Goal: Task Accomplishment & Management: Manage account settings

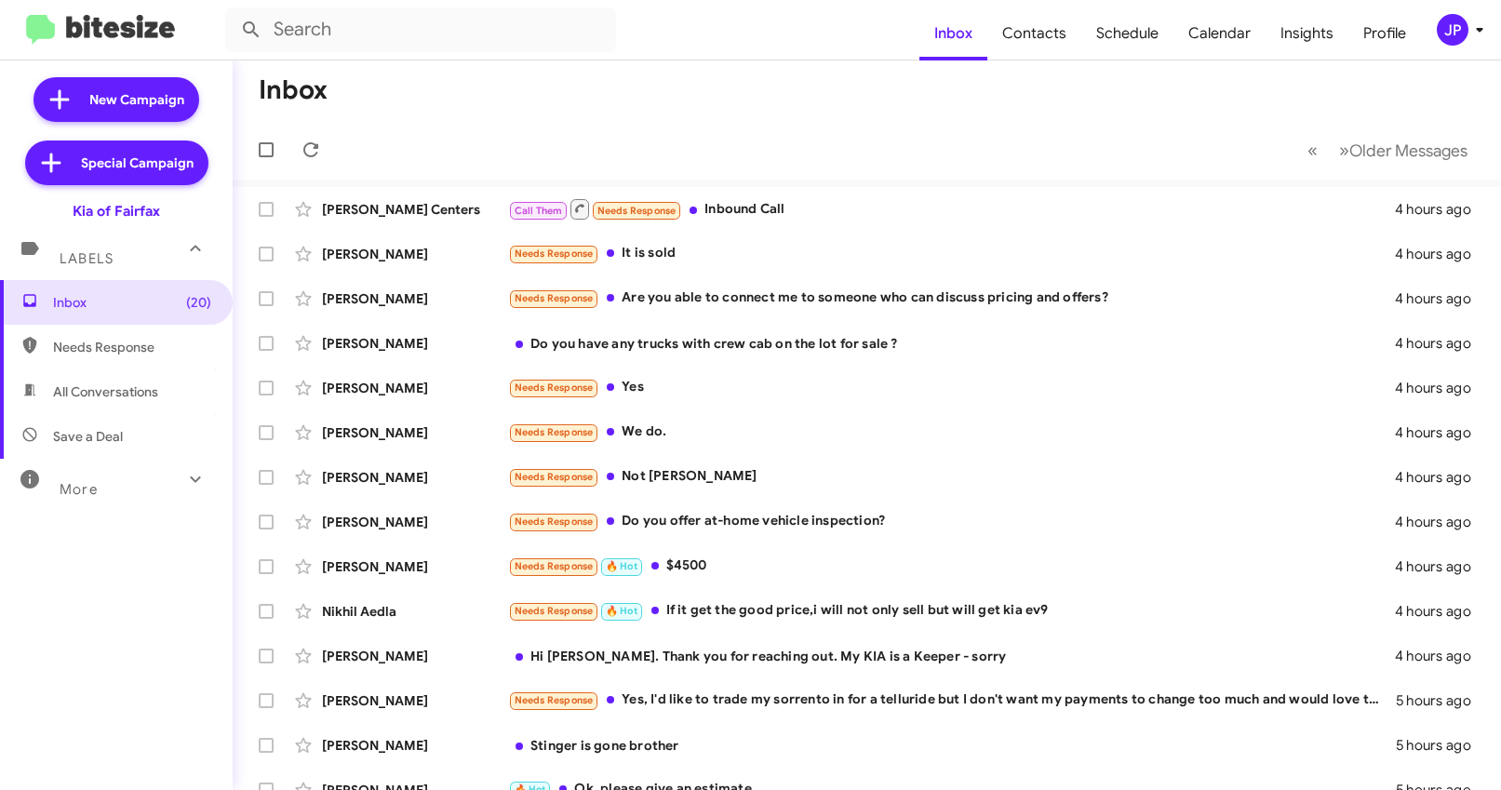
click at [1437, 38] on span "JP" at bounding box center [1464, 30] width 56 height 32
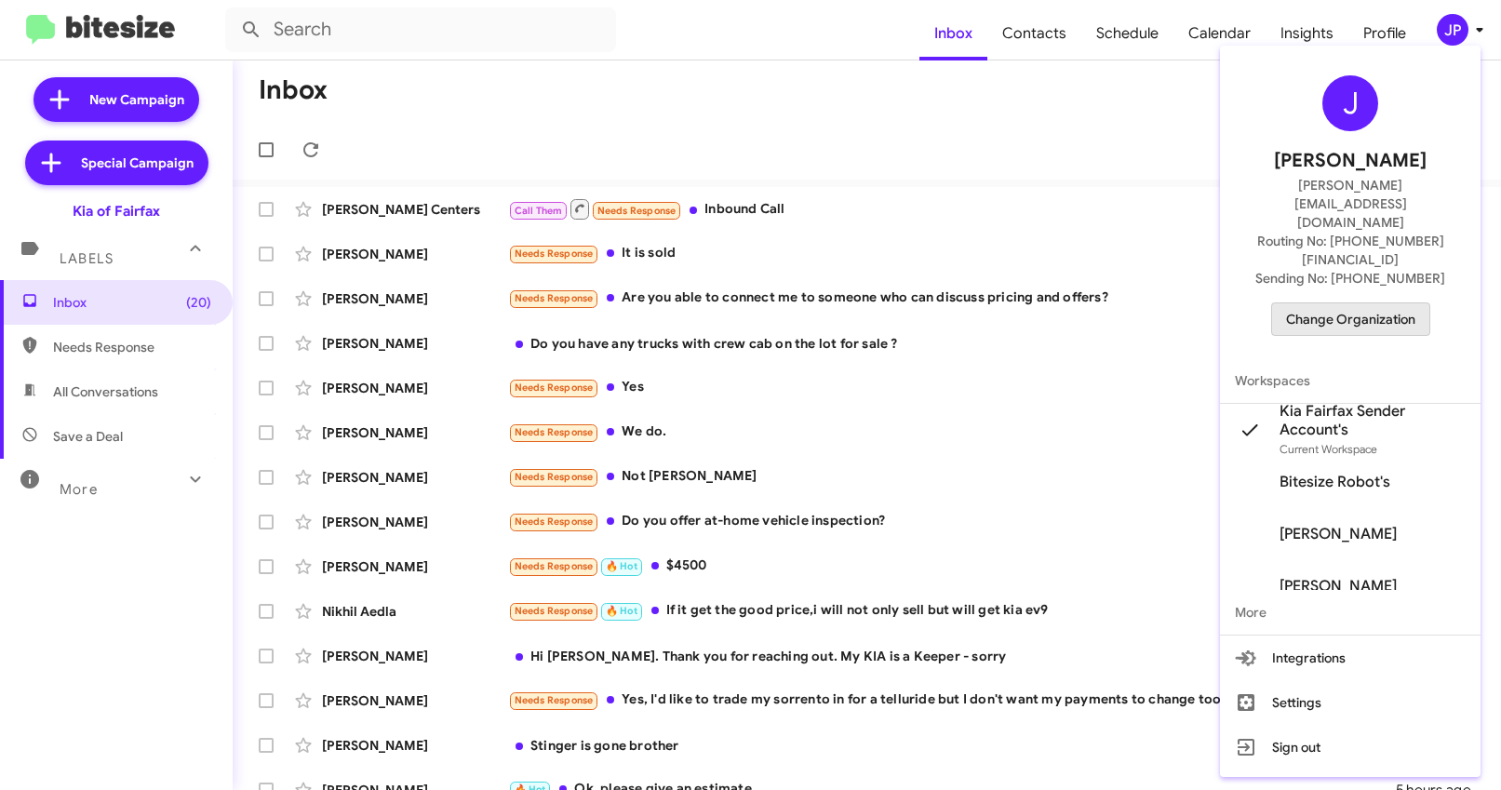
click at [1373, 303] on span "Change Organization" at bounding box center [1350, 319] width 129 height 32
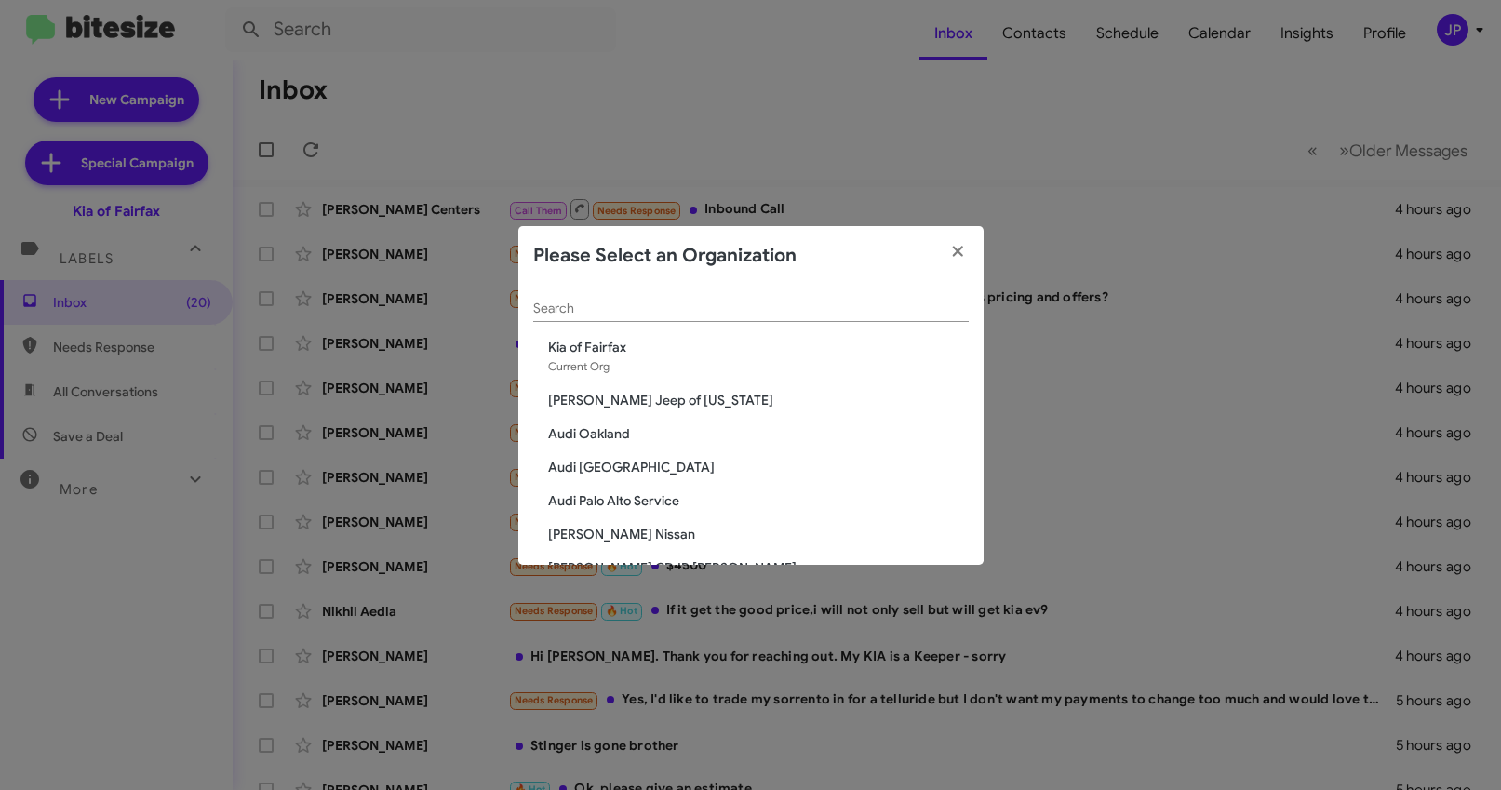
click at [613, 318] on div "Search" at bounding box center [750, 304] width 435 height 36
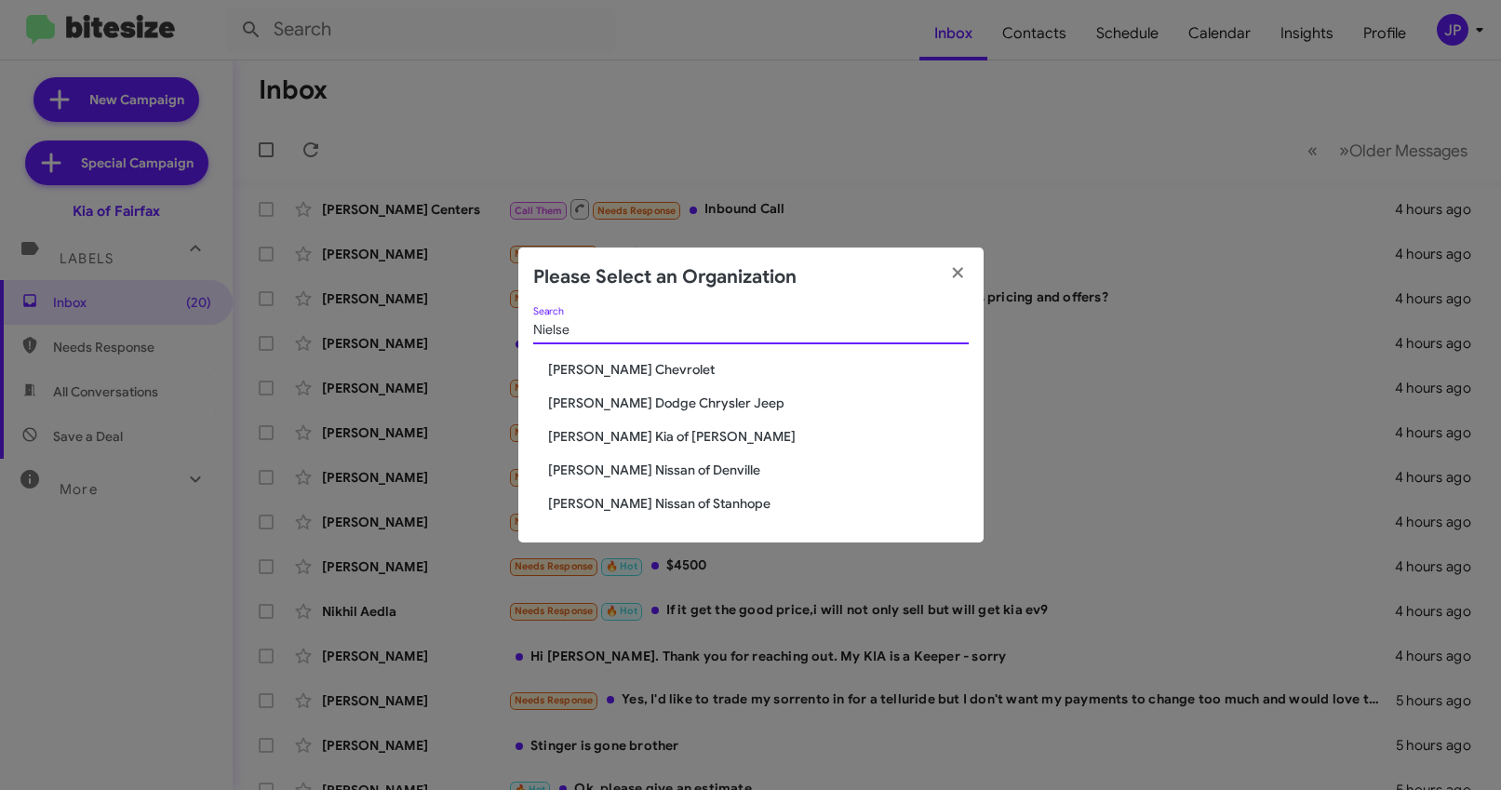
type input "Nielse"
click at [611, 499] on span "[PERSON_NAME] Nissan of Stanhope" at bounding box center [758, 503] width 421 height 19
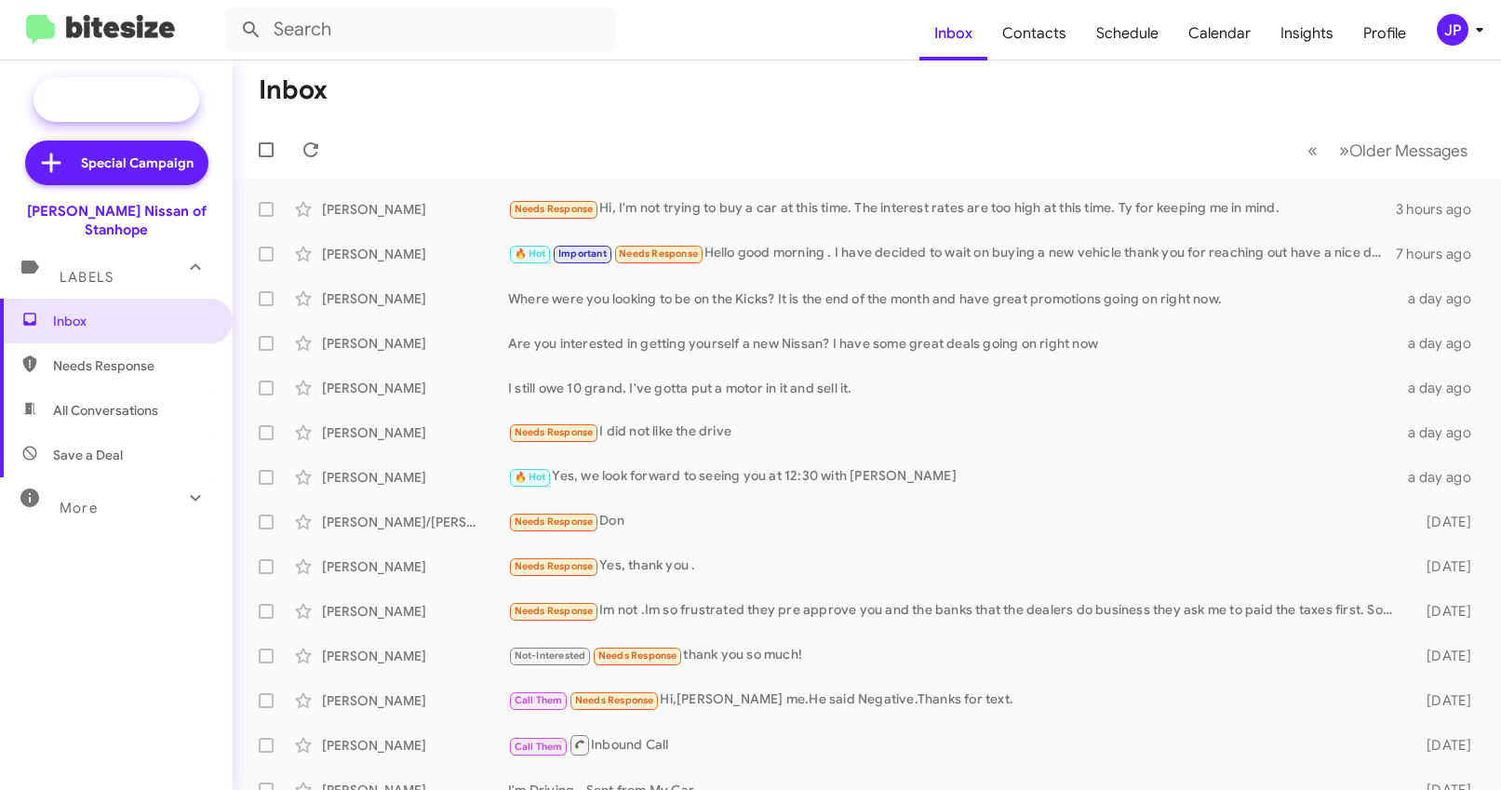
click at [120, 100] on span "New Campaign" at bounding box center [136, 99] width 95 height 19
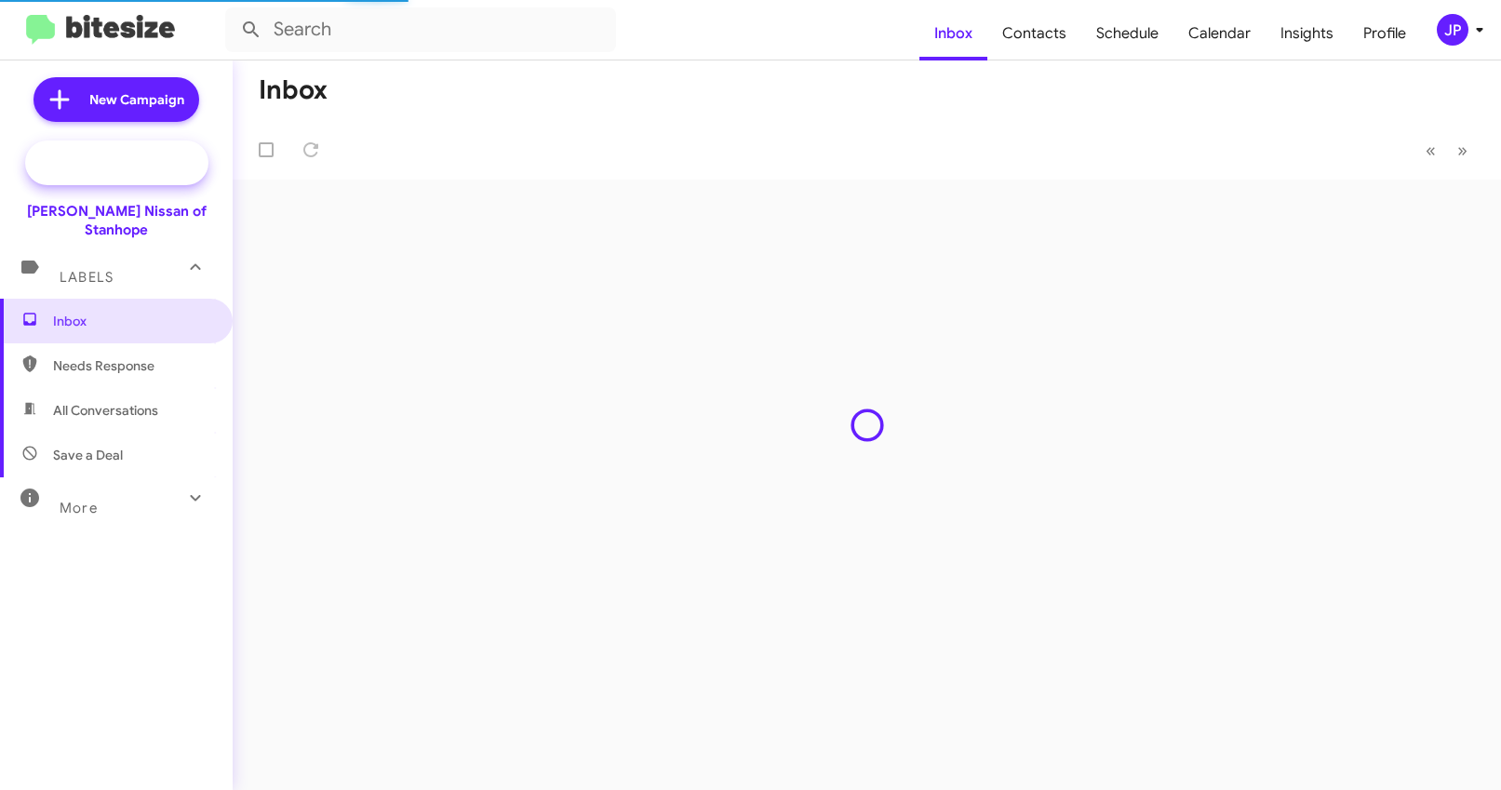
click at [100, 165] on span "Special Campaign" at bounding box center [137, 163] width 113 height 19
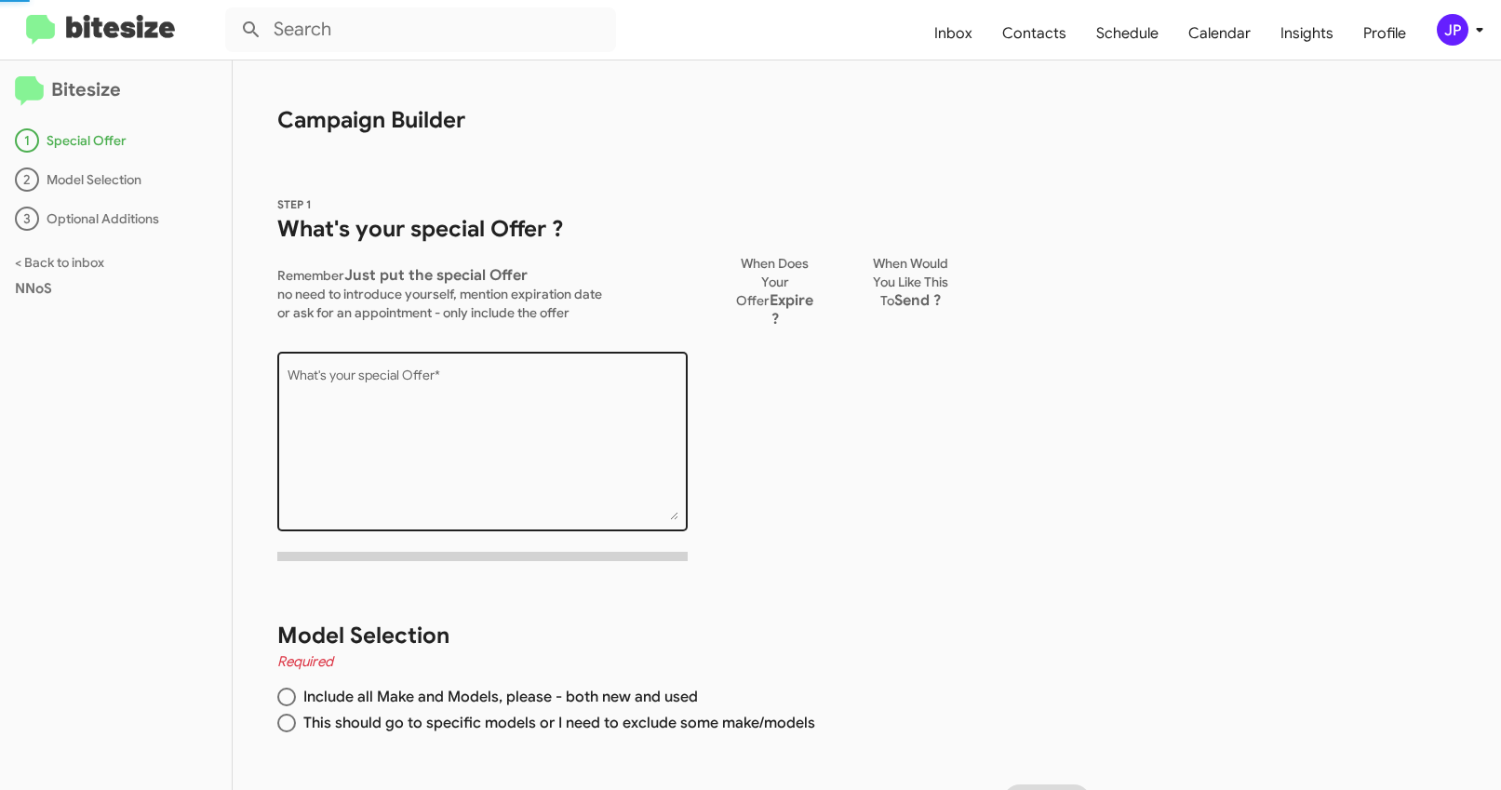
click at [375, 403] on textarea "What's your special Offer *" at bounding box center [482, 444] width 391 height 151
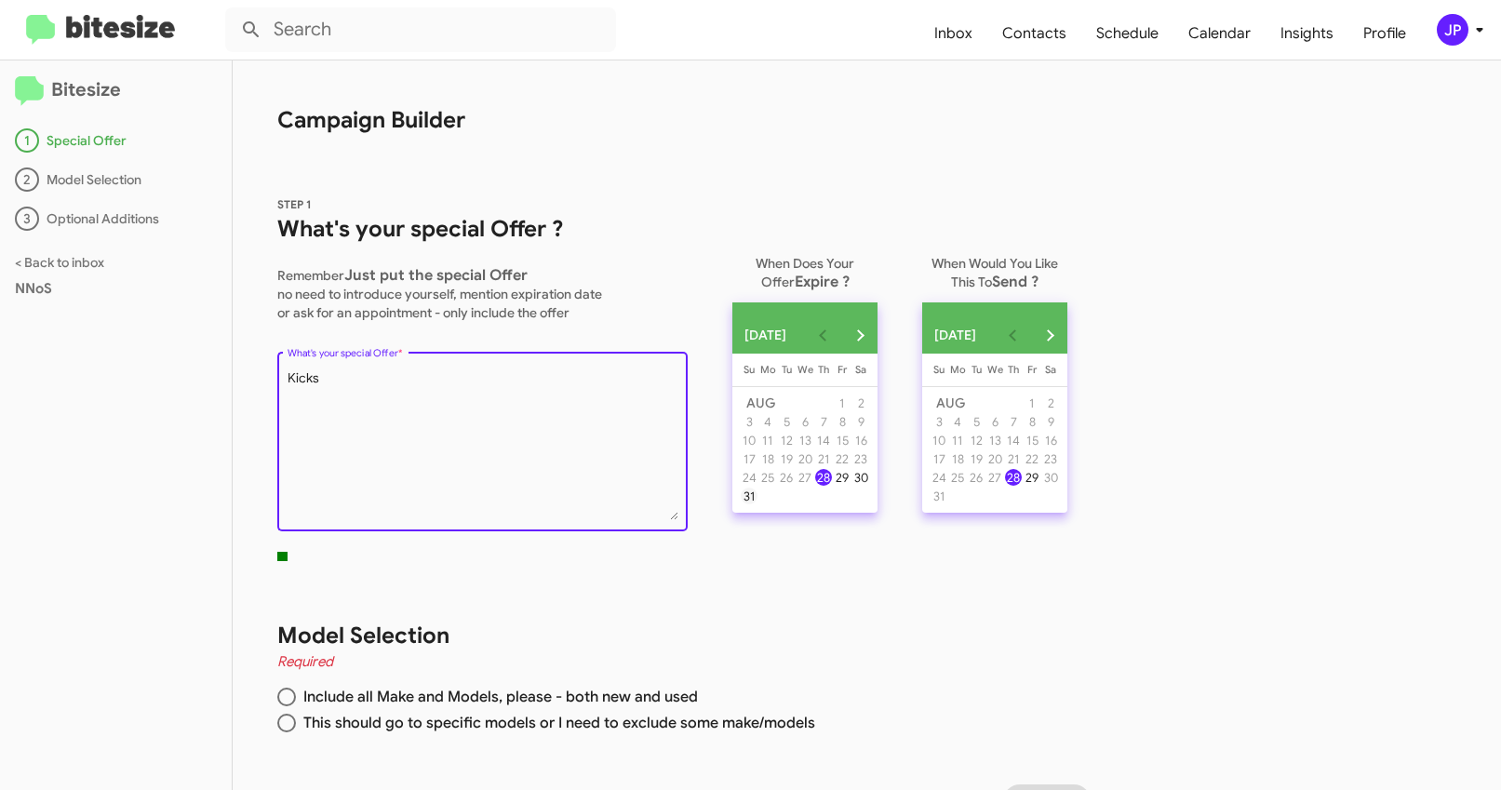
type textarea "Kicks"
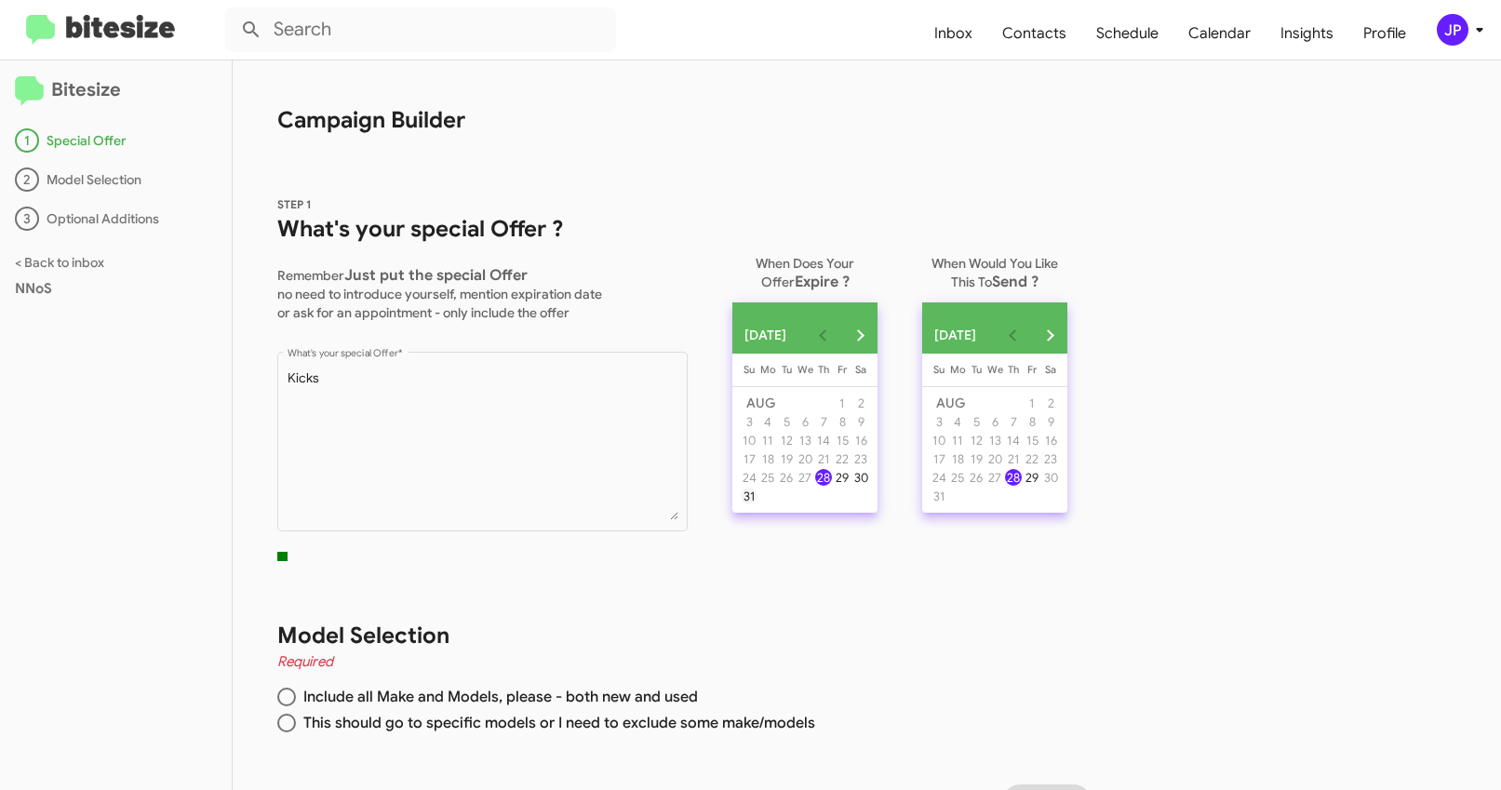
click at [745, 504] on div "31" at bounding box center [749, 496] width 17 height 17
click at [314, 722] on span "This should go to specific models or I need to exclude some make/models" at bounding box center [555, 723] width 519 height 19
click at [296, 722] on input "This should go to specific models or I need to exclude some make/models" at bounding box center [286, 723] width 19 height 19
radio input "true"
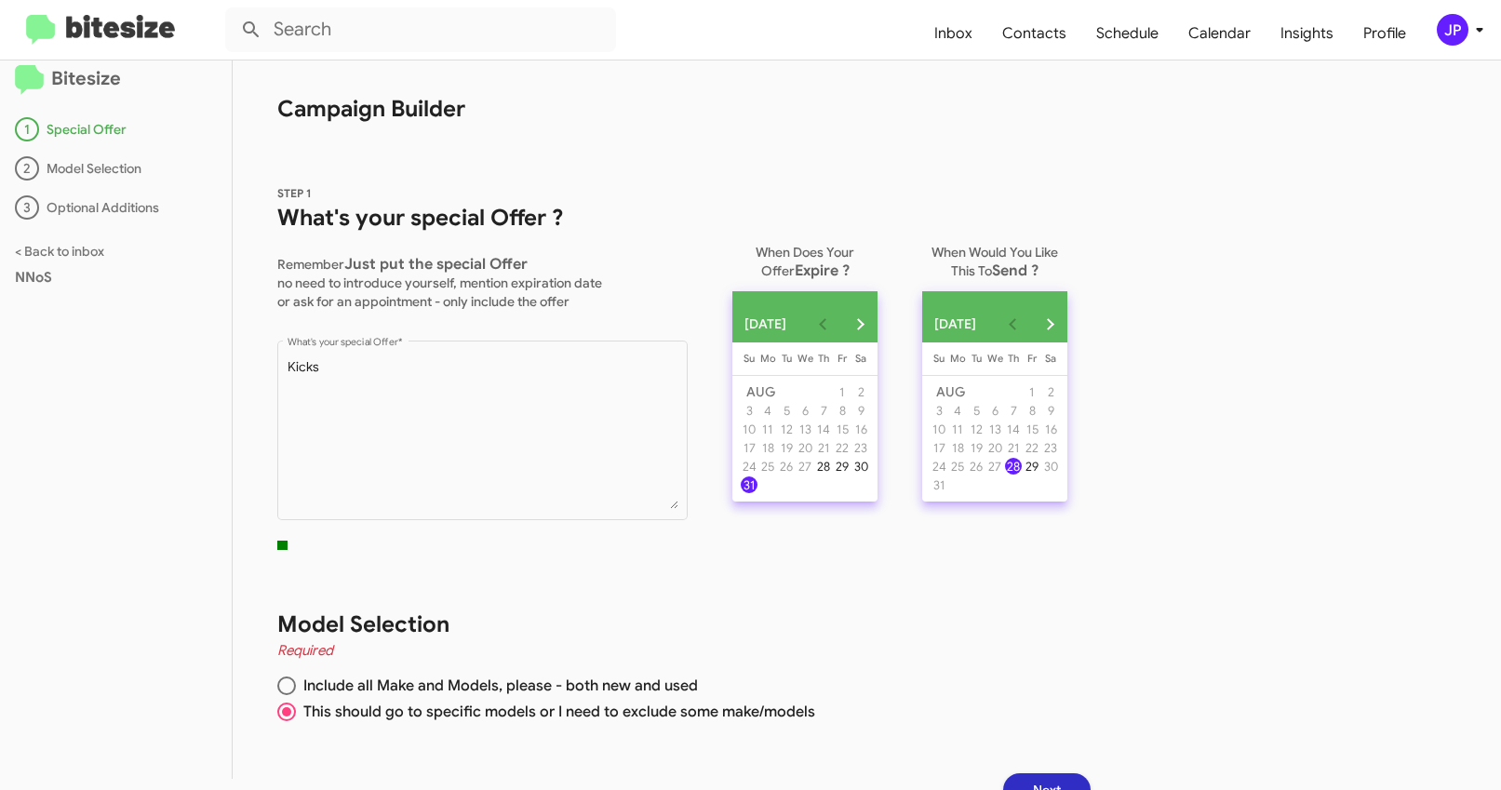
scroll to position [29, 0]
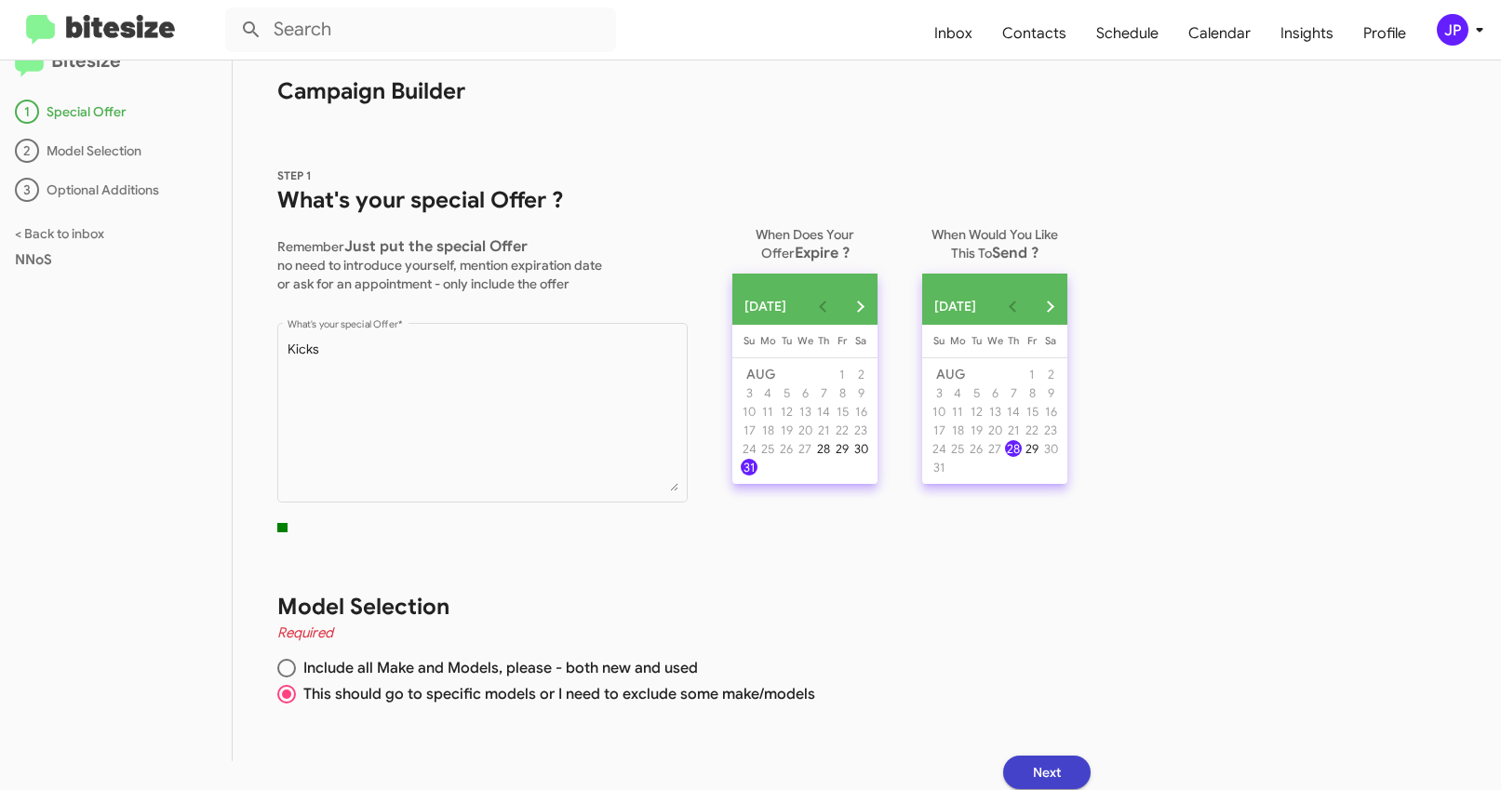
click at [1087, 767] on button "Next" at bounding box center [1046, 772] width 87 height 33
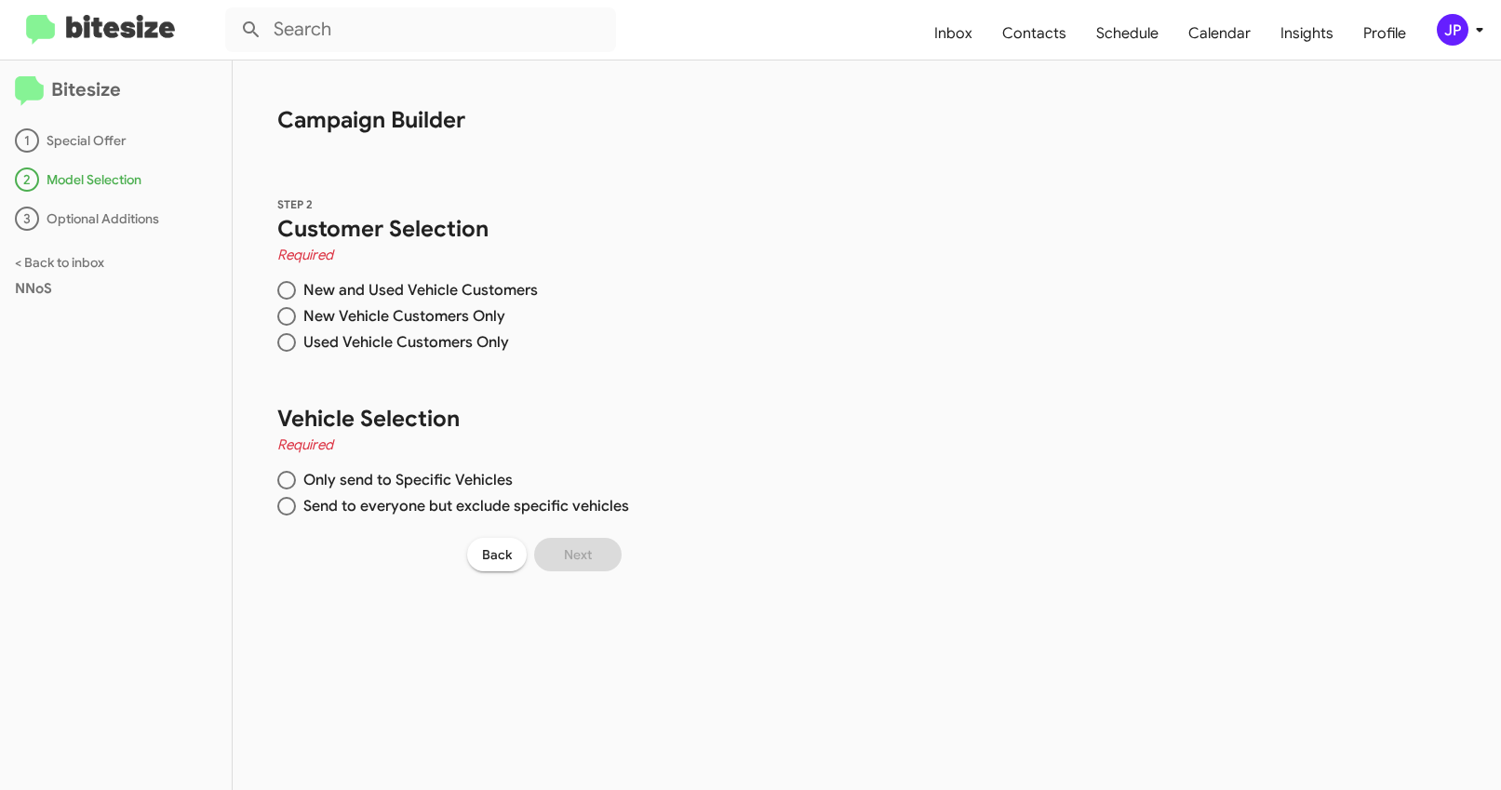
click at [391, 293] on span "New and Used Vehicle Customers" at bounding box center [417, 290] width 242 height 19
click at [296, 293] on input "New and Used Vehicle Customers" at bounding box center [286, 290] width 19 height 19
radio input "true"
click at [427, 479] on span "Only send to Specific Vehicles" at bounding box center [404, 480] width 217 height 19
click at [296, 479] on input "Only send to Specific Vehicles" at bounding box center [286, 480] width 19 height 19
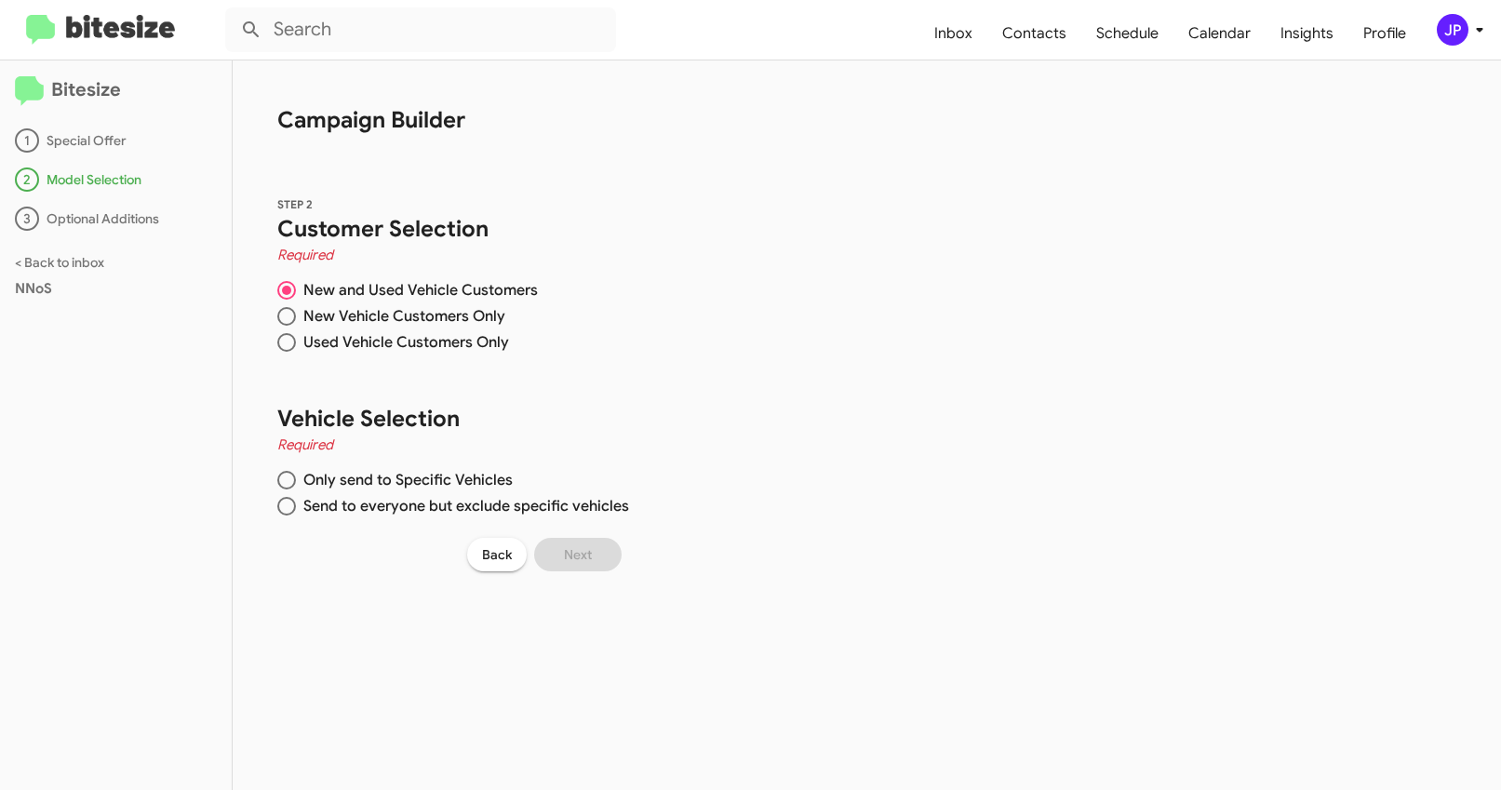
radio input "true"
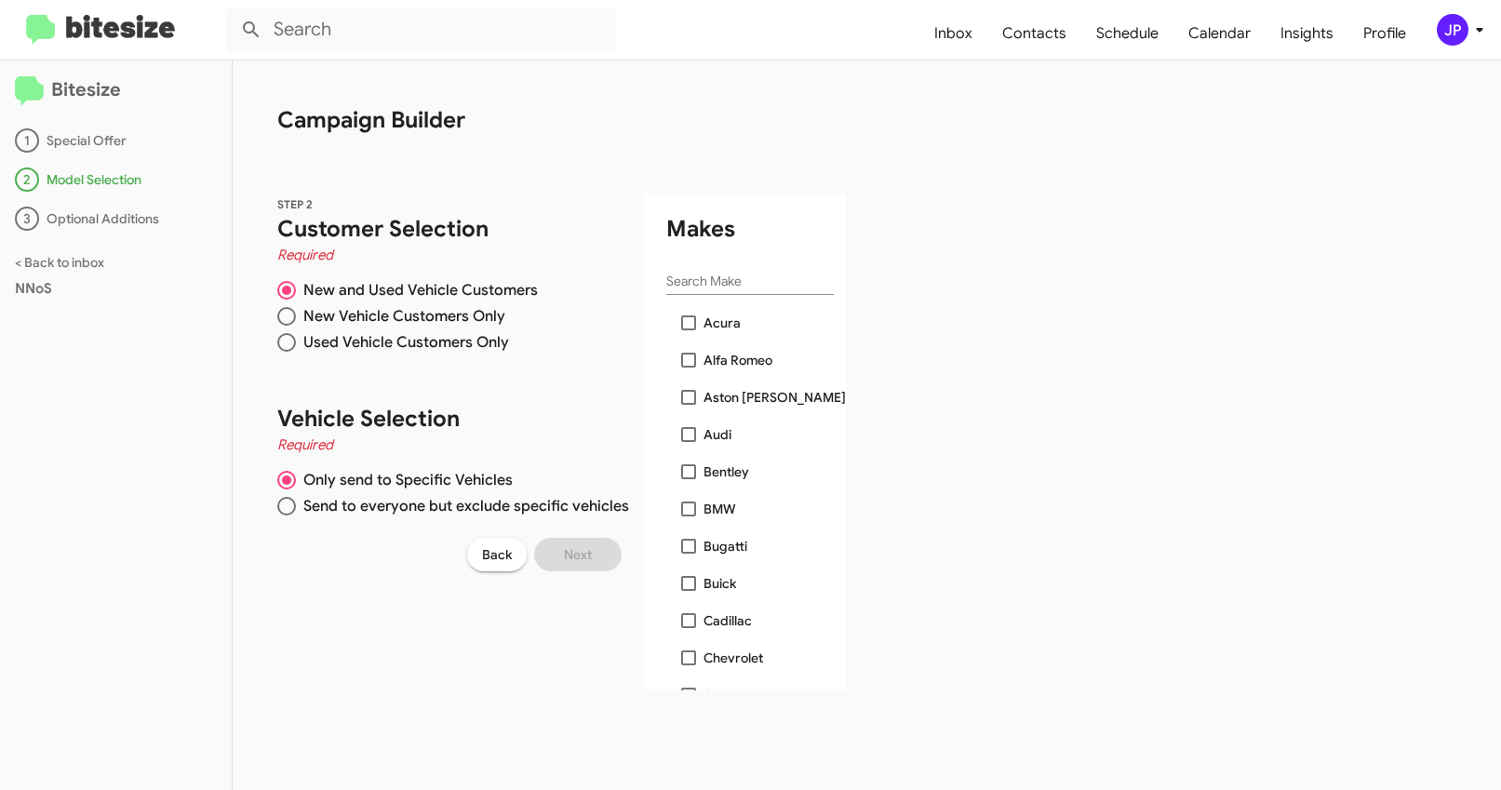
click at [728, 288] on input "Search Make" at bounding box center [749, 281] width 167 height 15
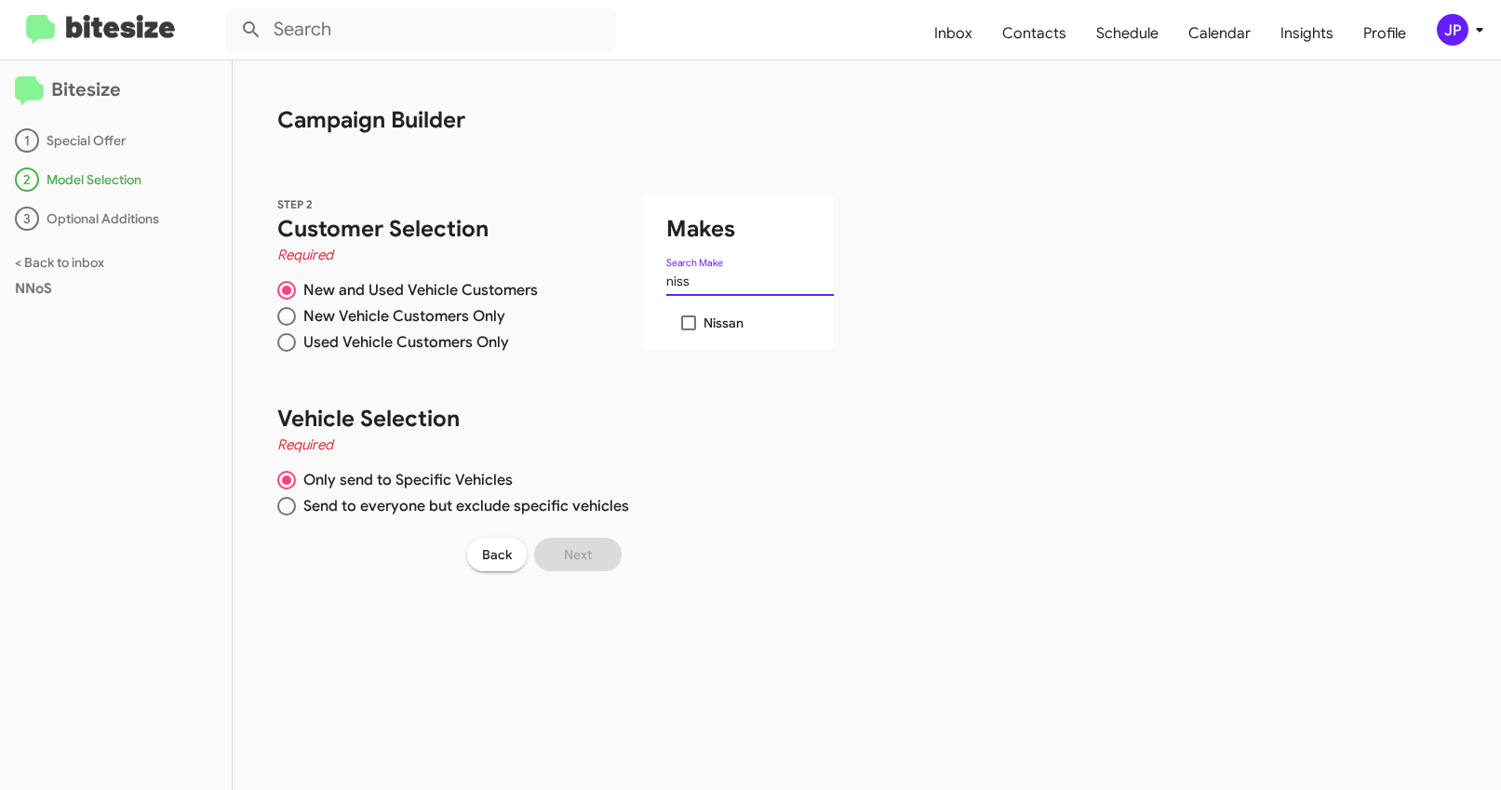
type input "niss"
click at [687, 318] on span at bounding box center [688, 322] width 15 height 15
click at [688, 330] on input "Nissan" at bounding box center [688, 330] width 1 height 1
checkbox input "true"
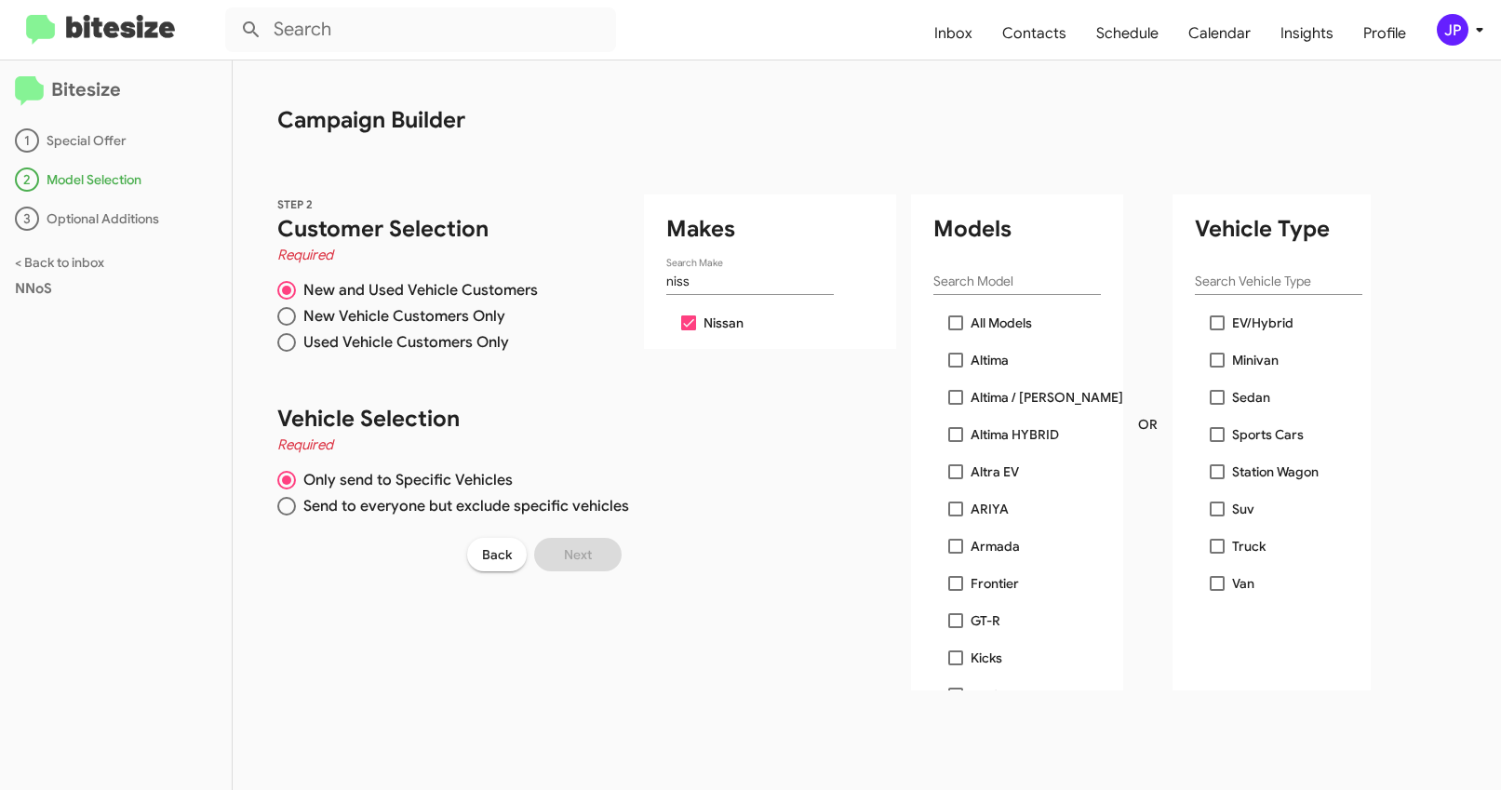
click at [986, 656] on span "Kicks" at bounding box center [986, 658] width 32 height 22
click at [956, 665] on input "Kicks" at bounding box center [955, 665] width 1 height 1
checkbox input "true"
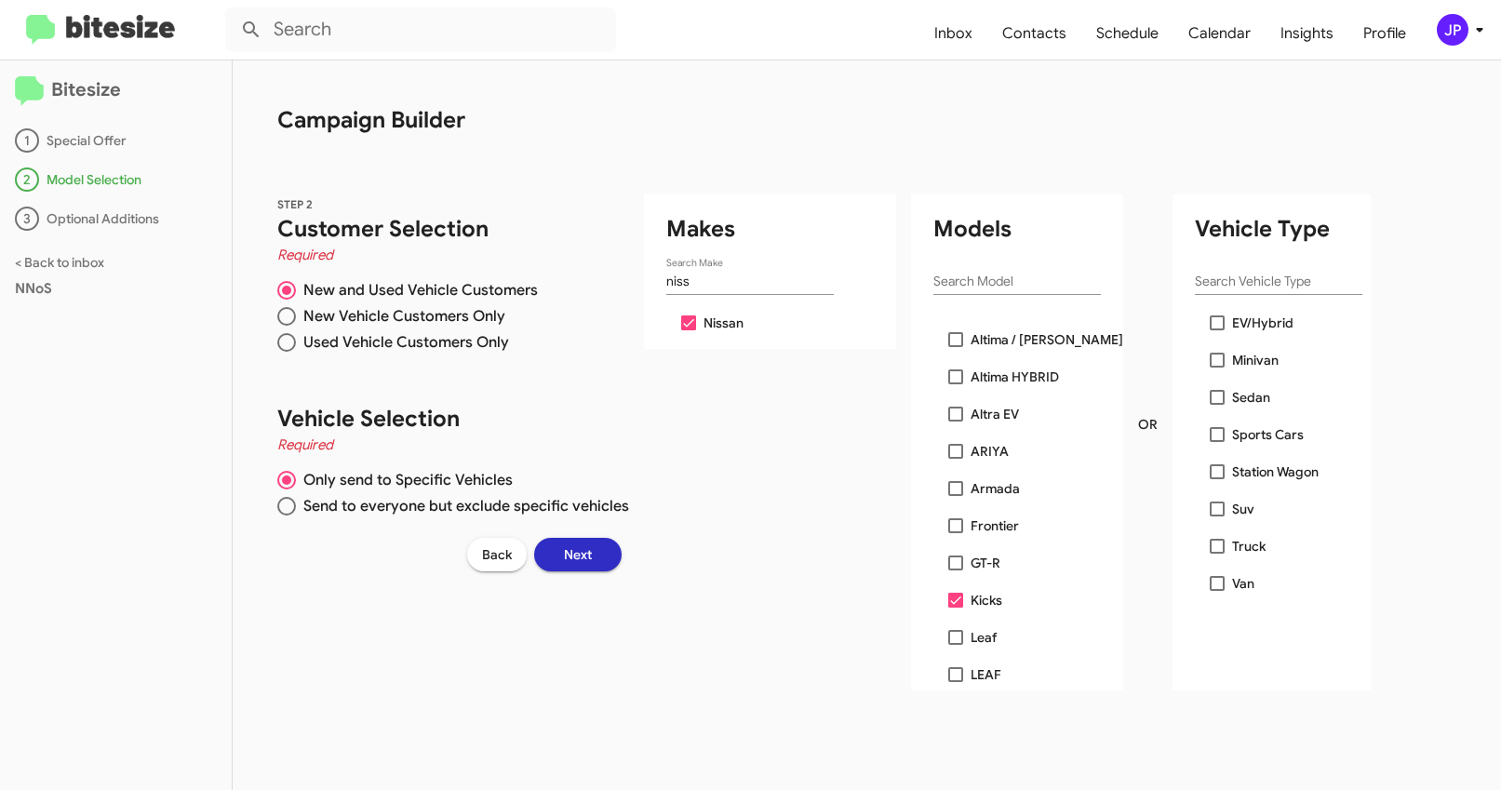
scroll to position [439, 0]
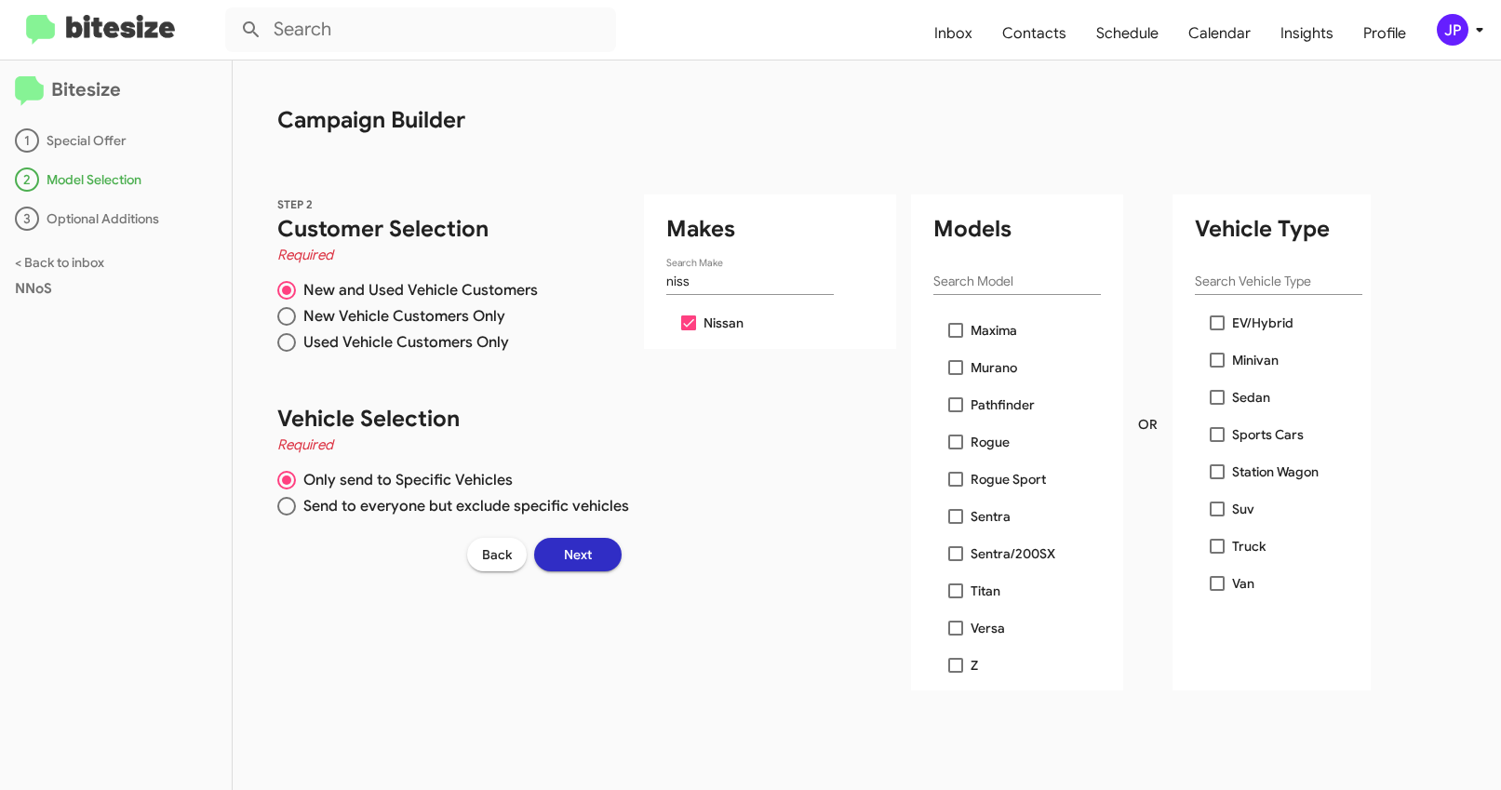
click at [71, 21] on img at bounding box center [100, 30] width 149 height 31
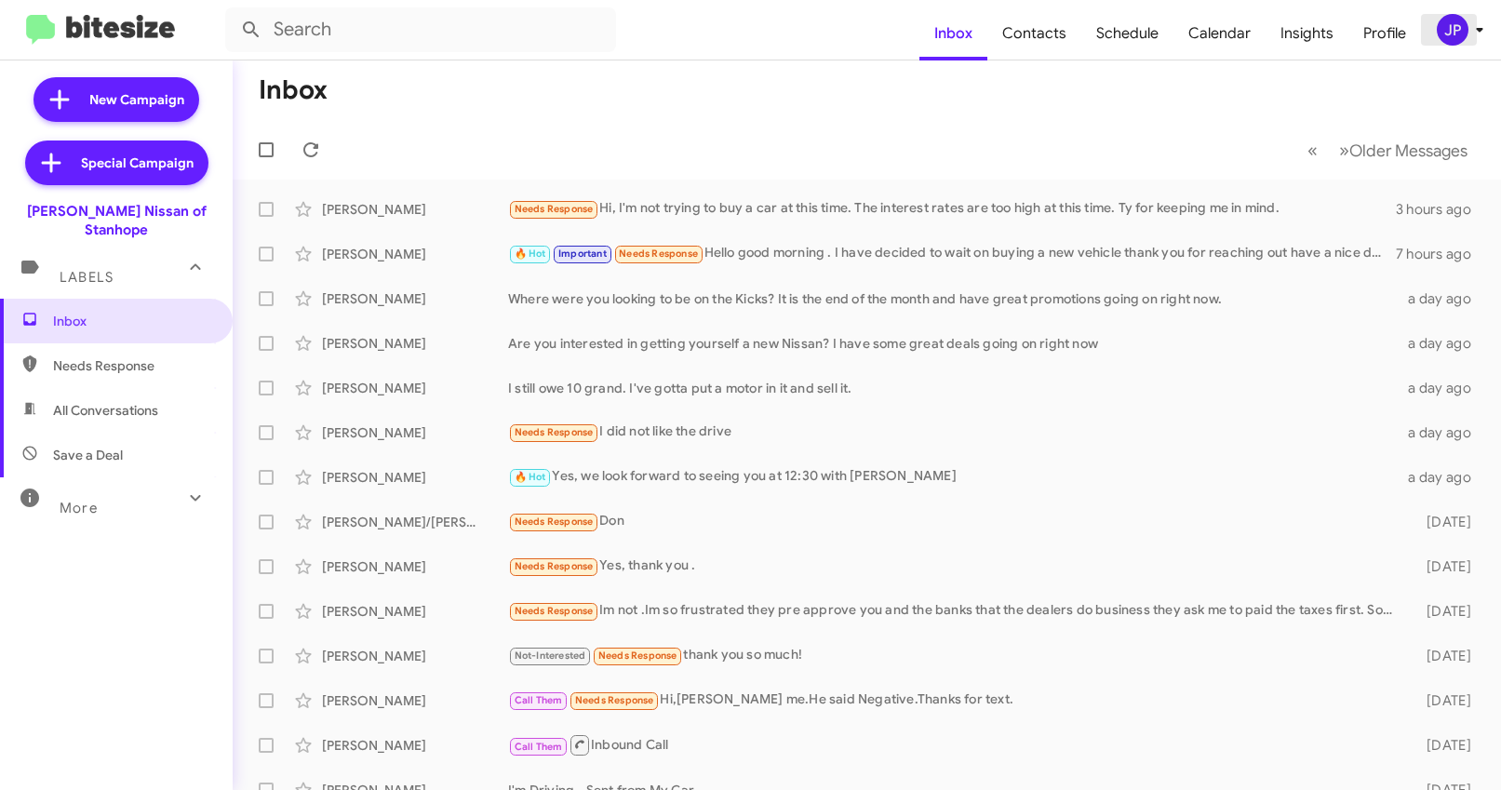
click at [1468, 35] on icon at bounding box center [1479, 30] width 22 height 22
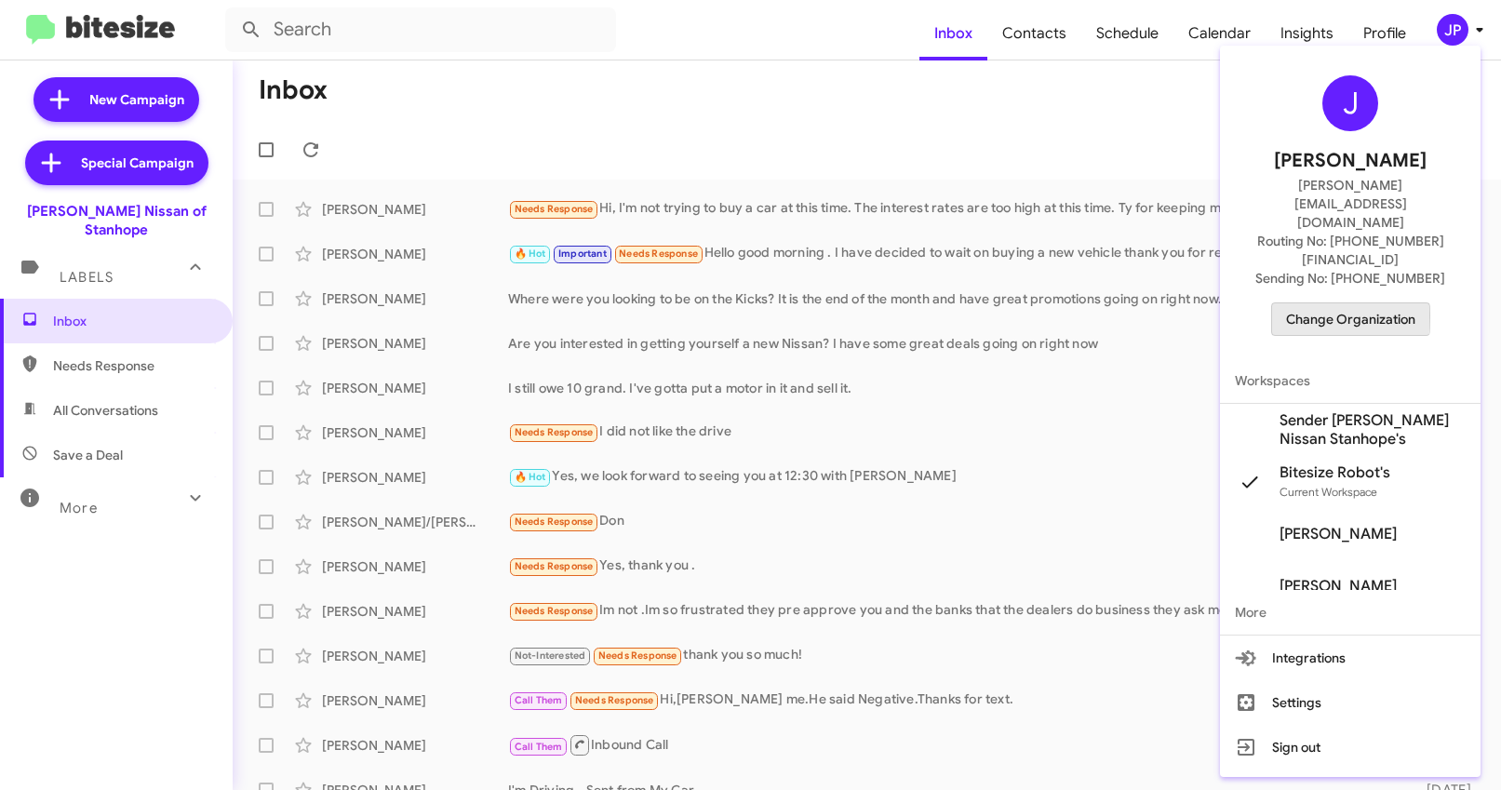
click at [1306, 303] on span "Change Organization" at bounding box center [1350, 319] width 129 height 32
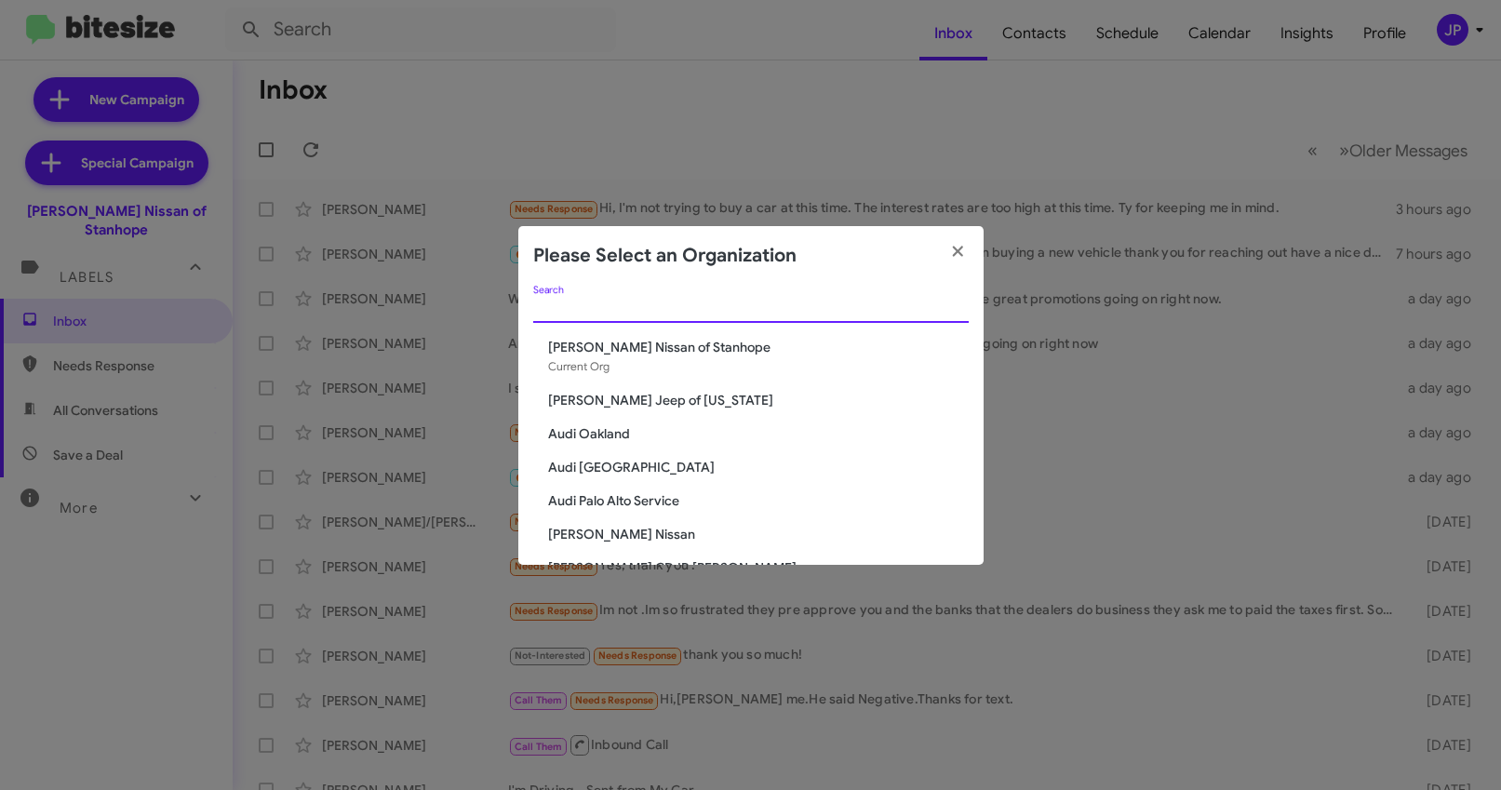
click at [676, 307] on input "Search" at bounding box center [750, 308] width 435 height 15
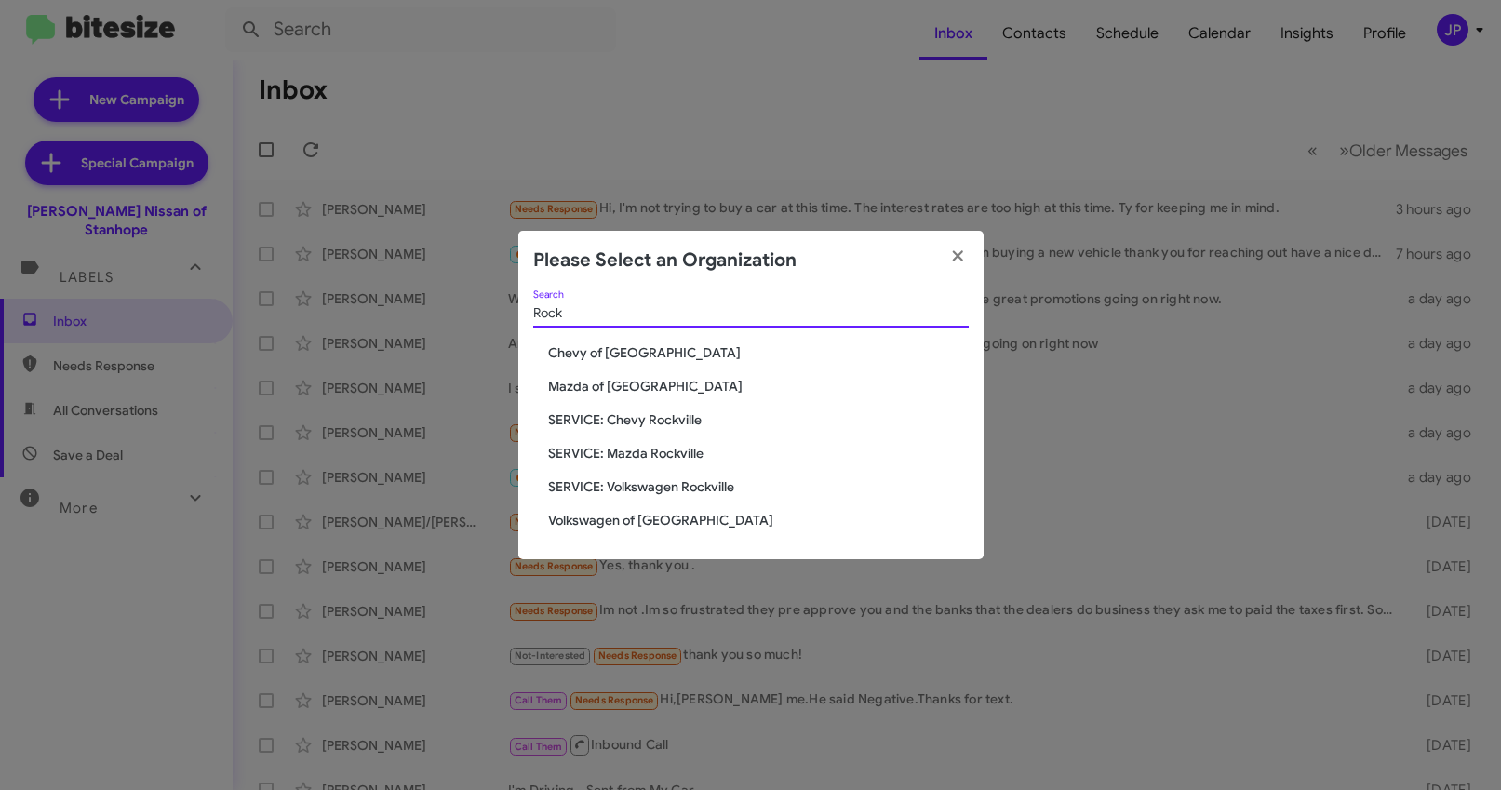
type input "Rock"
click at [671, 515] on span "Volkswagen of Rockville" at bounding box center [758, 520] width 421 height 19
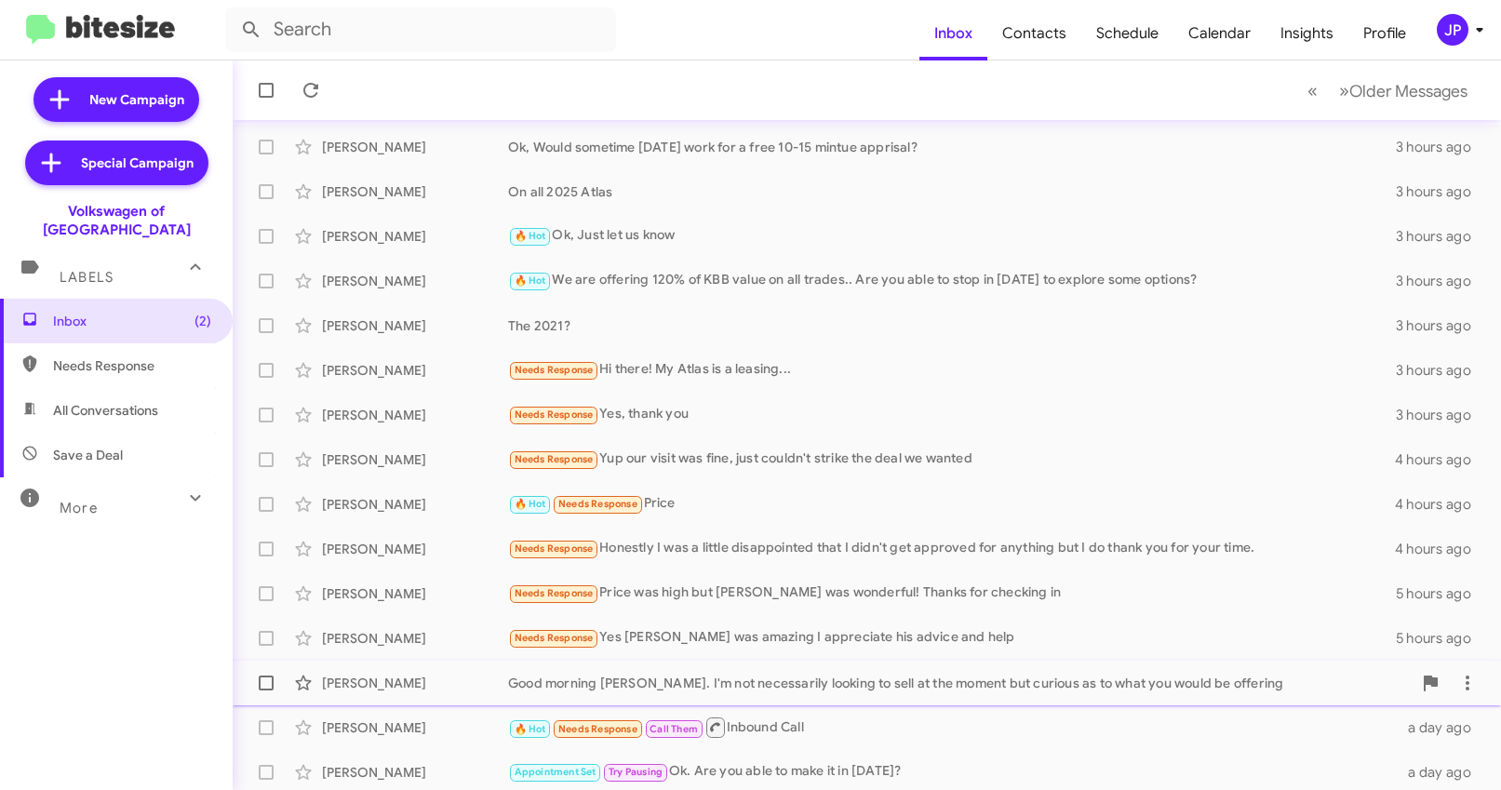
scroll to position [290, 0]
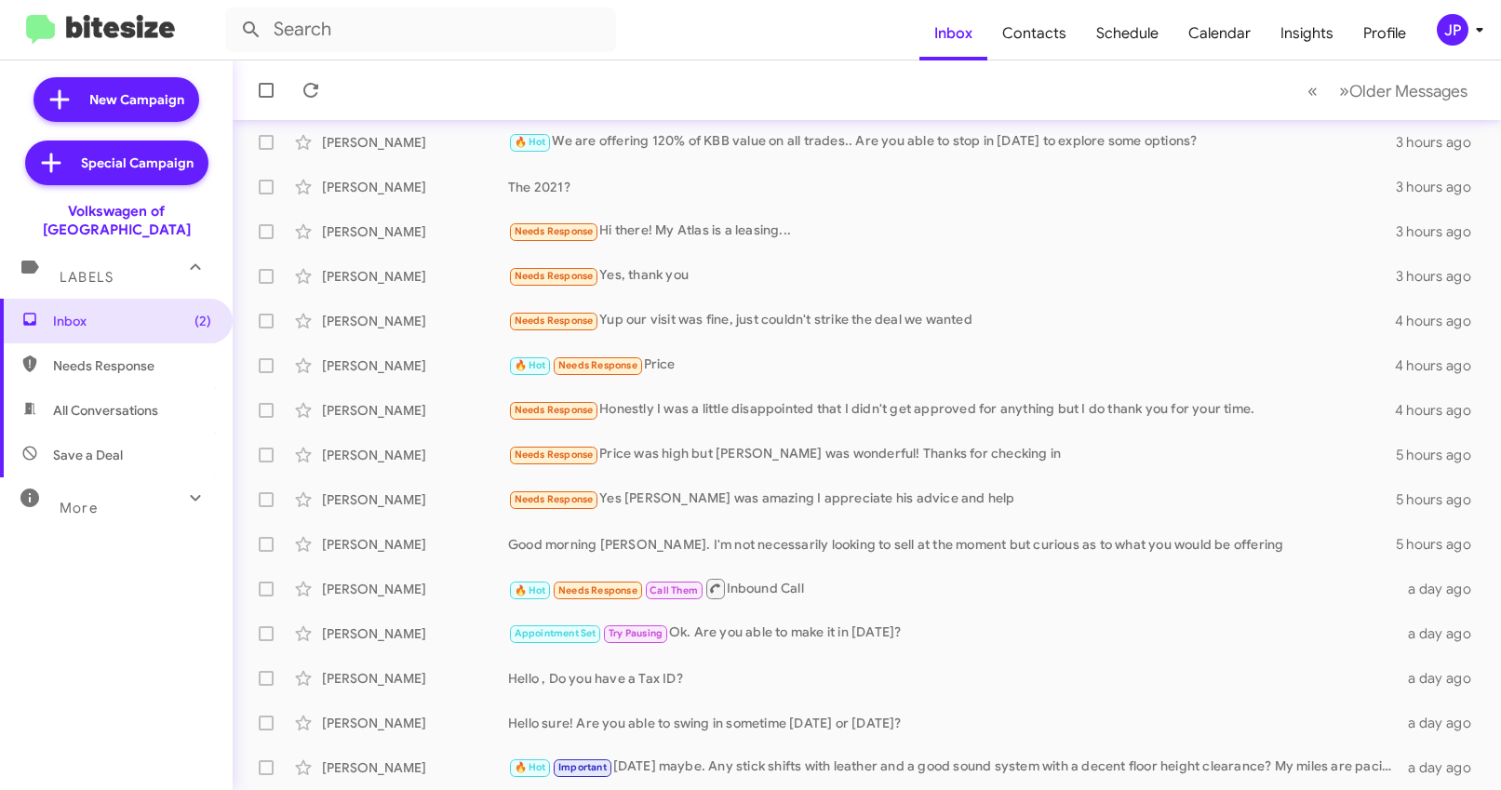
click at [116, 446] on span "Save a Deal" at bounding box center [88, 455] width 70 height 19
type input "in:not-interested"
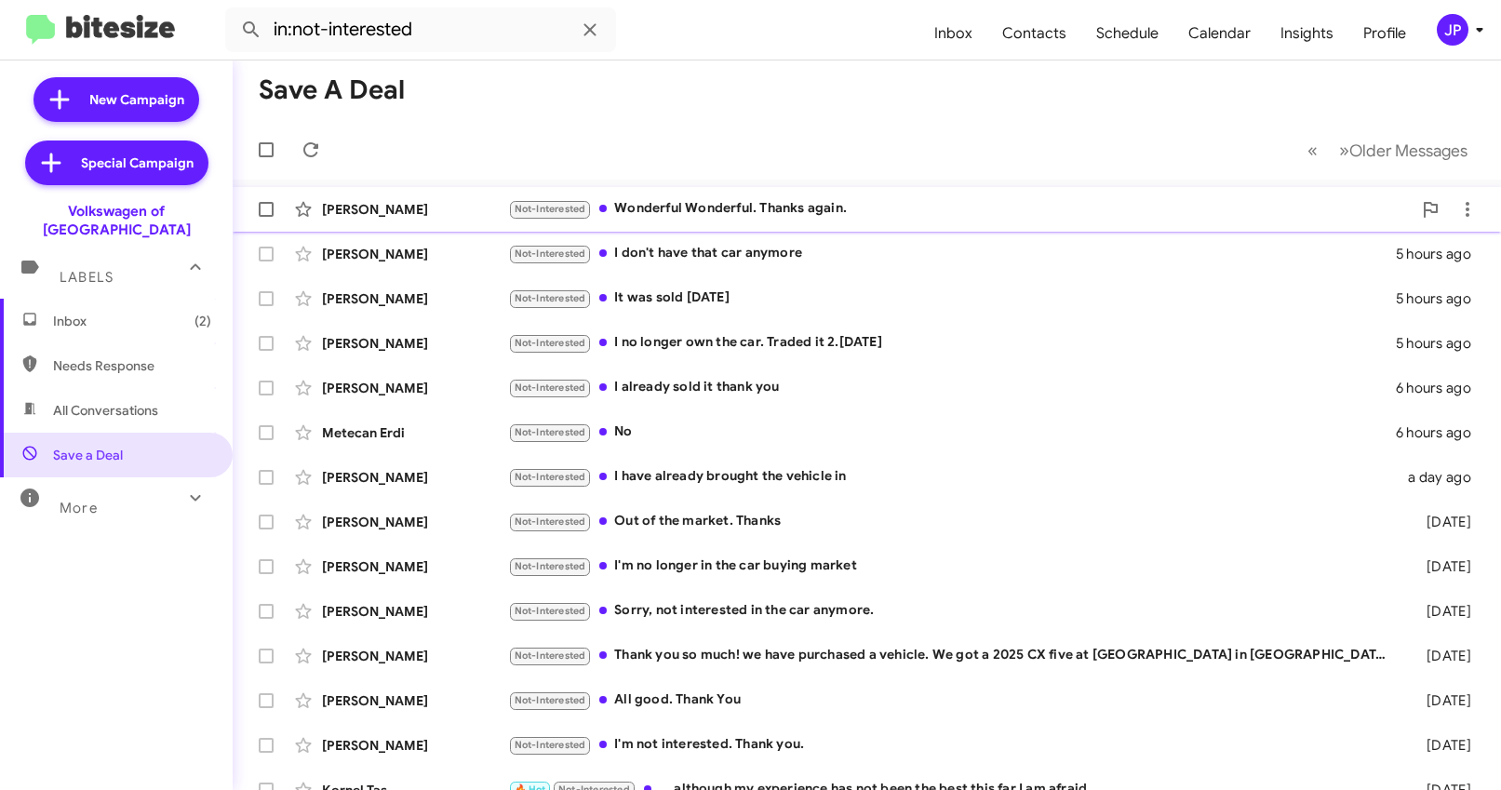
click at [717, 222] on div "Michelle Mosley Not-Interested Wonderful Wonderful. Thanks again. 5 hours ago" at bounding box center [866, 209] width 1238 height 37
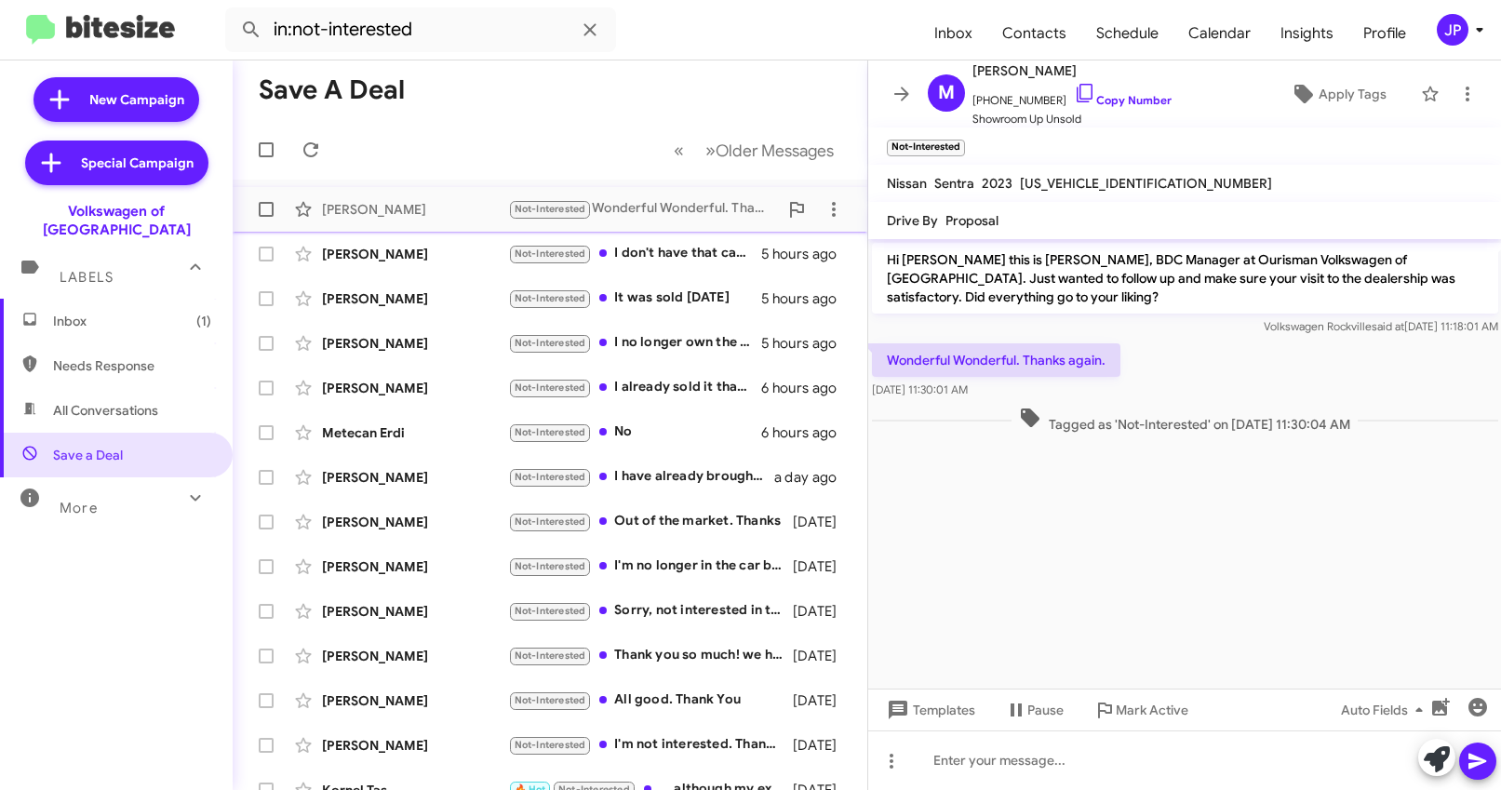
click at [262, 217] on label at bounding box center [265, 209] width 37 height 37
click at [265, 217] on input "checkbox" at bounding box center [265, 217] width 1 height 1
checkbox input "true"
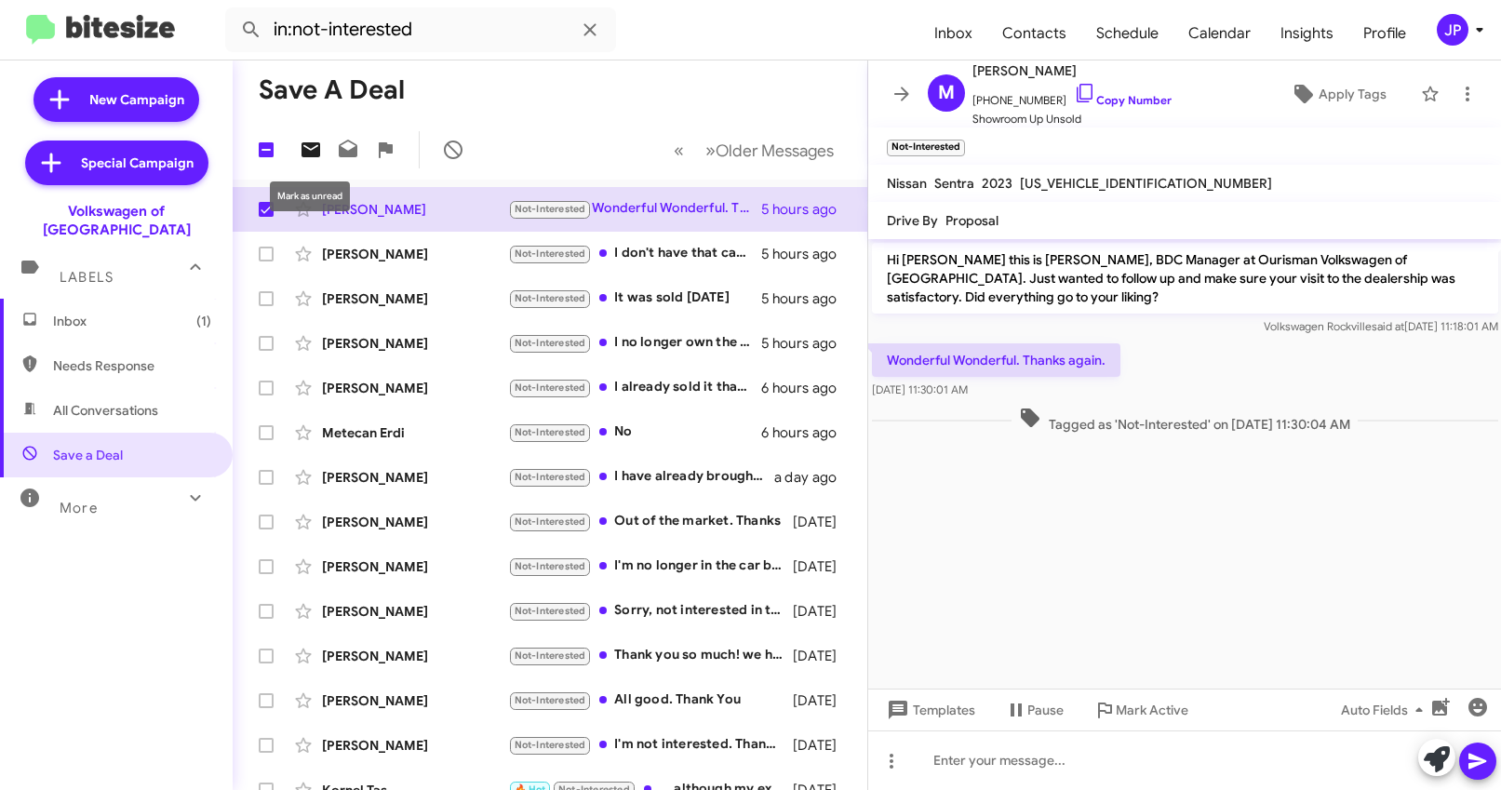
click at [319, 150] on icon at bounding box center [310, 149] width 19 height 15
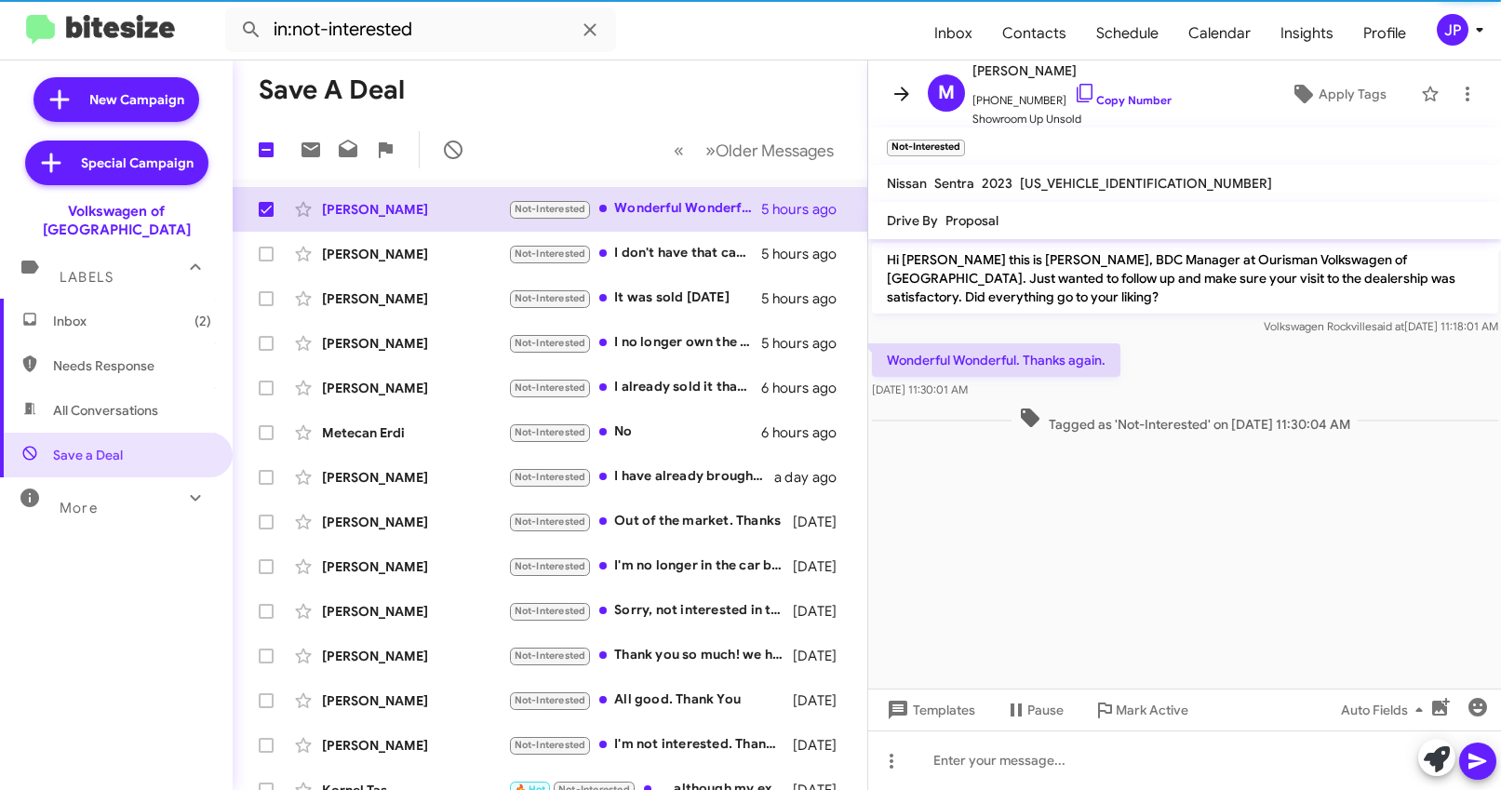
click at [896, 90] on icon at bounding box center [901, 94] width 22 height 22
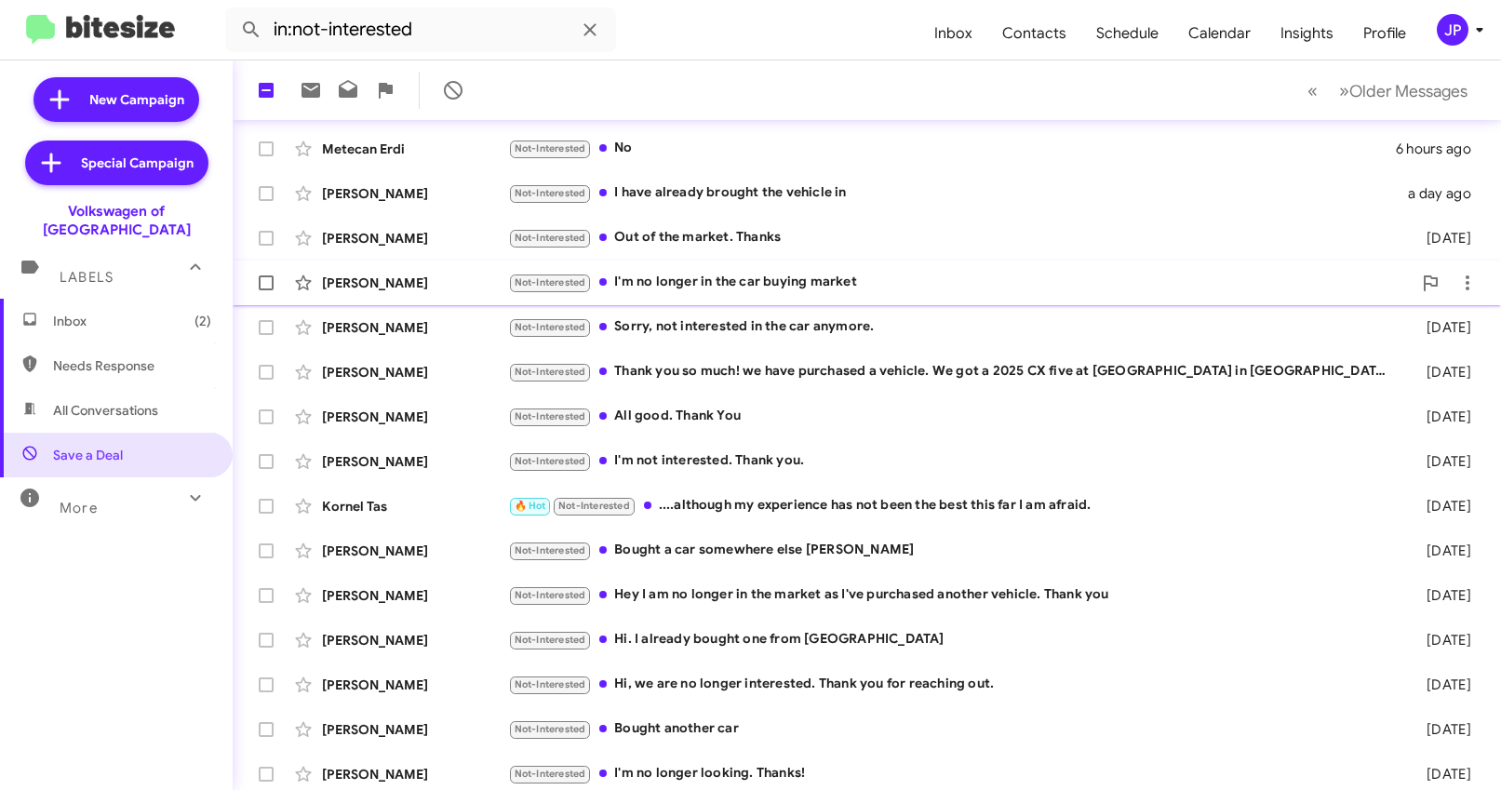
scroll to position [290, 0]
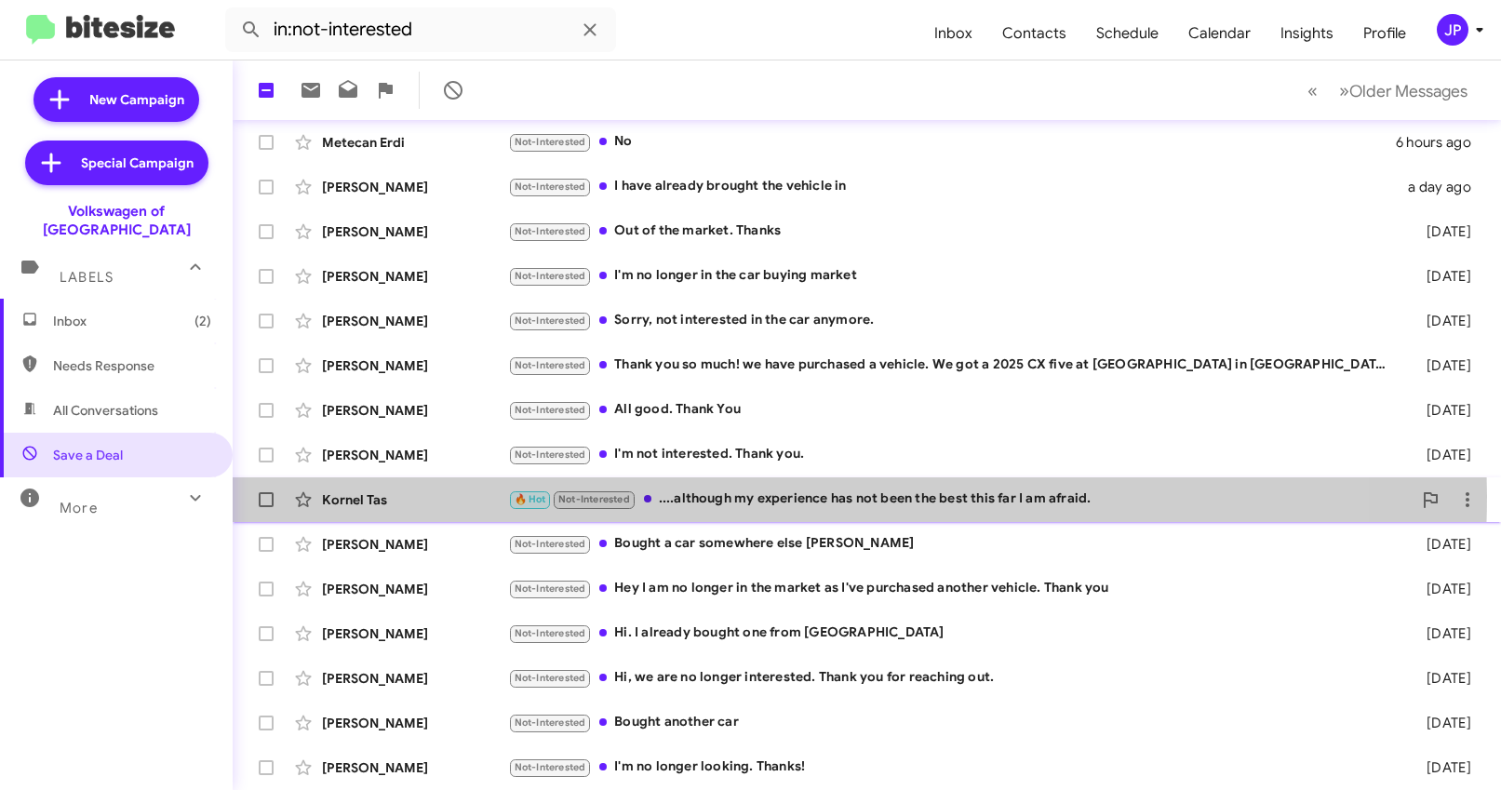
click at [718, 496] on div "🔥 Hot Not-Interested ....although my experience has not been the best this far …" at bounding box center [959, 498] width 903 height 21
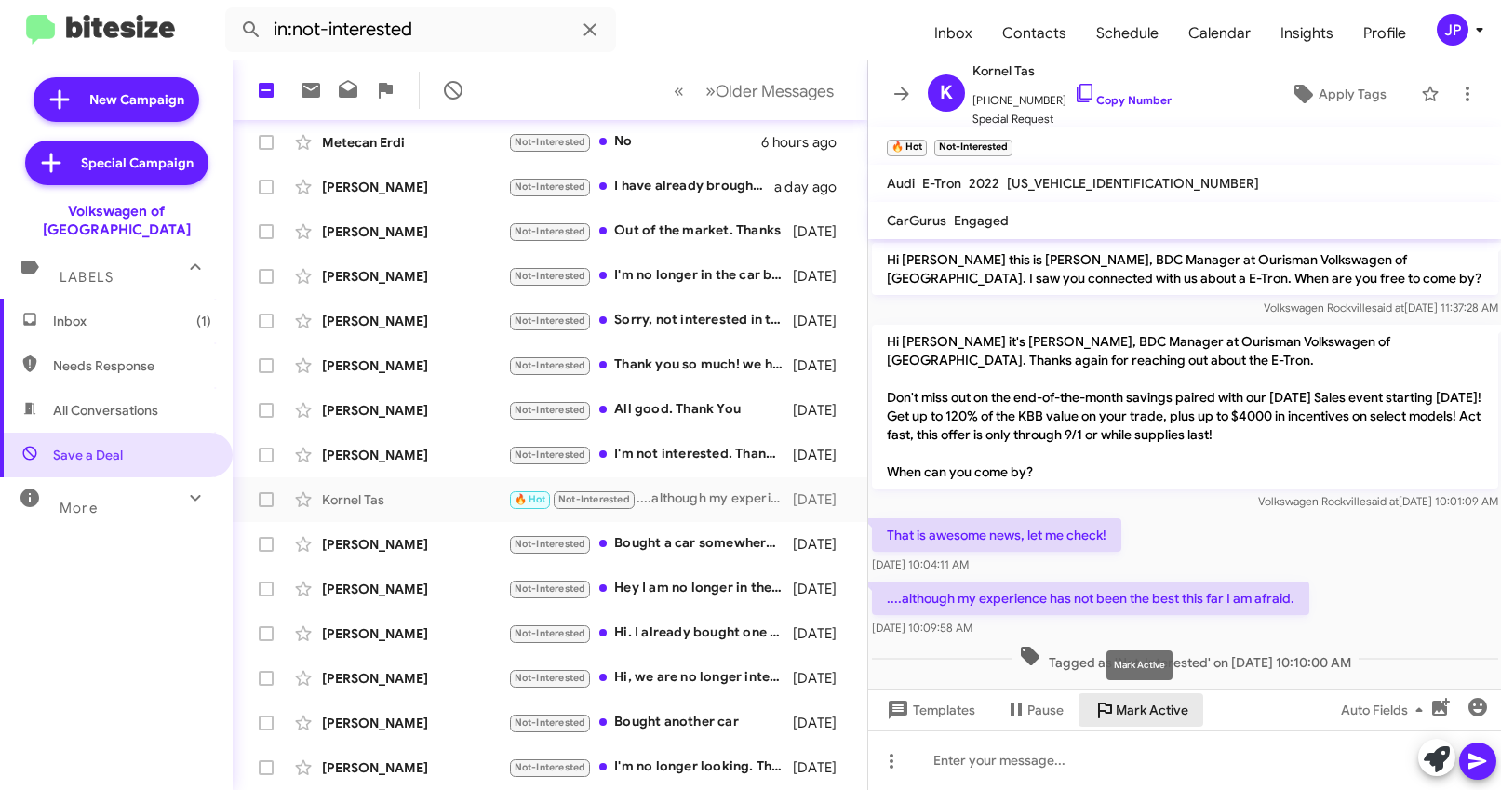
click at [1158, 702] on span "Mark Active" at bounding box center [1152, 709] width 73 height 33
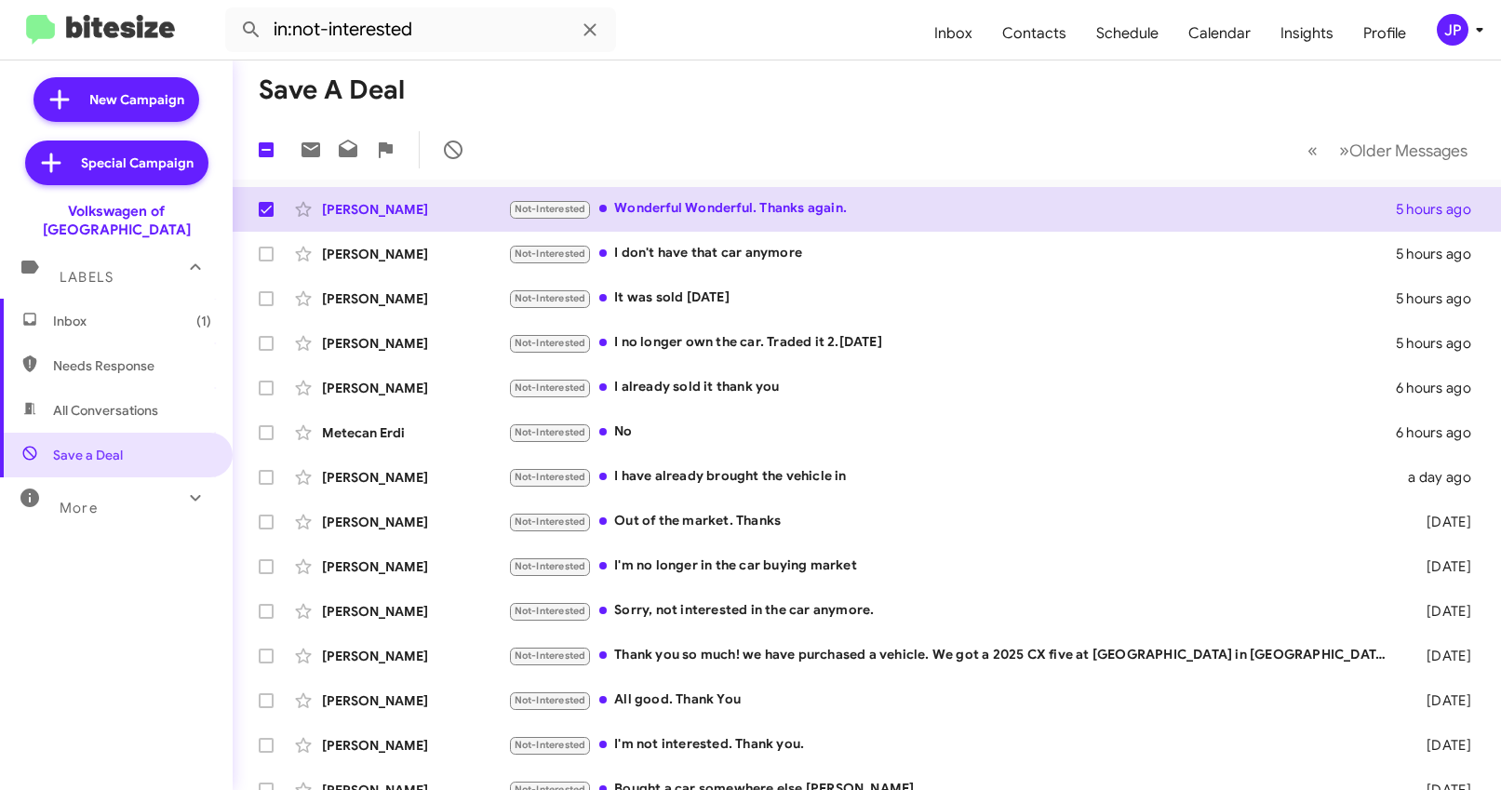
click at [87, 312] on span "Inbox (1)" at bounding box center [132, 321] width 158 height 19
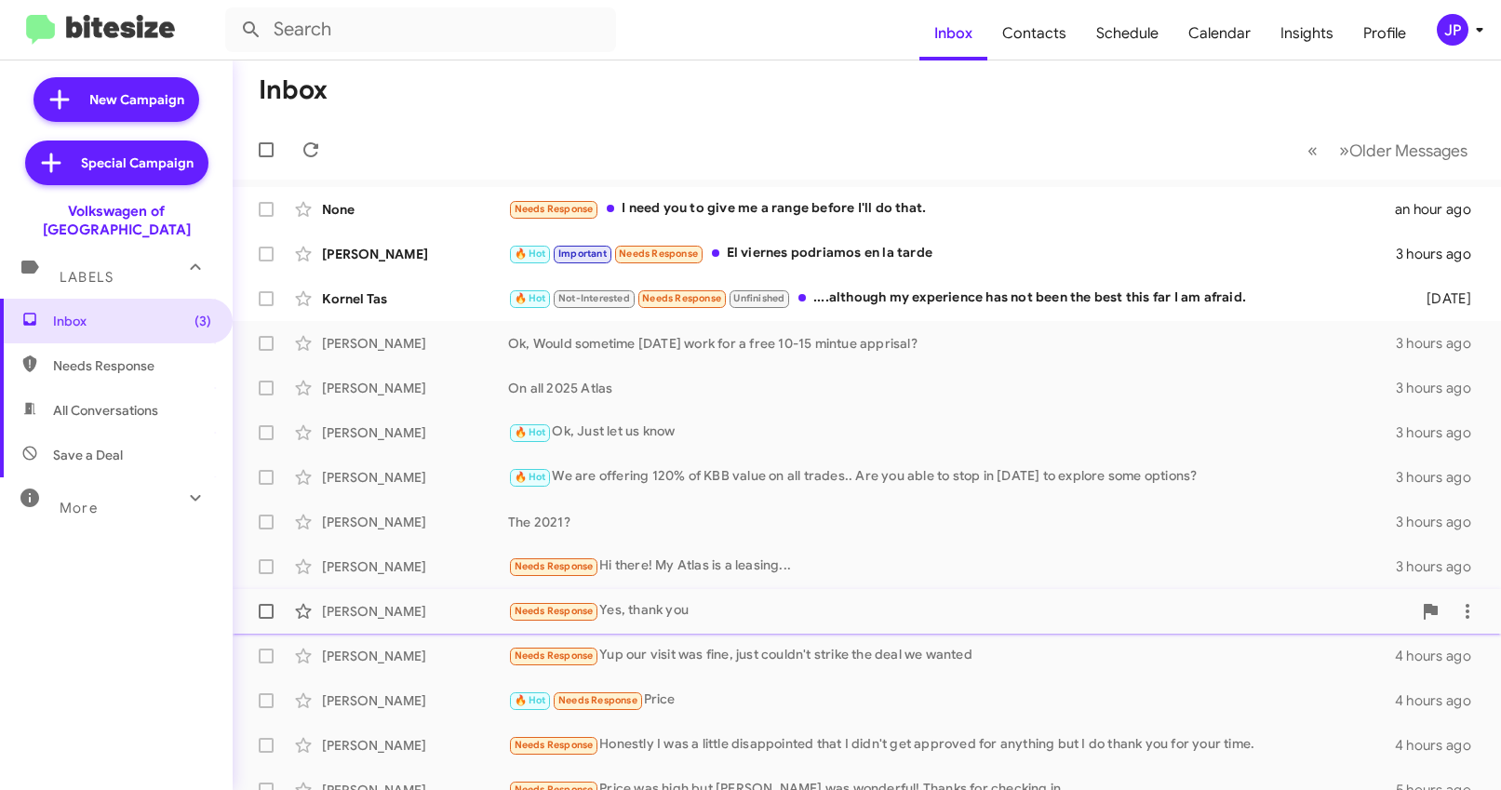
scroll to position [33, 0]
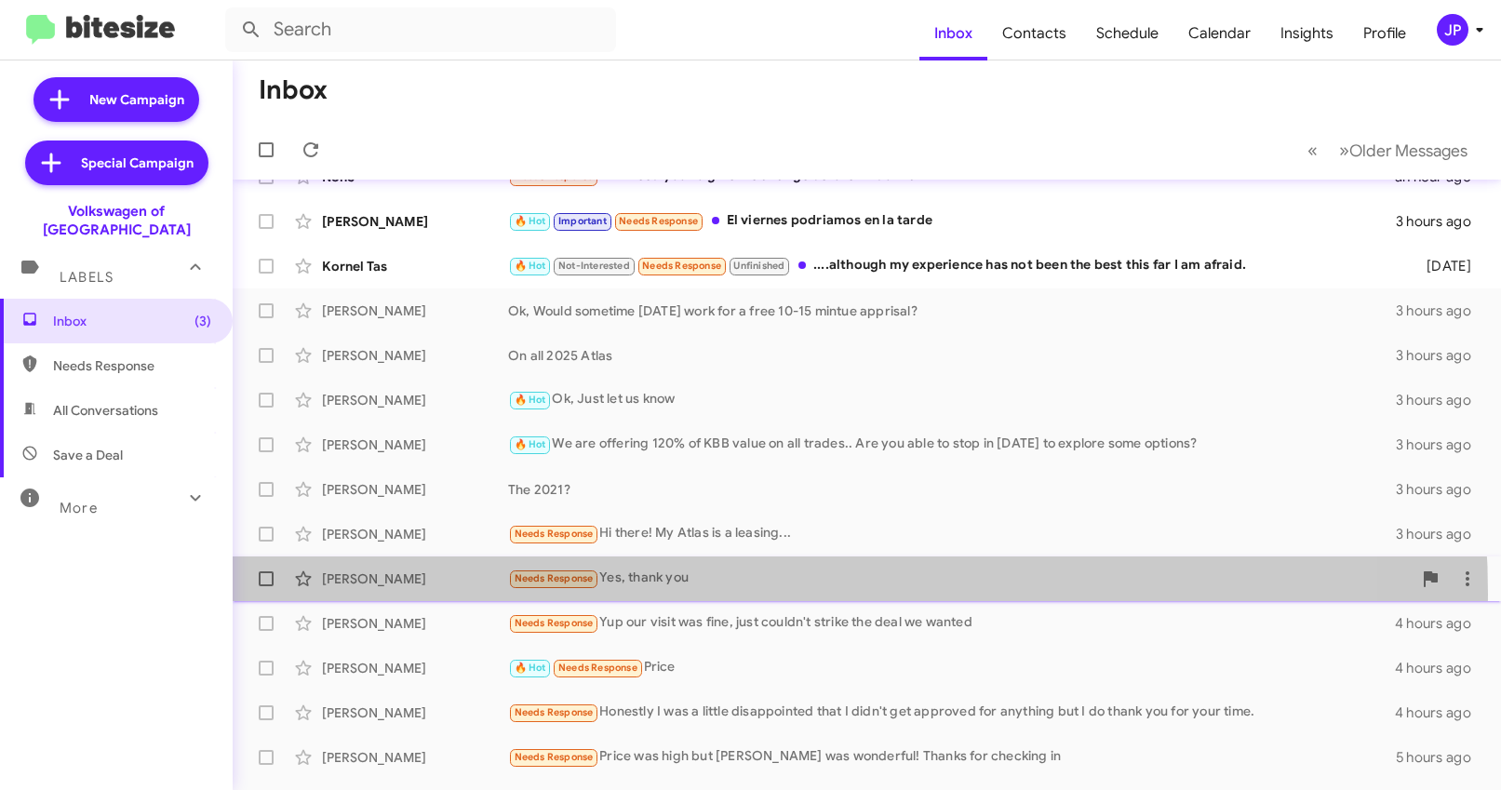
click at [723, 594] on div "David Francis Needs Response Yes, thank you 3 hours ago" at bounding box center [866, 578] width 1238 height 37
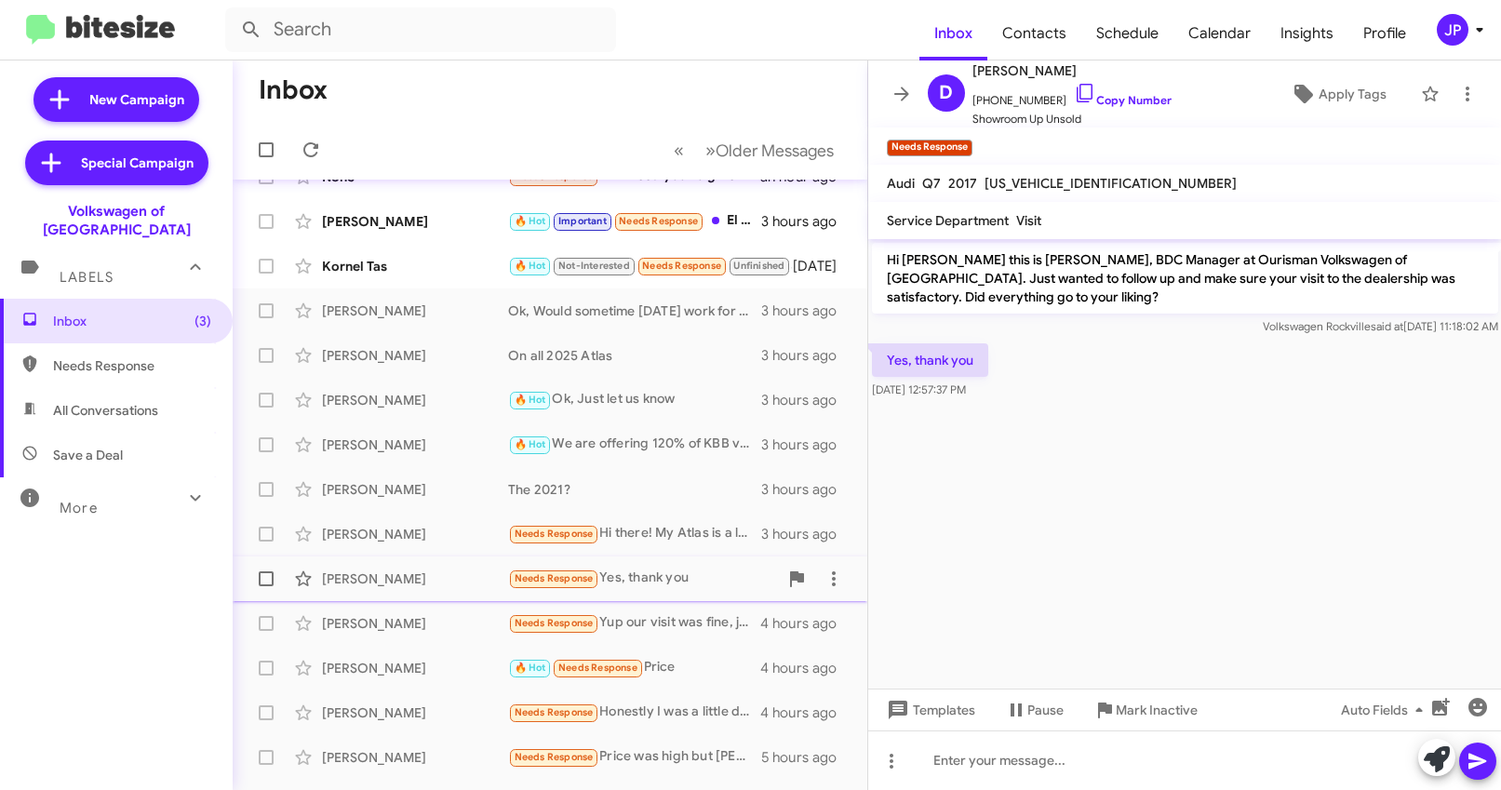
scroll to position [290, 0]
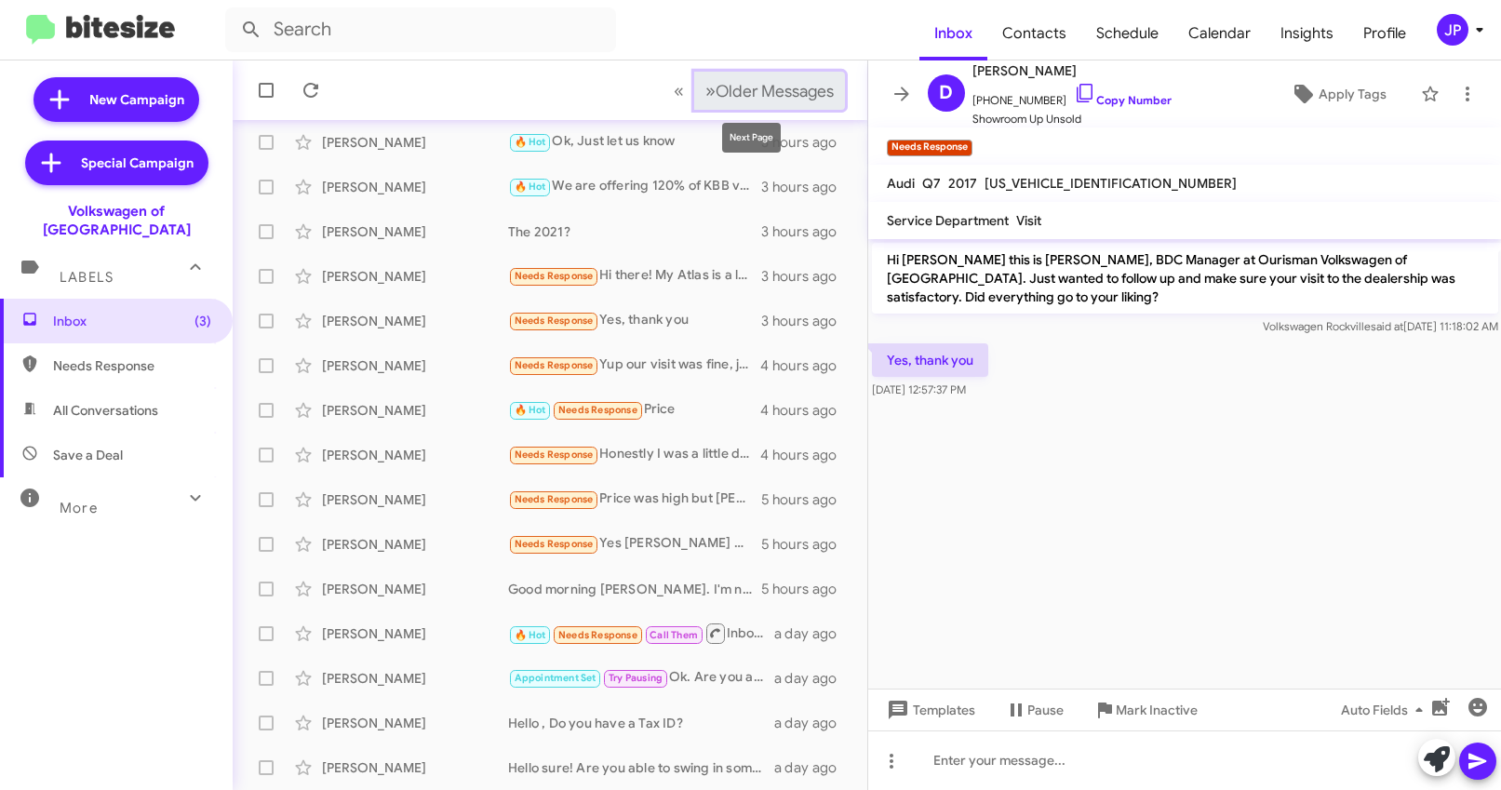
click at [748, 93] on span "Older Messages" at bounding box center [774, 91] width 118 height 20
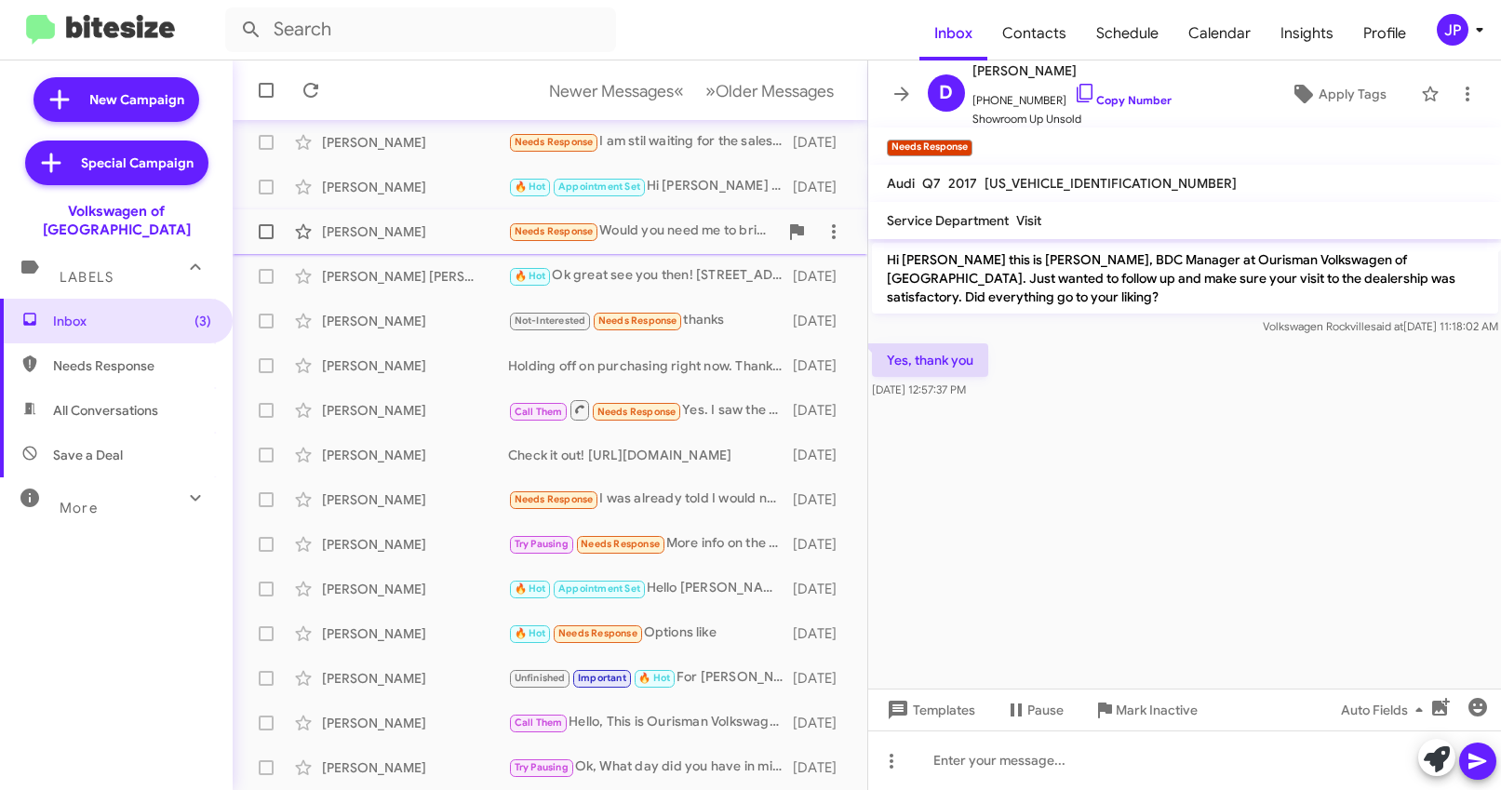
click at [408, 233] on div "Sarah Crippen" at bounding box center [415, 231] width 186 height 19
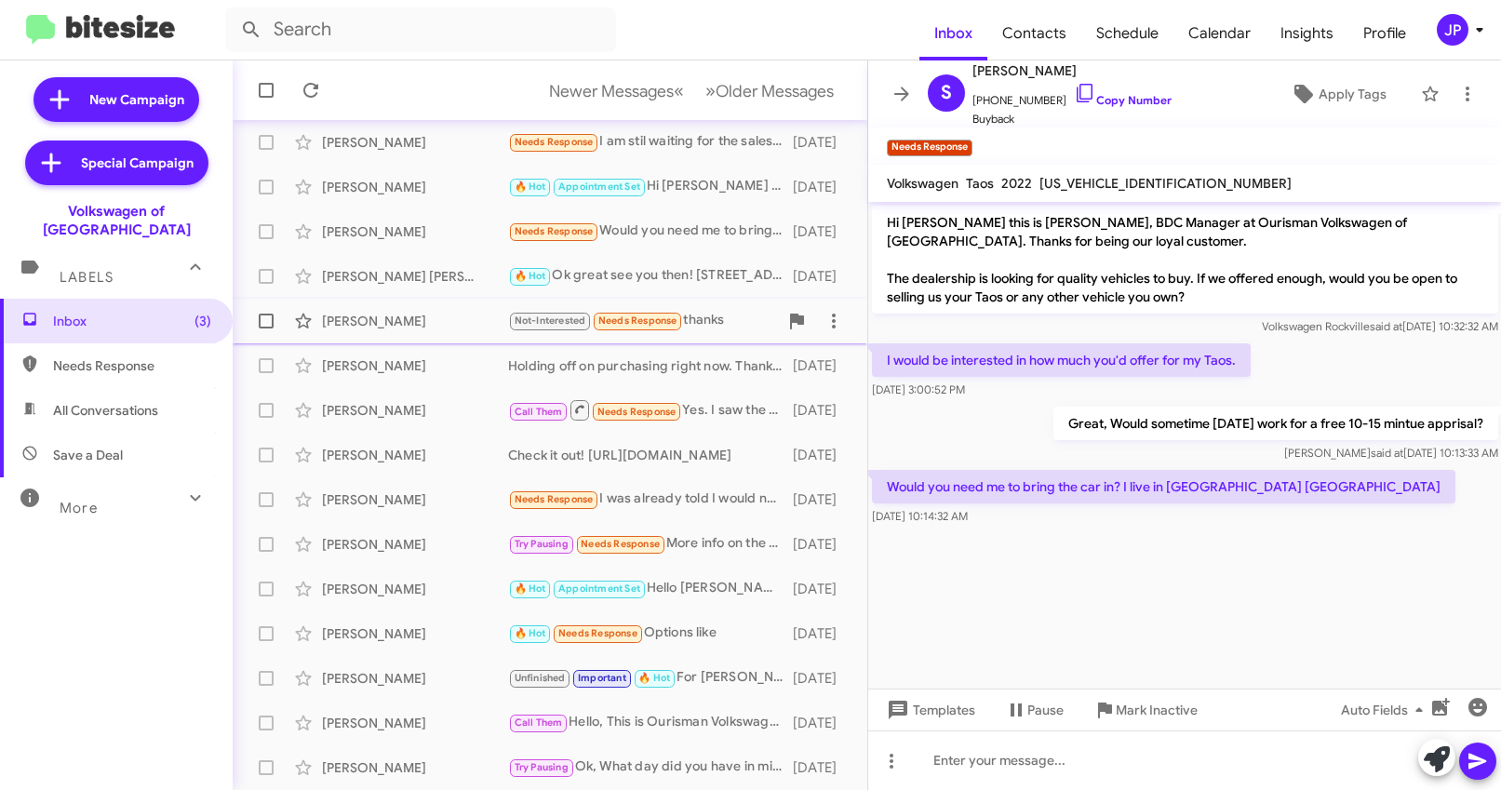
click at [412, 340] on span "Guillermo Petrei Not-Interested Needs Response thanks 2 days ago" at bounding box center [550, 321] width 635 height 45
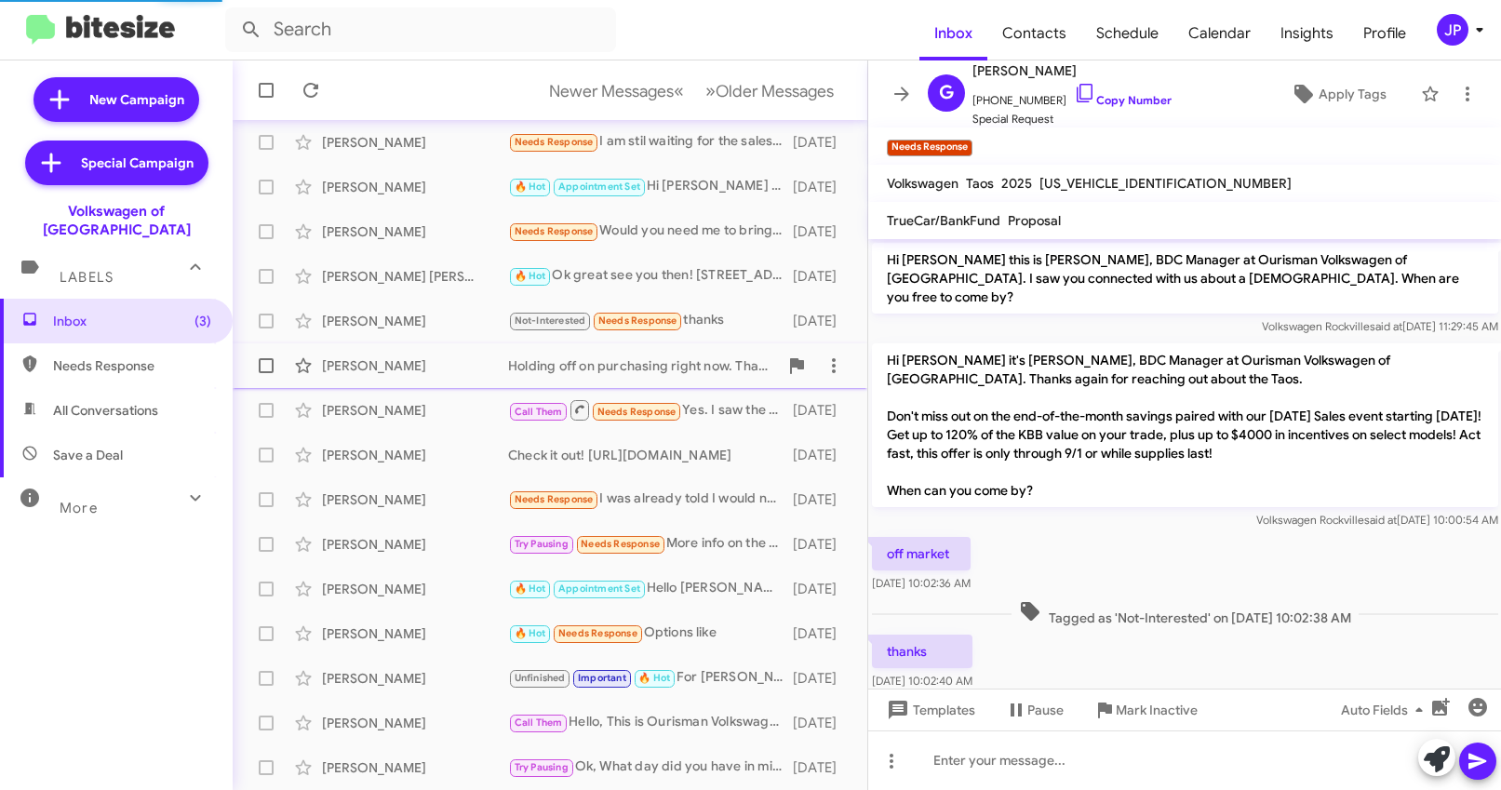
scroll to position [10, 0]
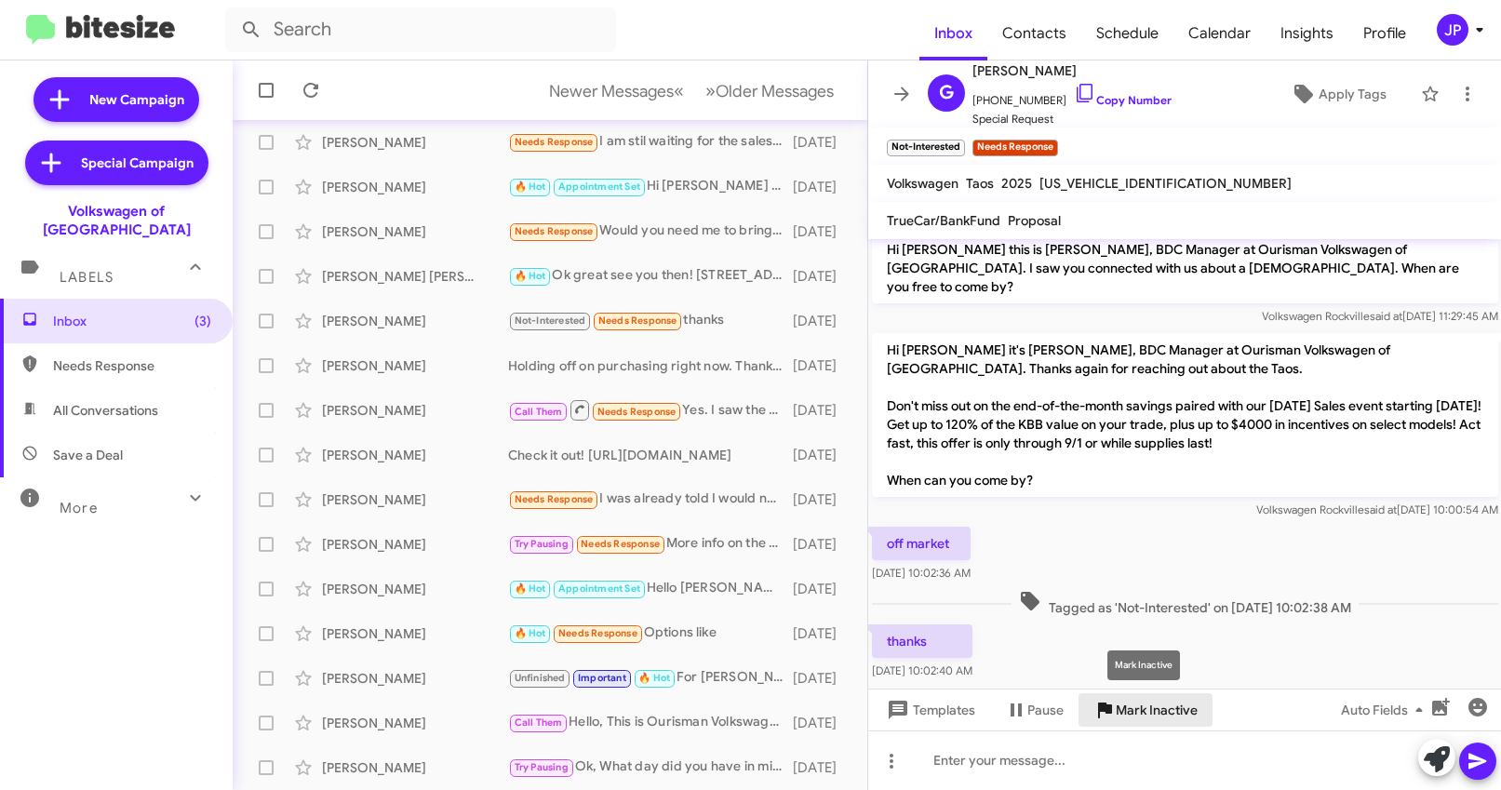
click at [1178, 714] on span "Mark Inactive" at bounding box center [1157, 709] width 82 height 33
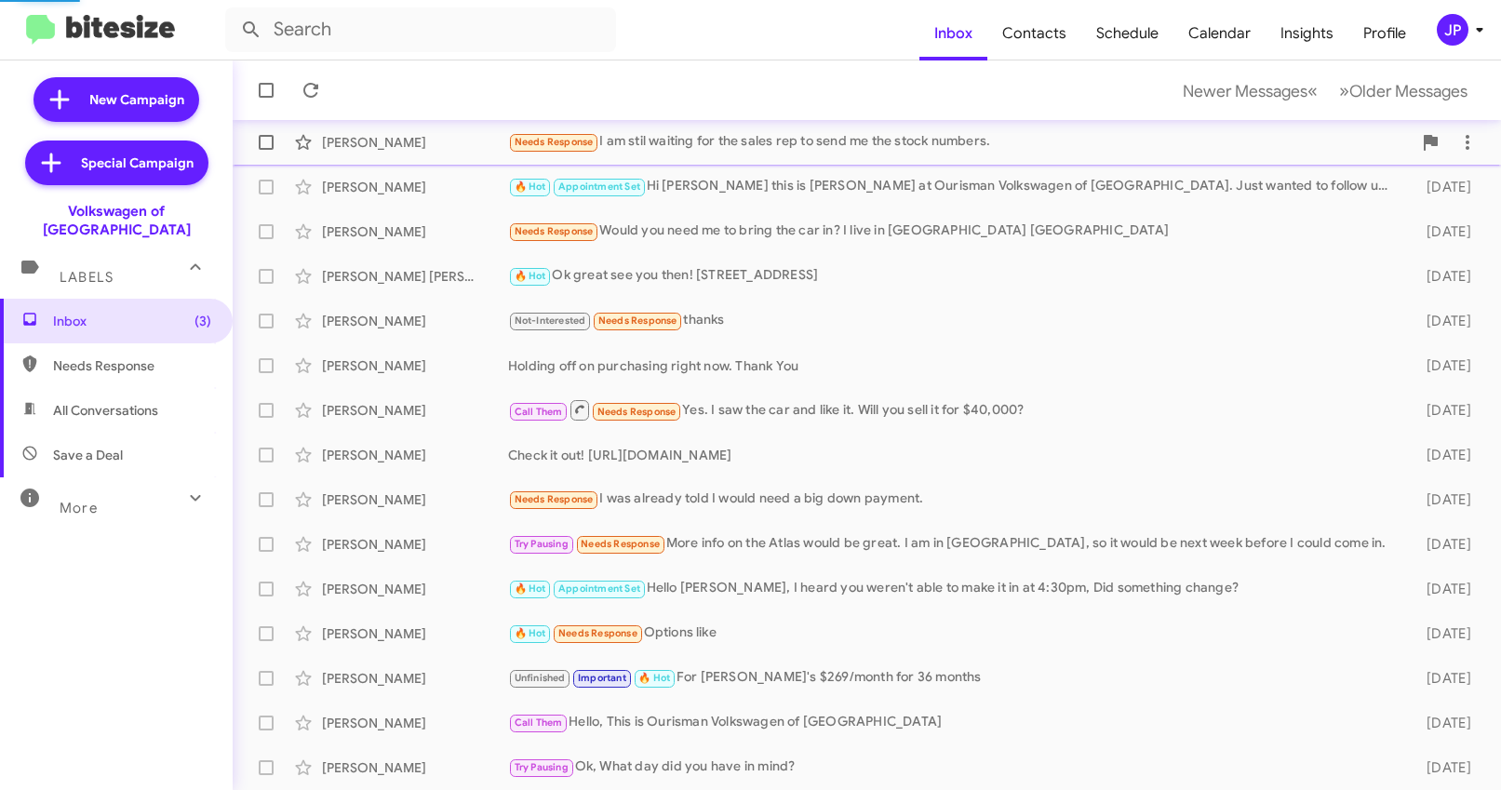
scroll to position [246, 0]
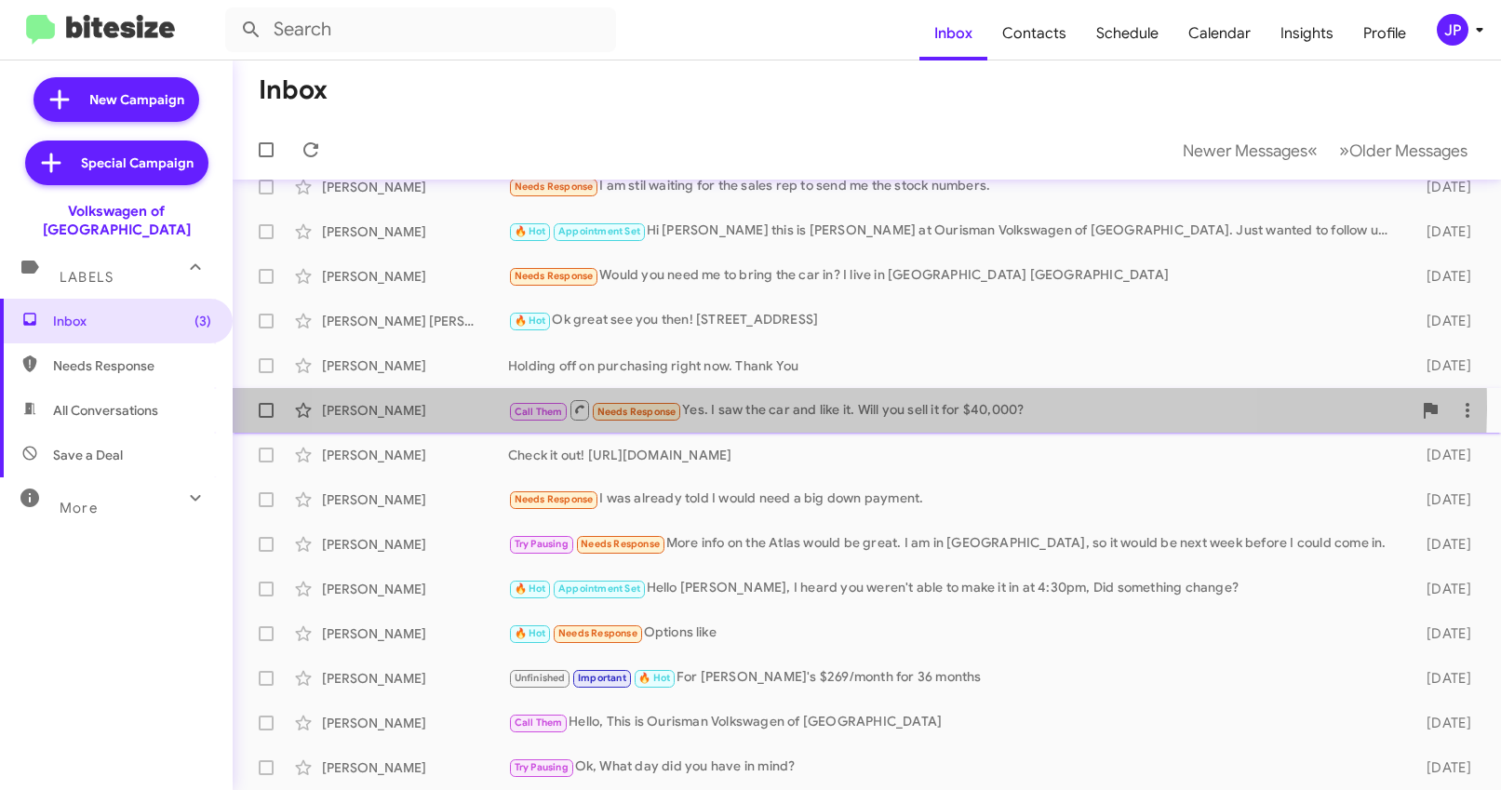
click at [781, 408] on div "Call Them Needs Response Yes. I saw the car and like it. Will you sell it for $…" at bounding box center [959, 409] width 903 height 23
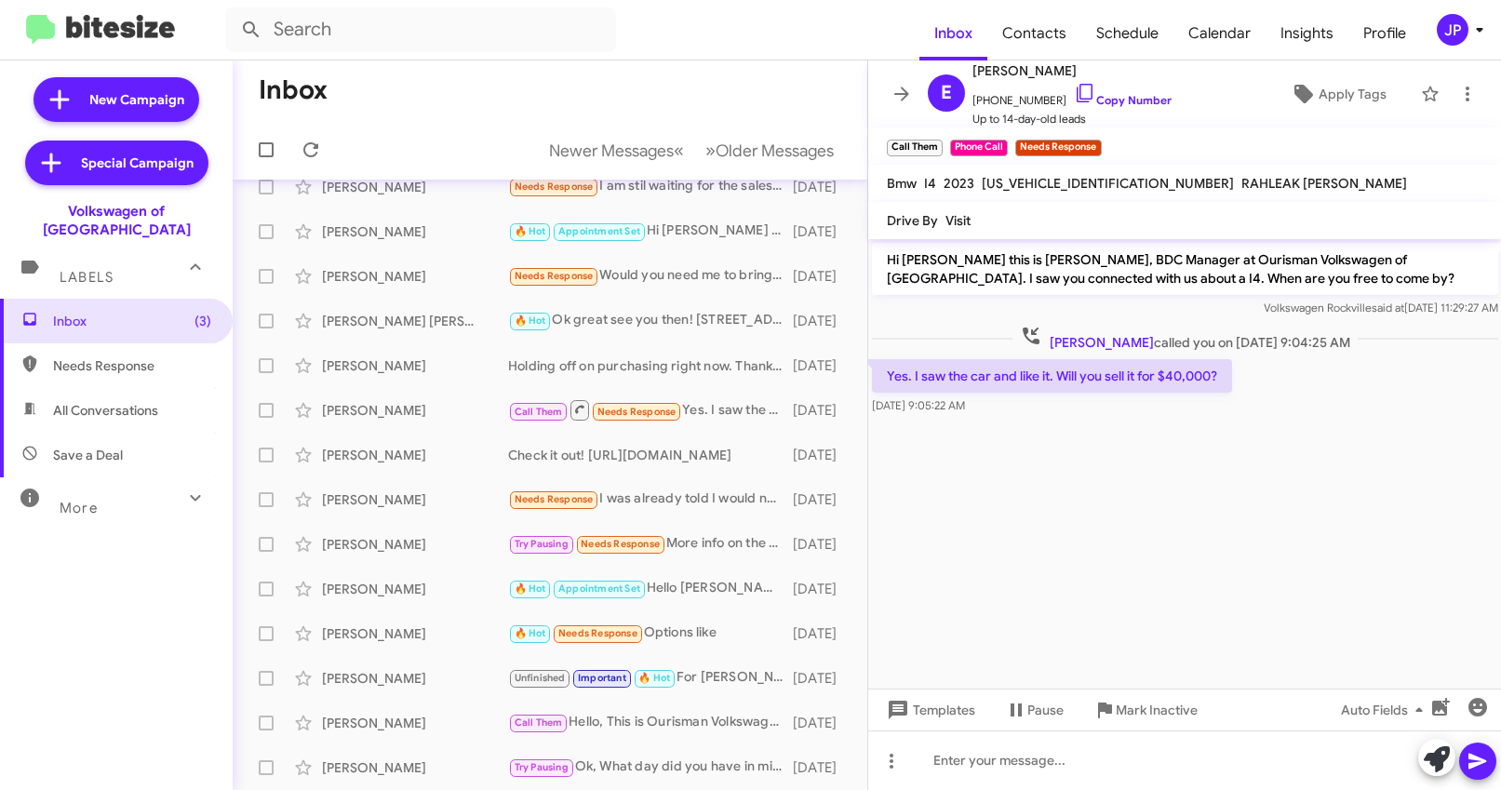
click at [1290, 533] on cdk-virtual-scroll-viewport "Hi Eric this is Jamisha Coachman, BDC Manager at Ourisman Volkswagen of Rockvil…" at bounding box center [1185, 463] width 634 height 449
click at [1479, 34] on icon at bounding box center [1479, 30] width 22 height 22
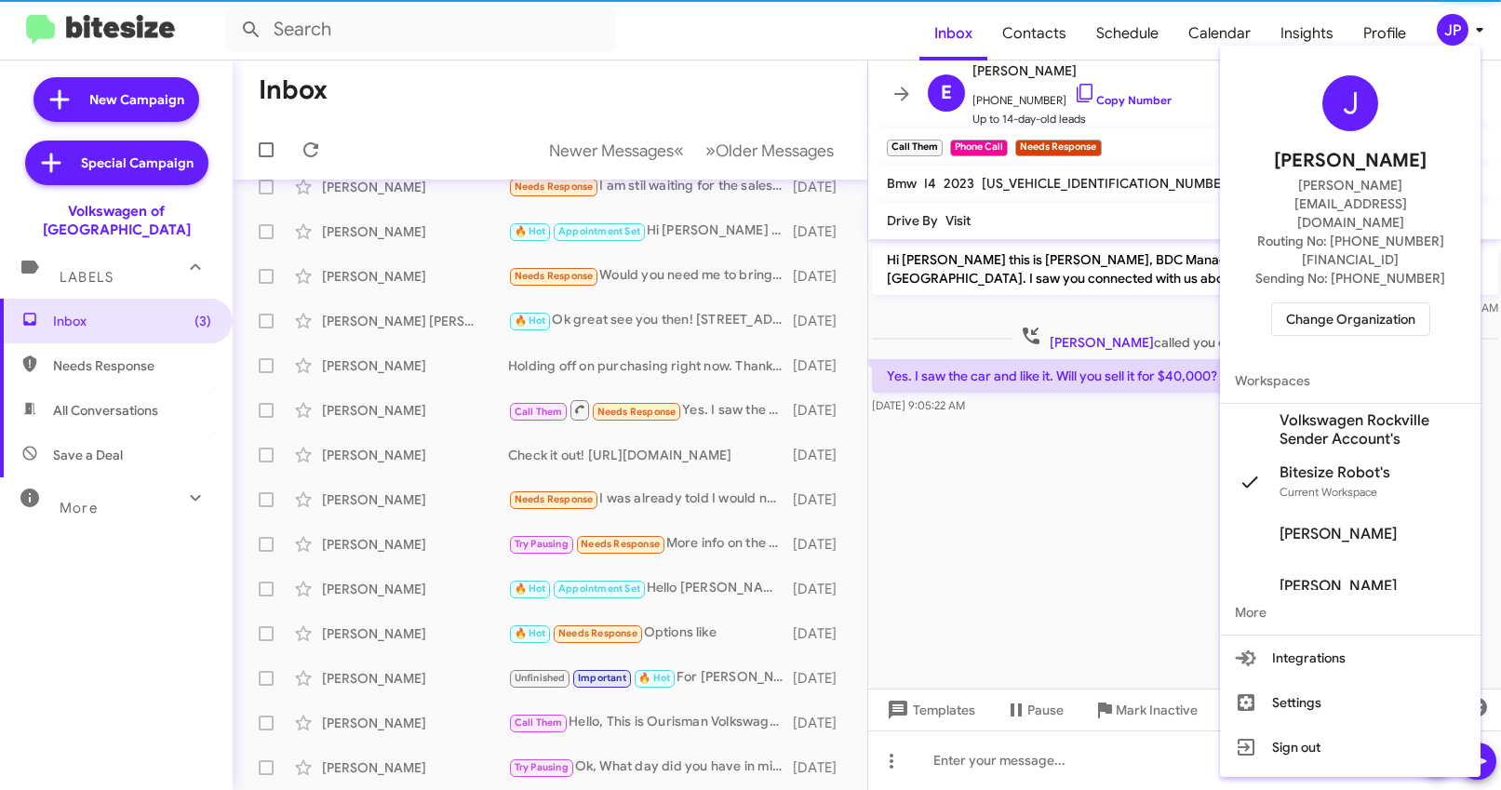
click at [1307, 303] on span "Change Organization" at bounding box center [1350, 319] width 129 height 32
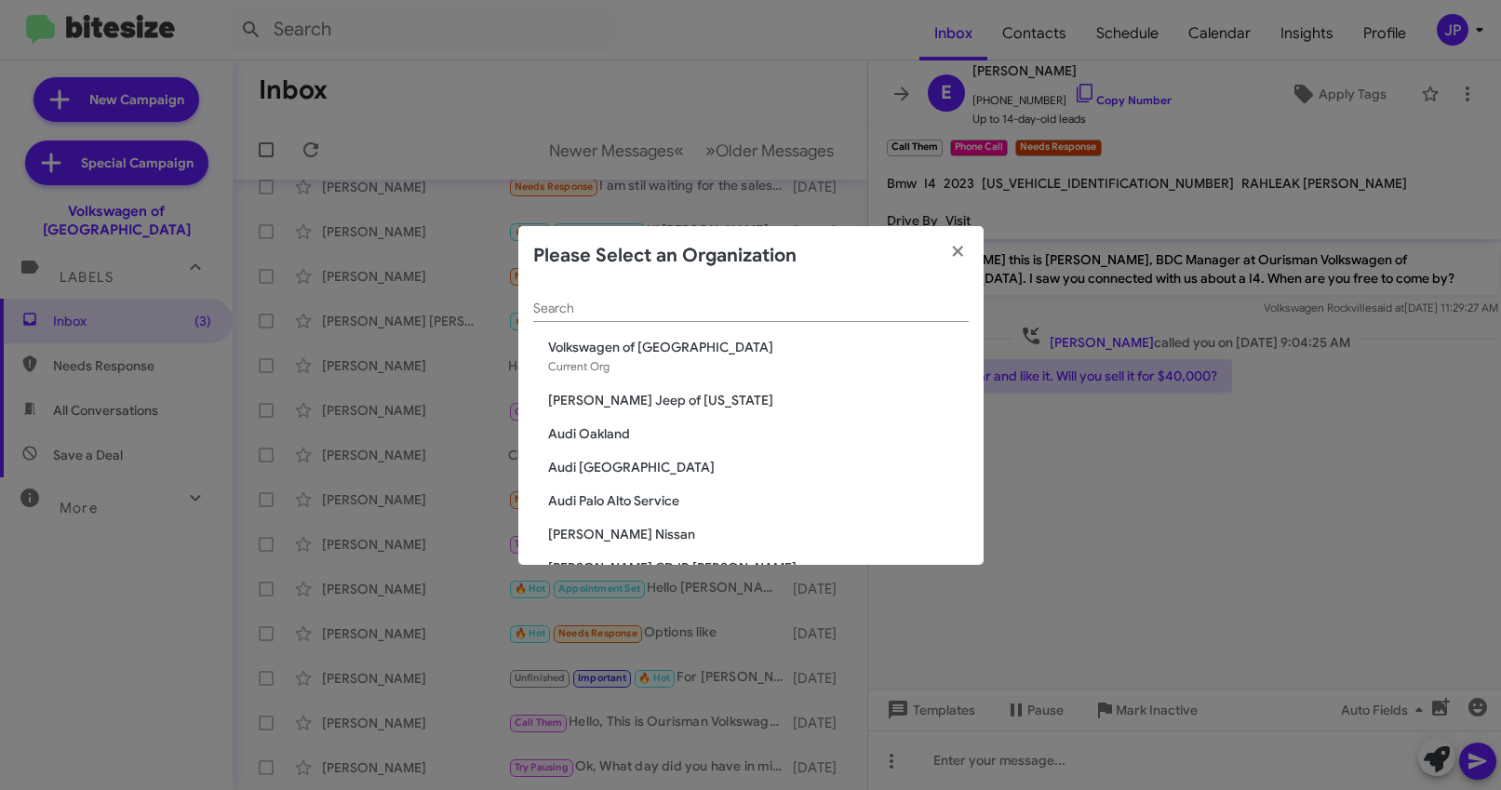
click at [570, 313] on input "Search" at bounding box center [750, 308] width 435 height 15
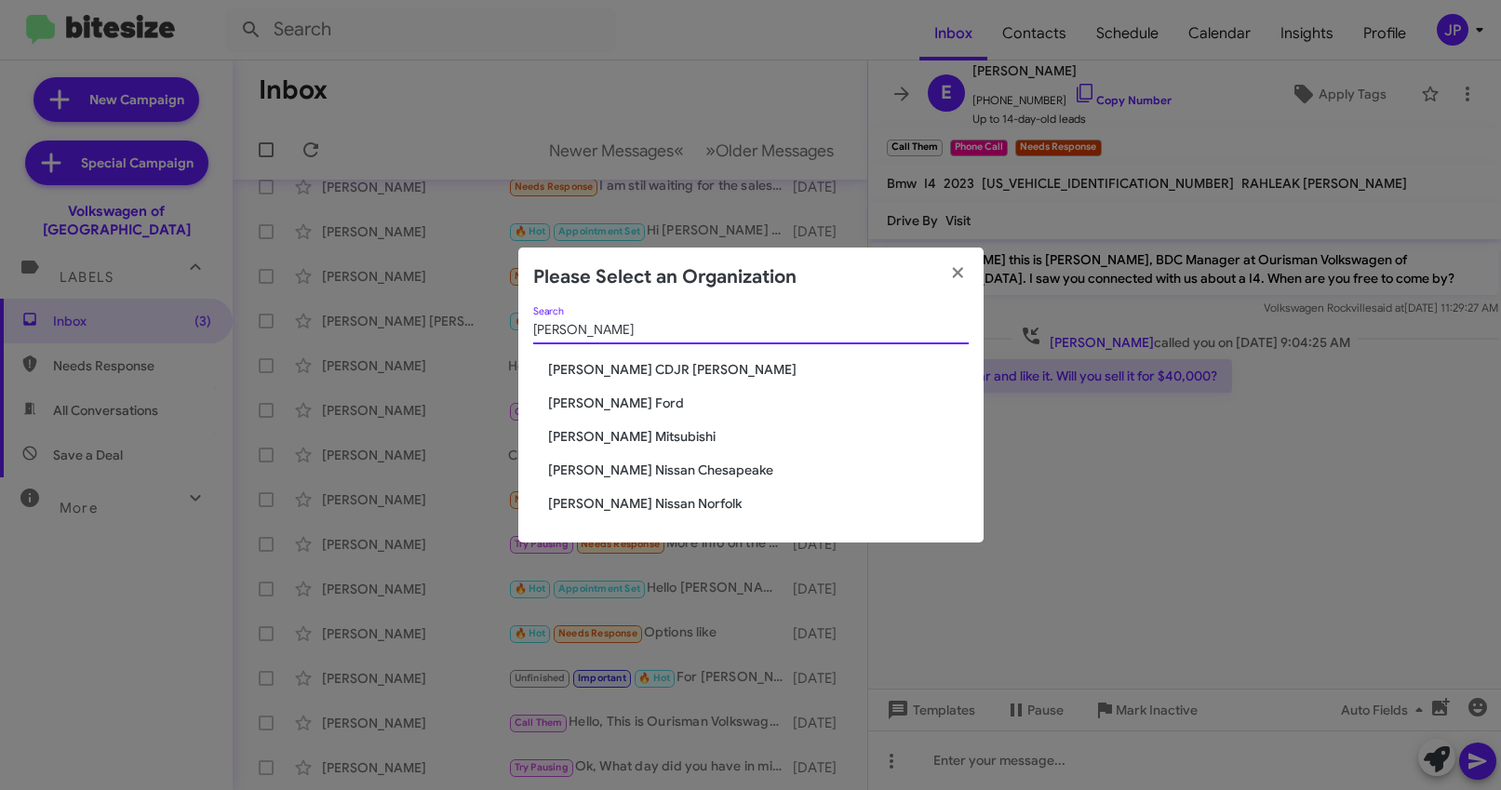
type input "Banister"
click at [559, 411] on div "Banister Search Banister CDJR Hampton Banister Ford Banister Mitsubishi Baniste…" at bounding box center [750, 424] width 465 height 235
click at [565, 408] on span "[PERSON_NAME] Ford" at bounding box center [758, 403] width 421 height 19
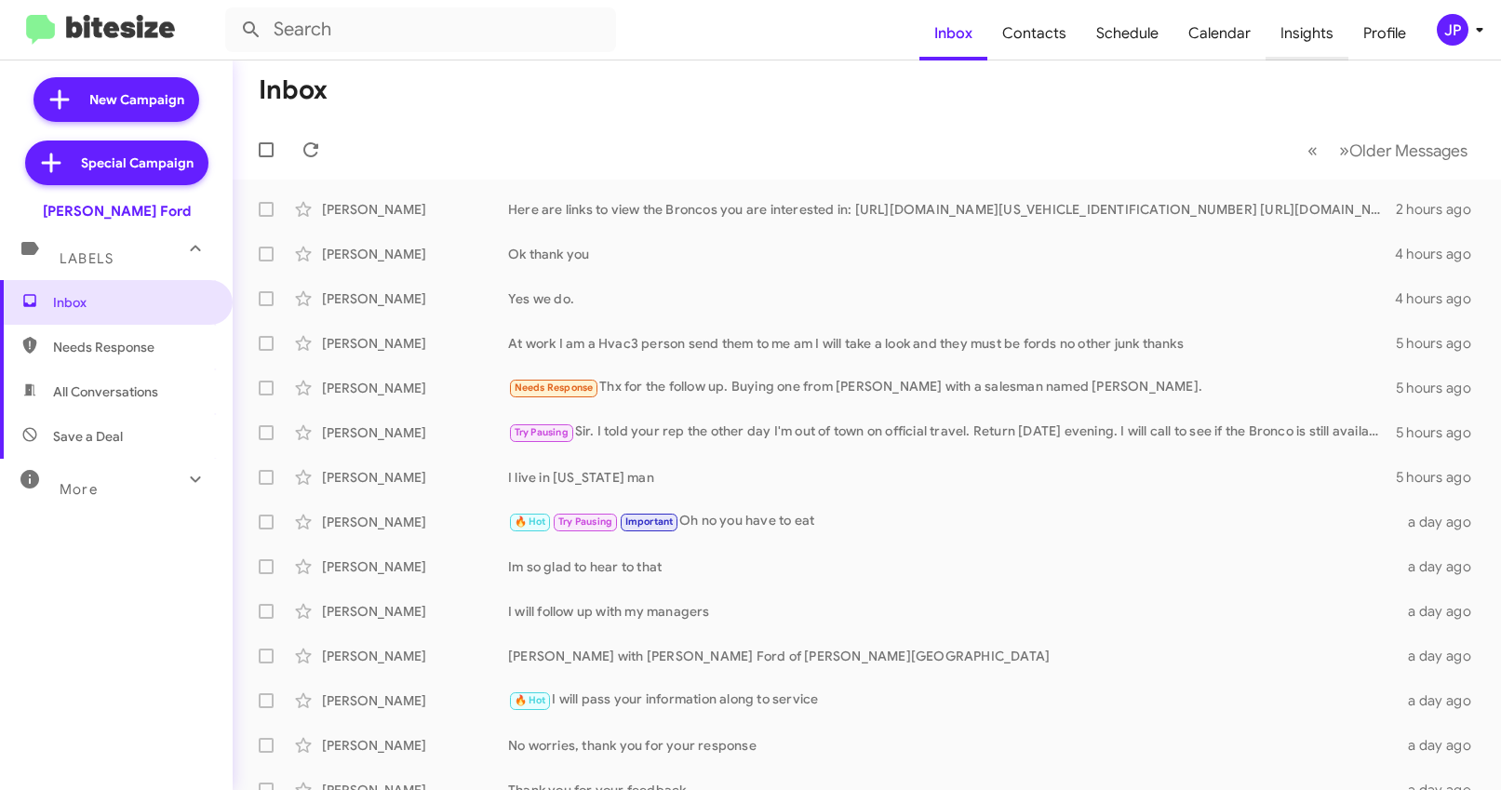
click at [1292, 33] on span "Insights" at bounding box center [1306, 34] width 83 height 54
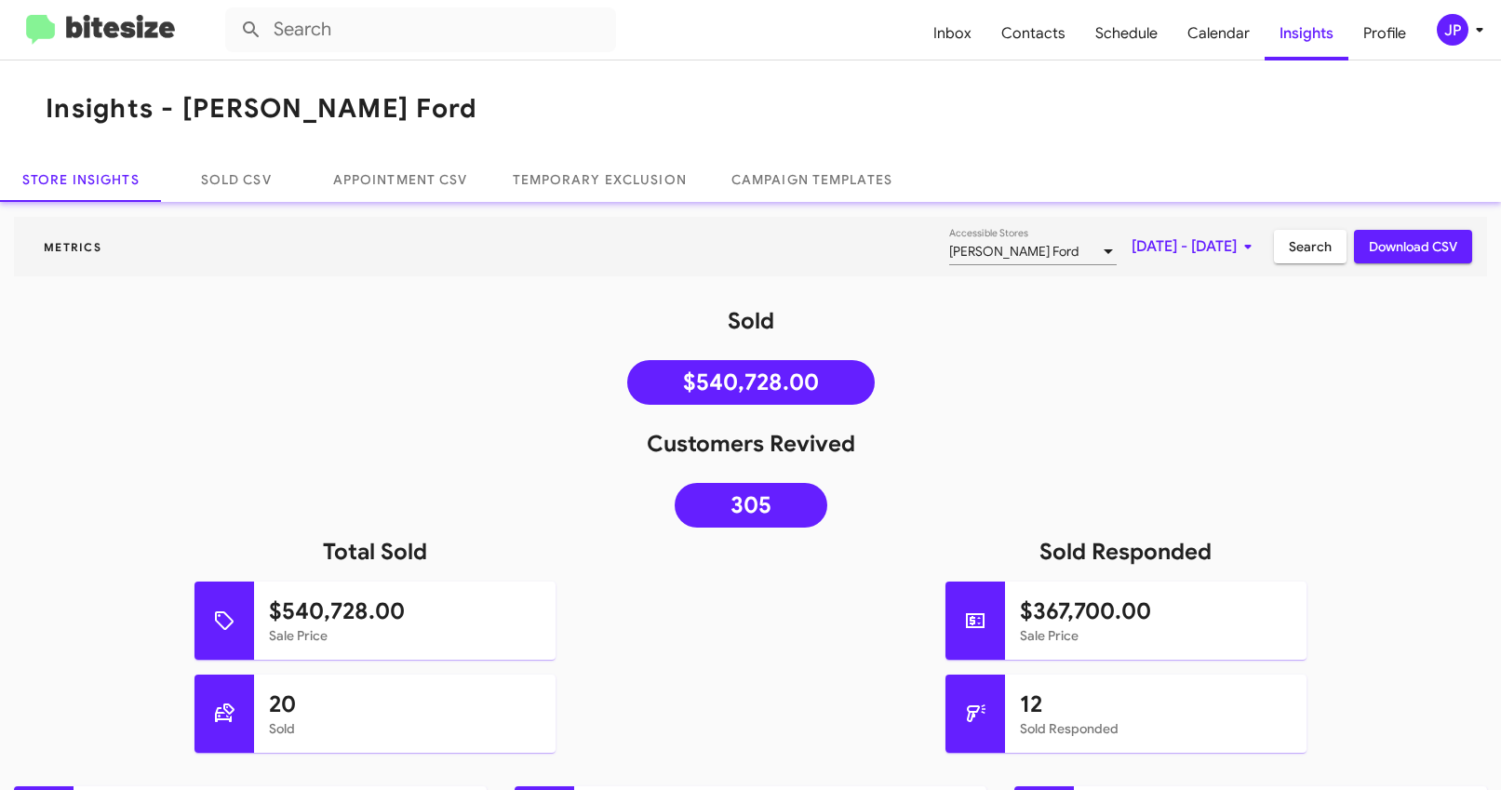
scroll to position [25, 0]
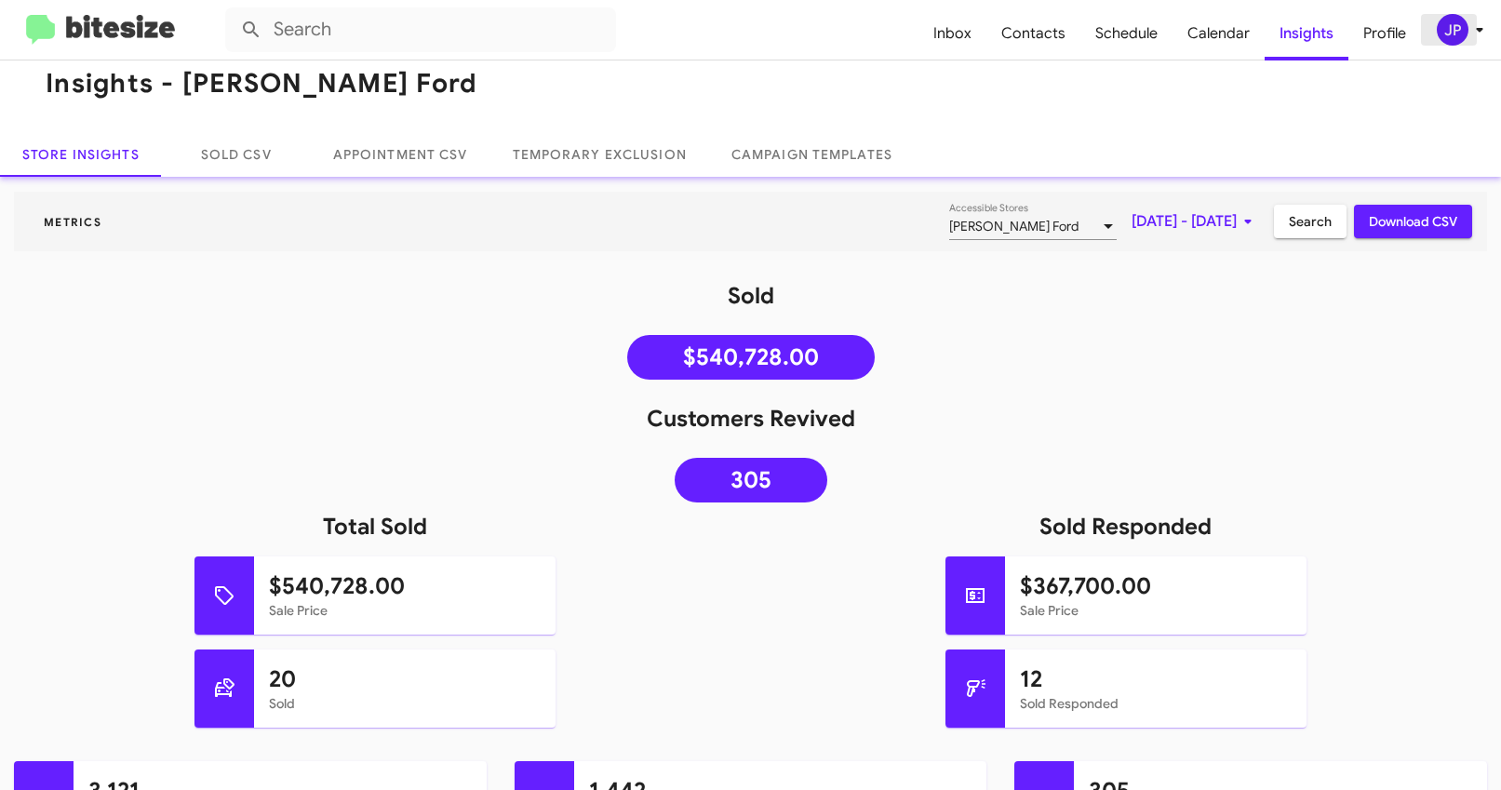
click at [1458, 40] on div "JP" at bounding box center [1453, 30] width 32 height 32
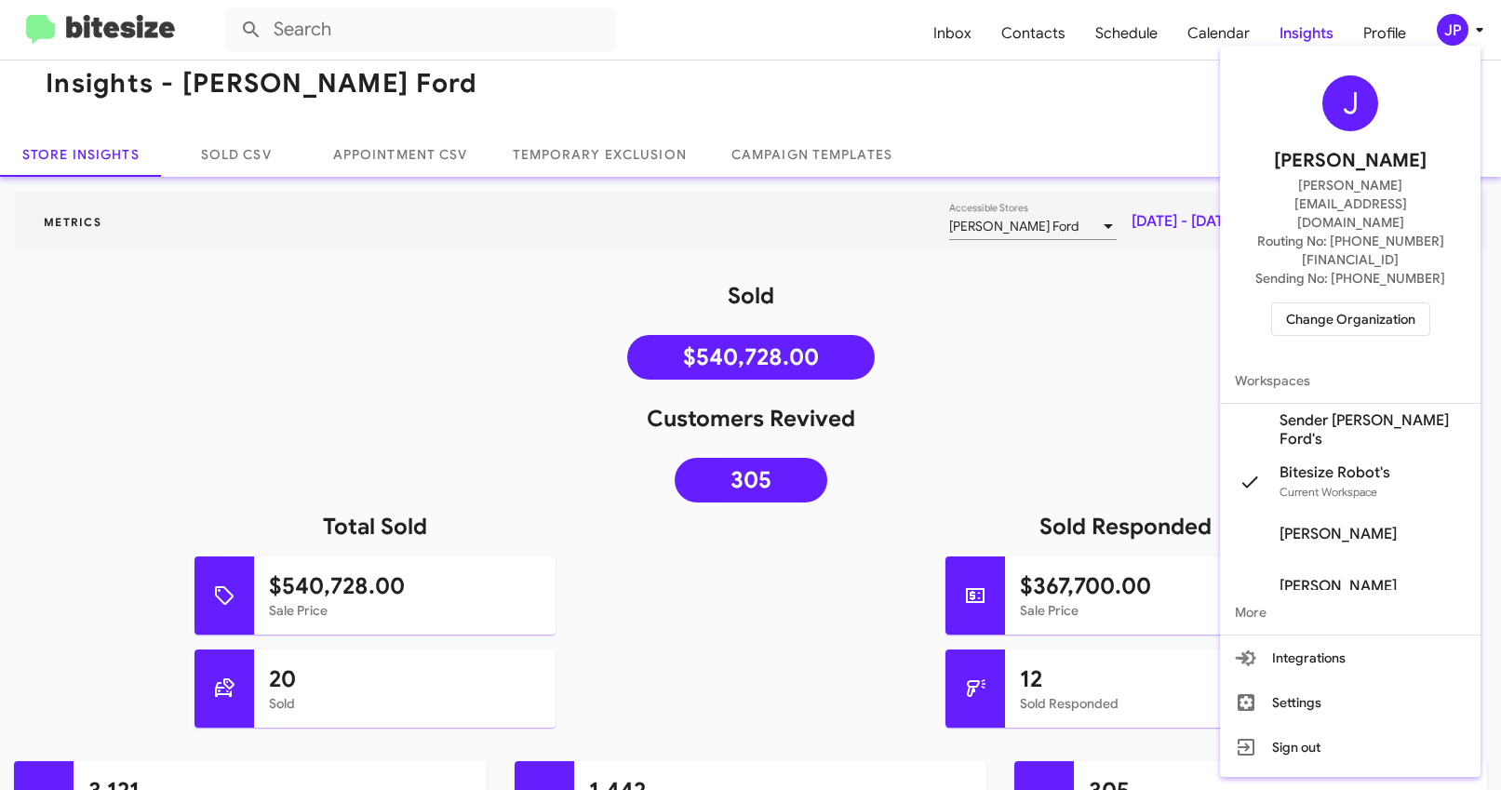
click at [1385, 411] on span "Sender Banister Ford's" at bounding box center [1372, 429] width 186 height 37
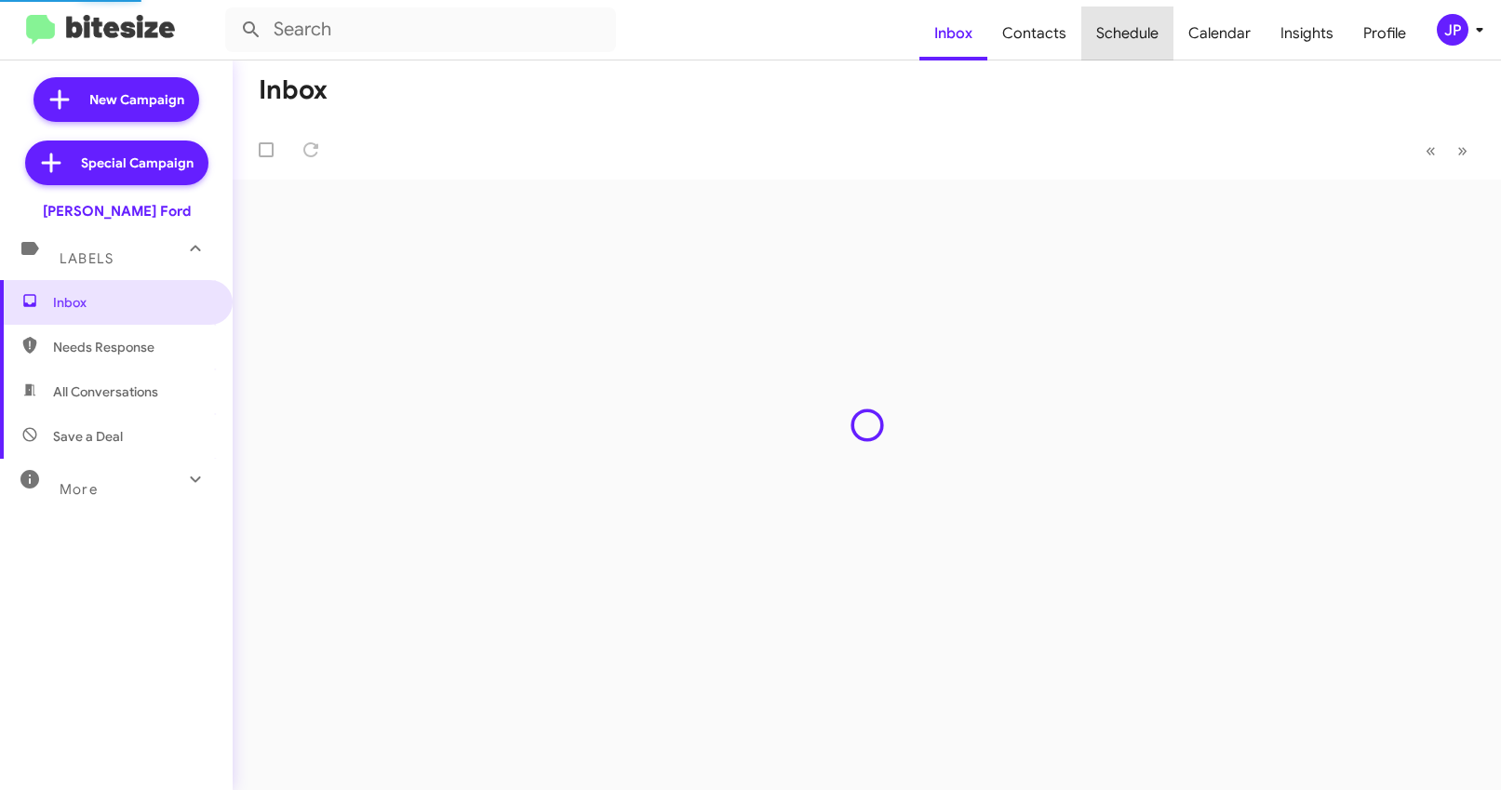
click at [1130, 33] on span "Schedule" at bounding box center [1127, 34] width 92 height 54
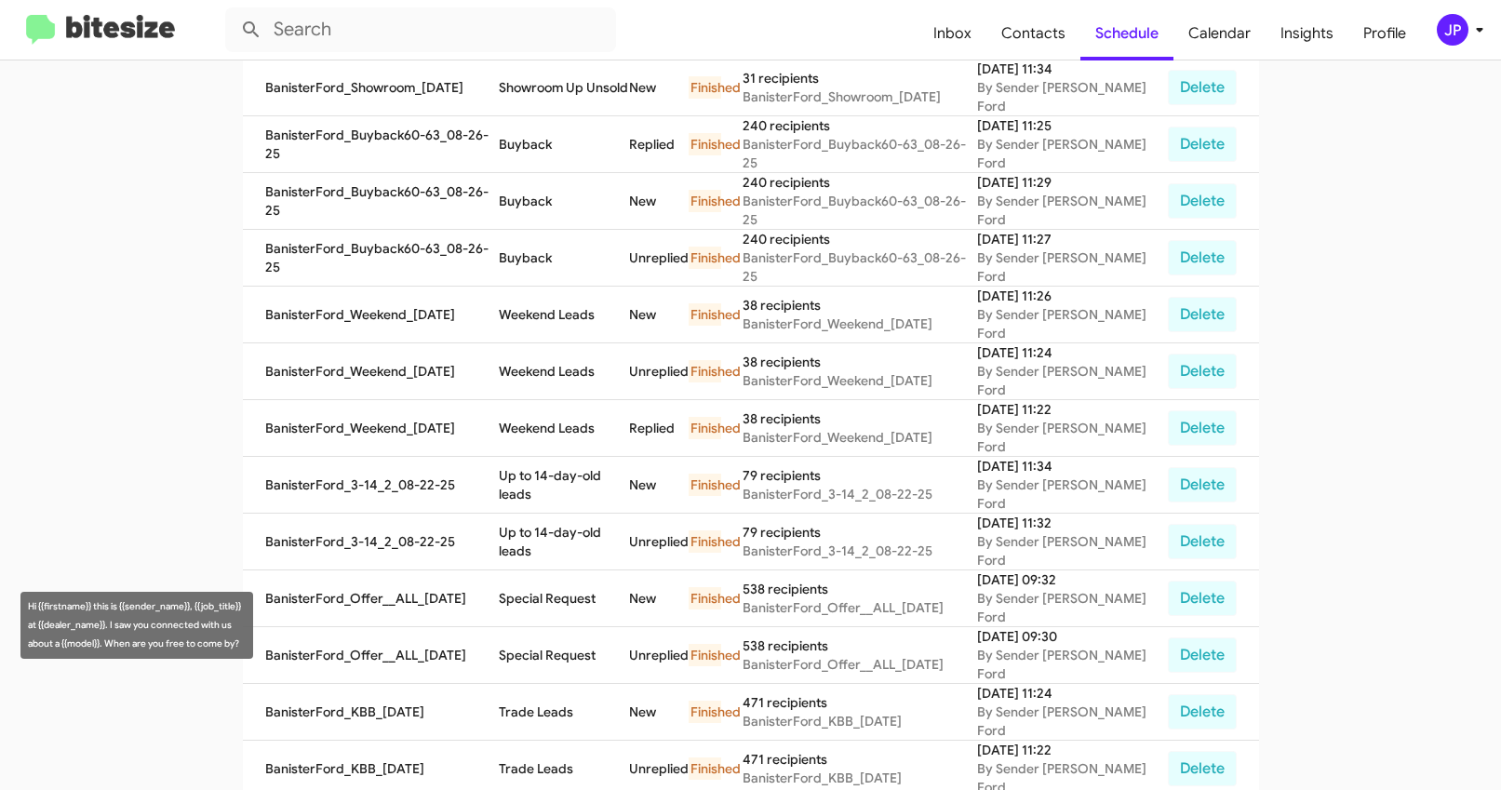
scroll to position [436, 0]
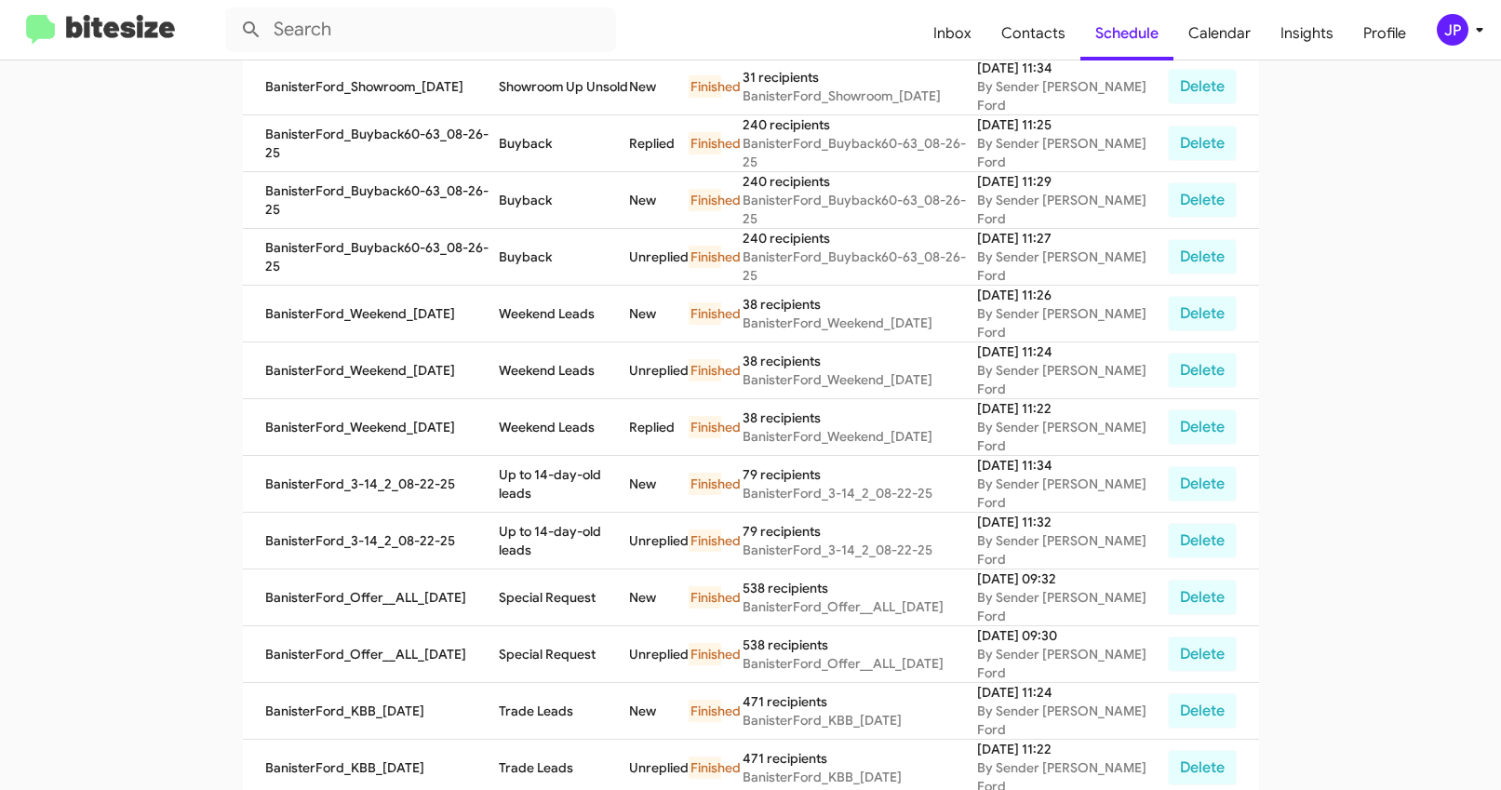
click at [109, 38] on img at bounding box center [100, 30] width 149 height 31
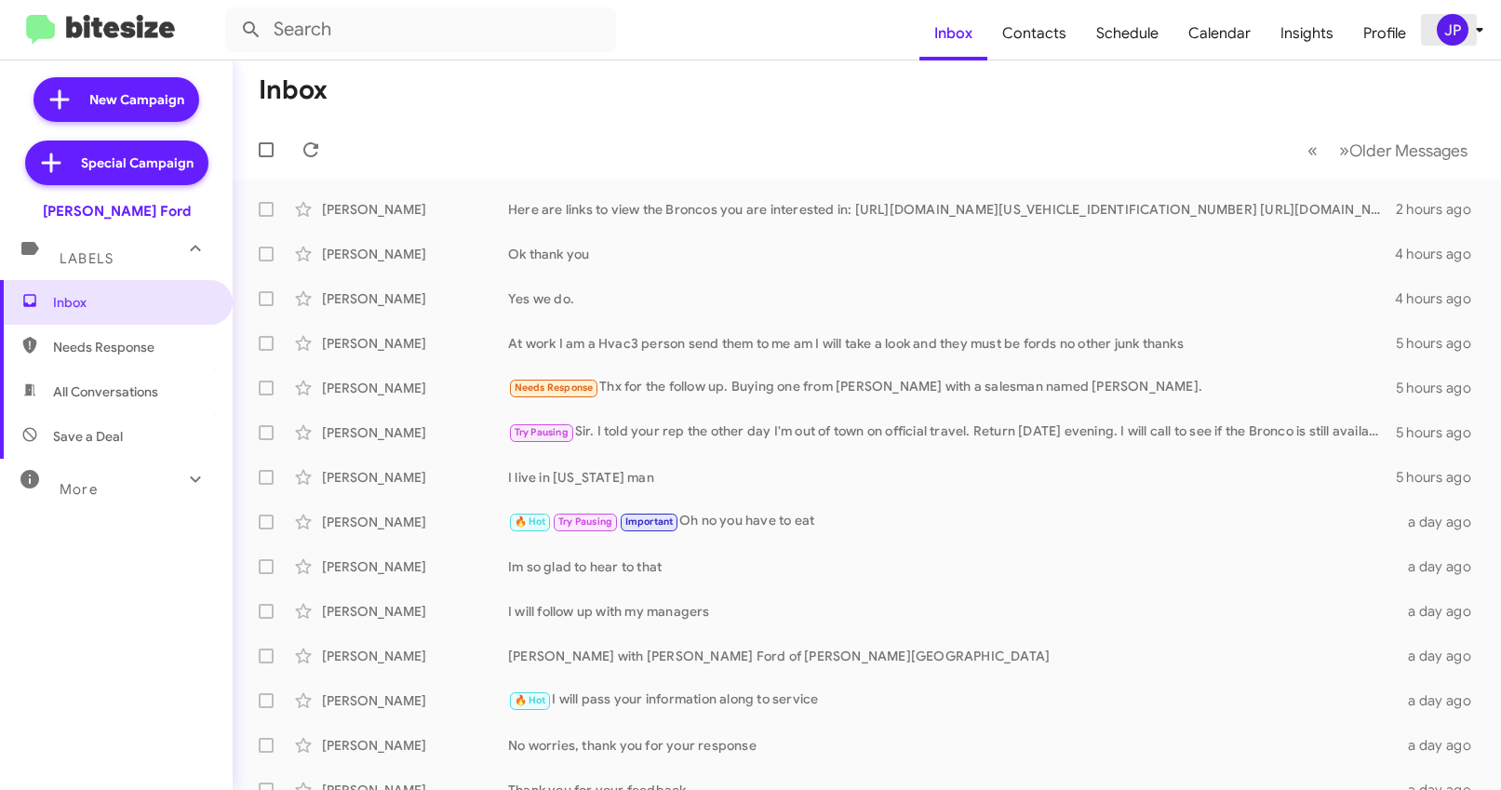
click at [1473, 30] on icon at bounding box center [1479, 30] width 22 height 22
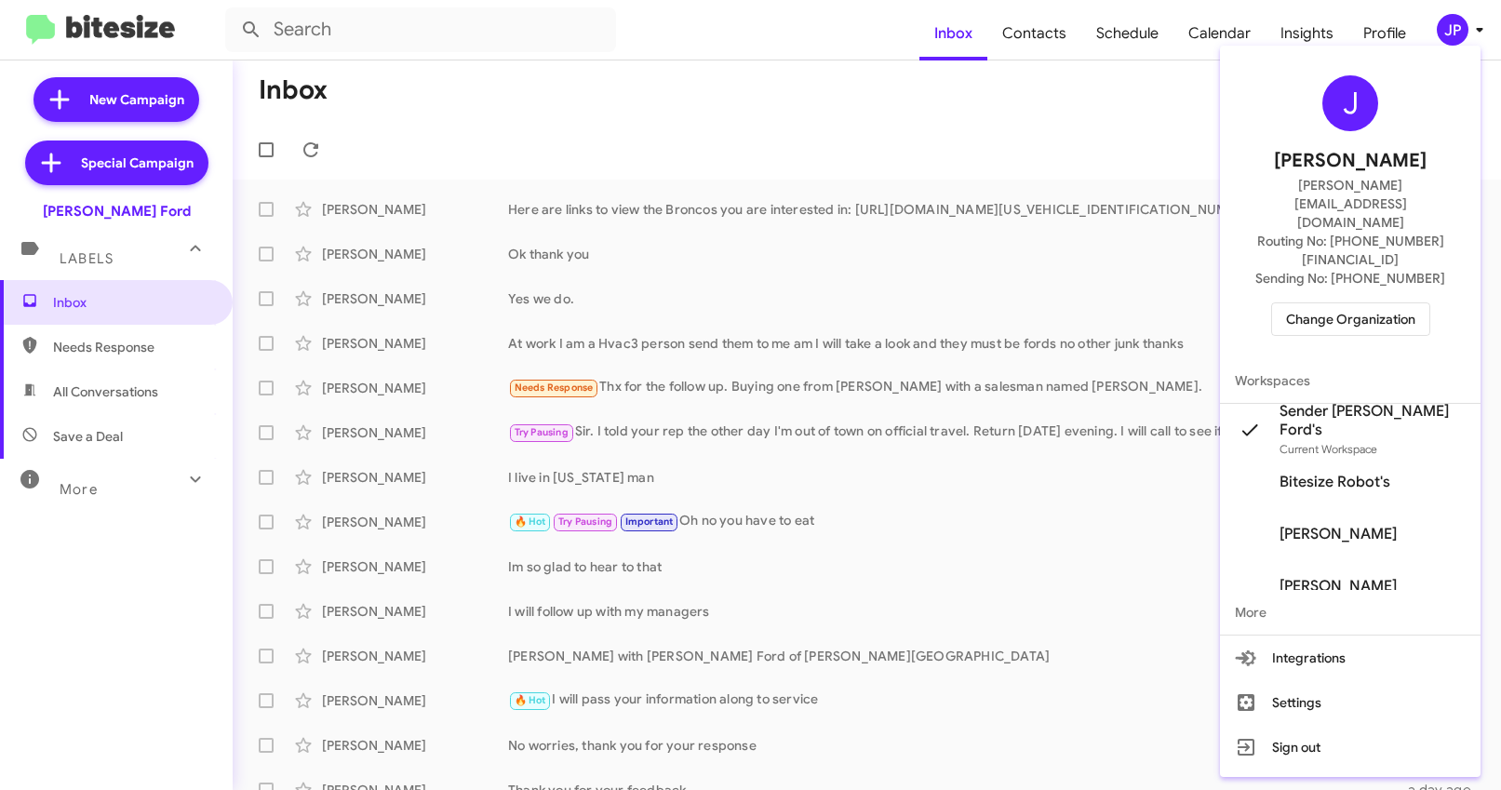
click at [1178, 33] on div at bounding box center [750, 395] width 1501 height 790
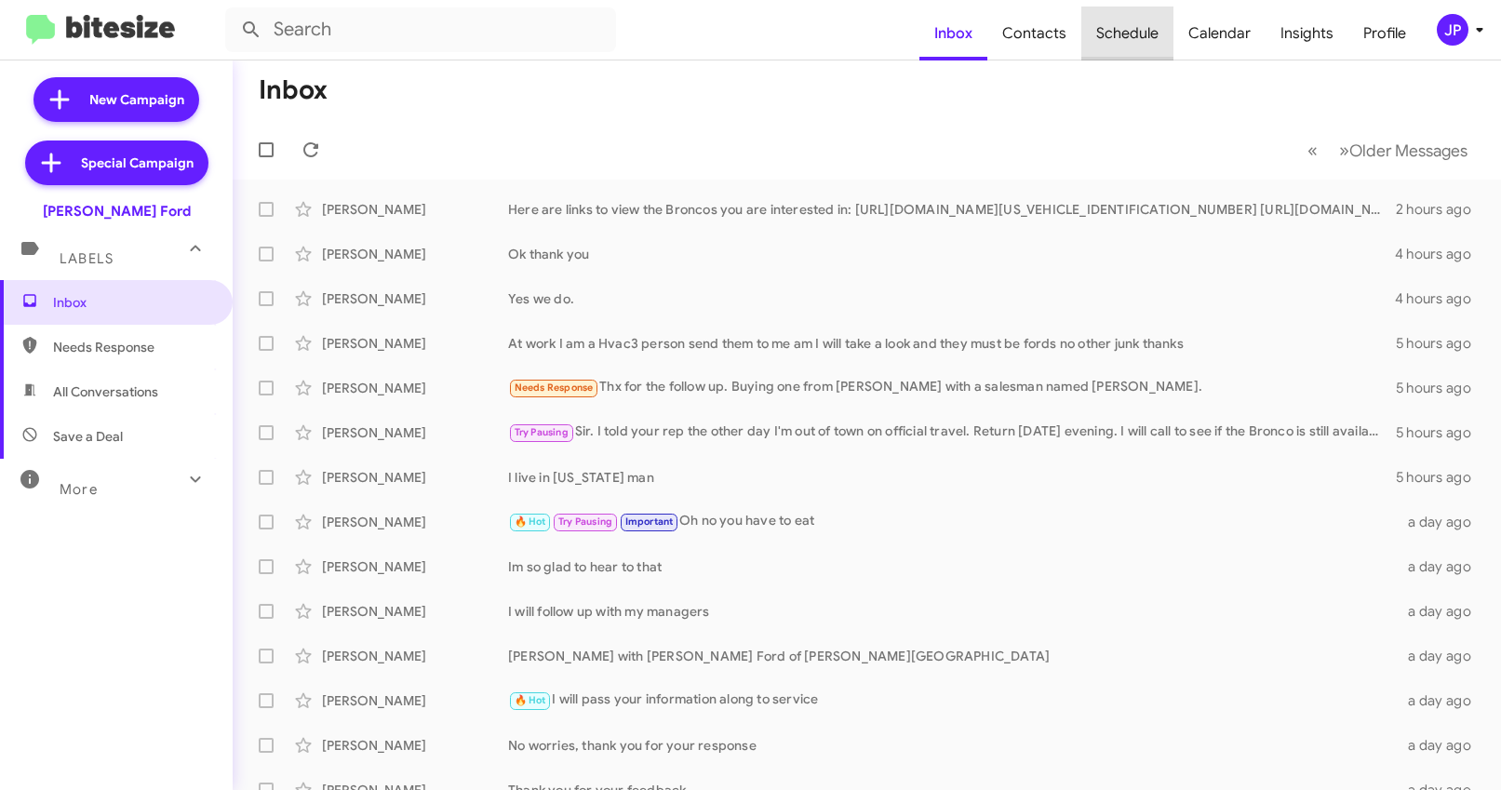
click at [1150, 38] on span "Schedule" at bounding box center [1127, 34] width 92 height 54
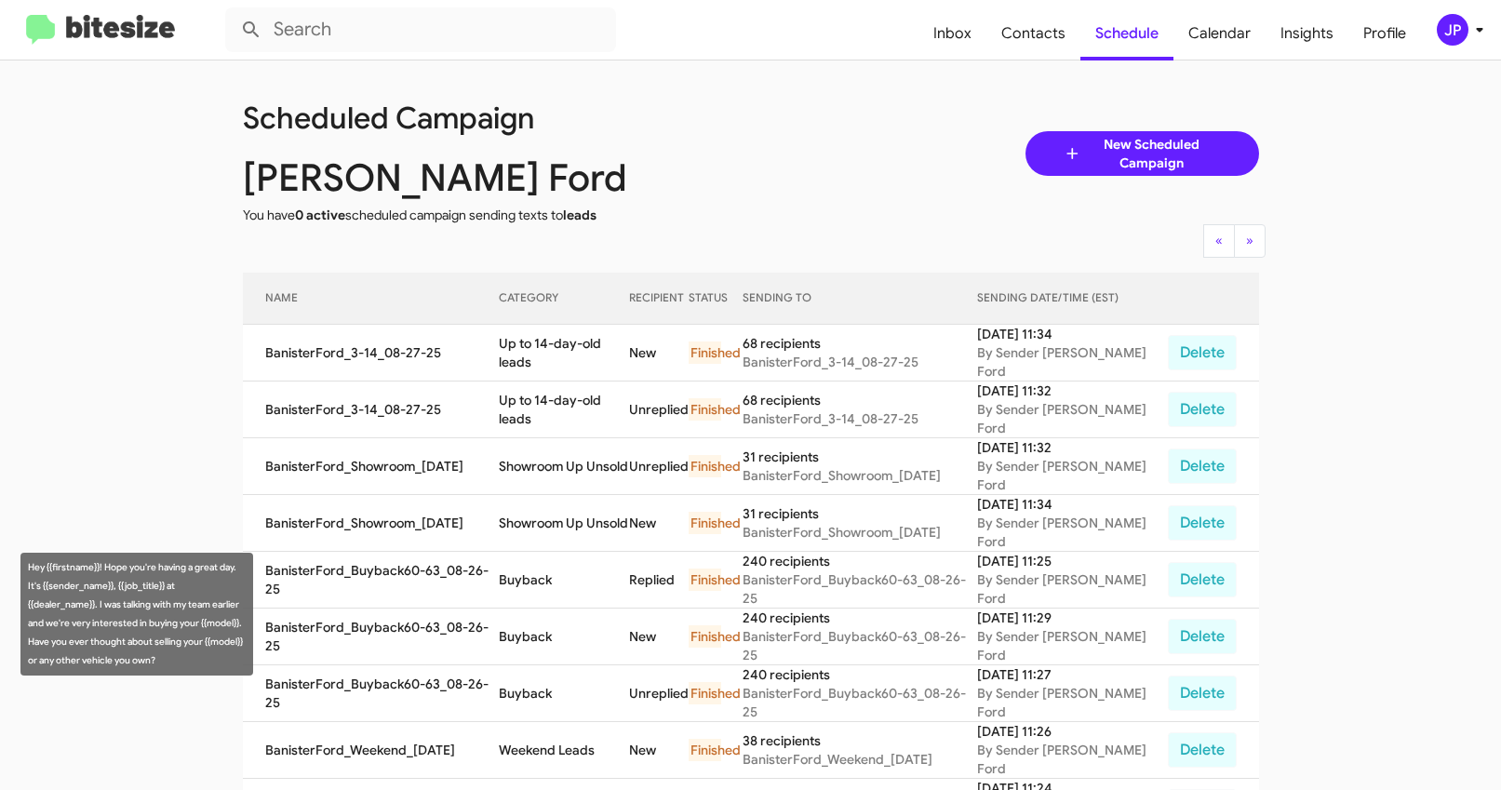
scroll to position [450, 0]
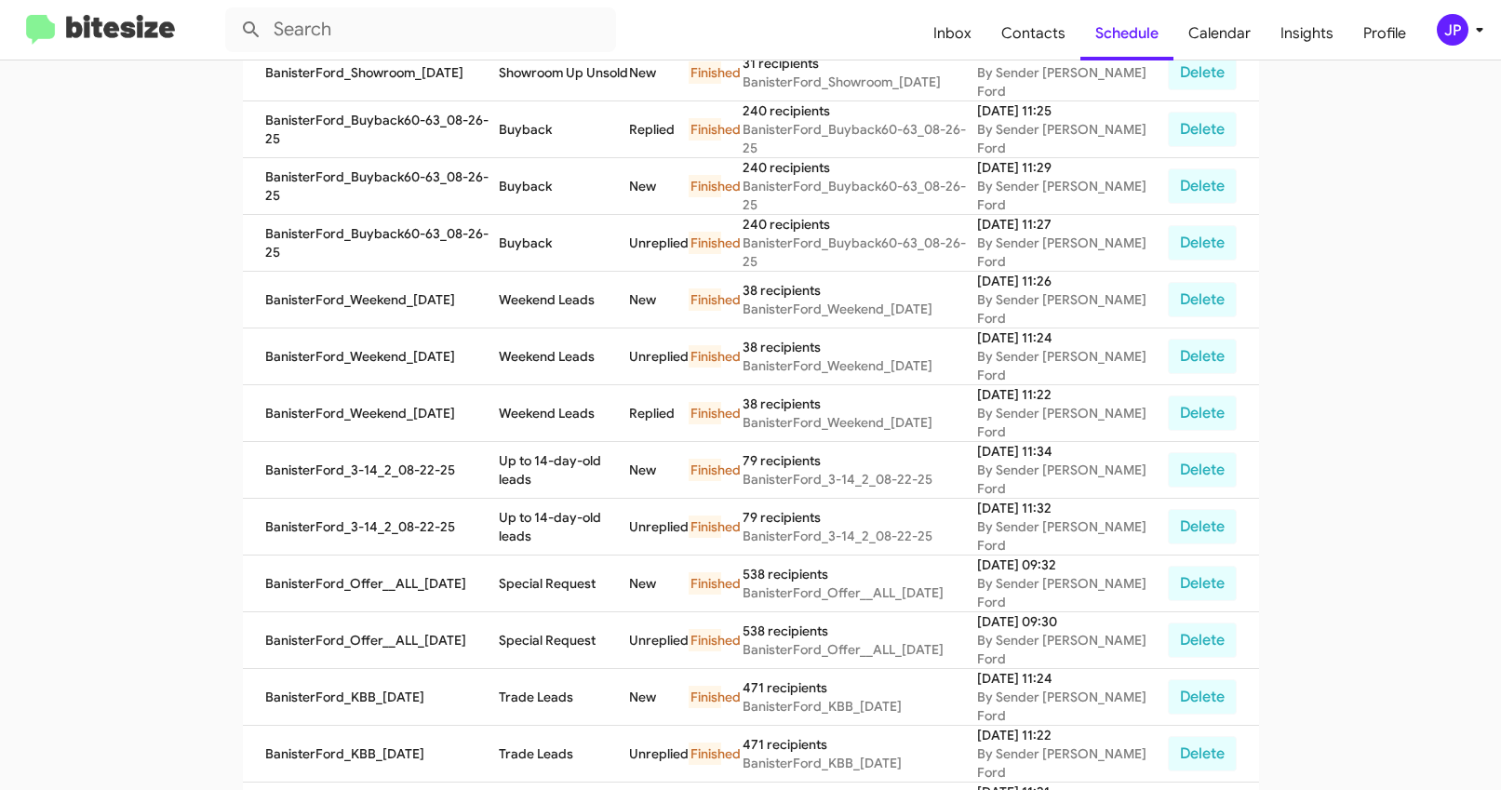
click at [122, 33] on img at bounding box center [100, 30] width 149 height 31
